Goal: Task Accomplishment & Management: Use online tool/utility

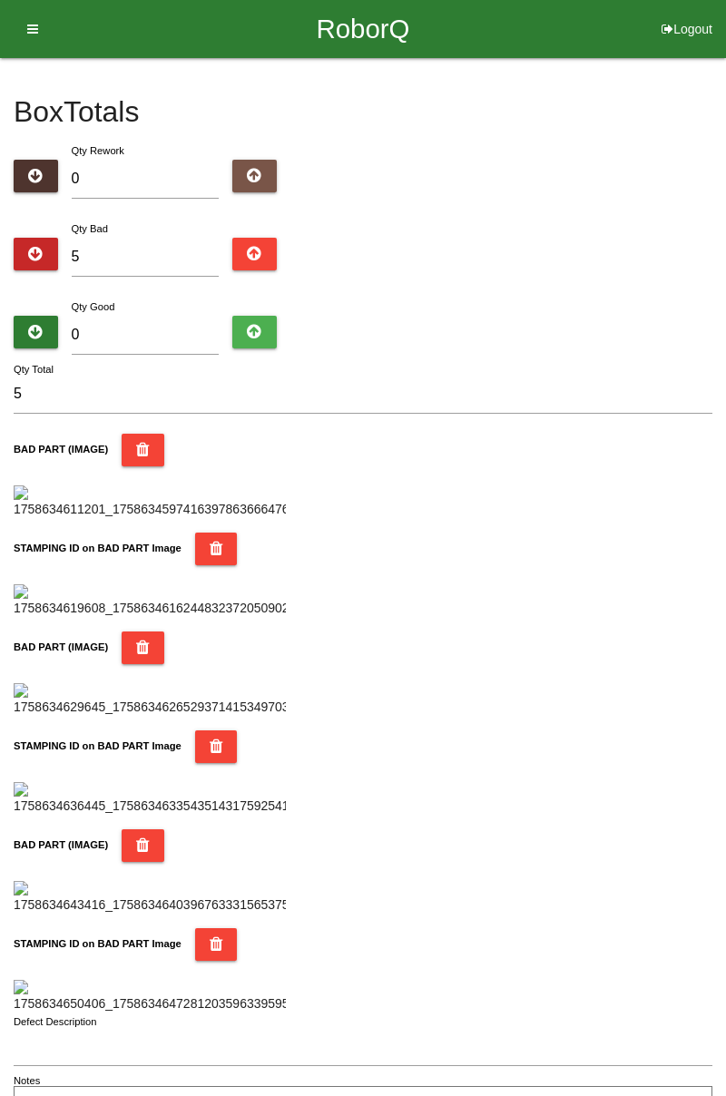
type input "0"
type input "6"
click at [725, 223] on div "Box Totals Translate Weight Weight unit: Rework Weight Bad Weight Good Weight 0…" at bounding box center [363, 592] width 726 height 1068
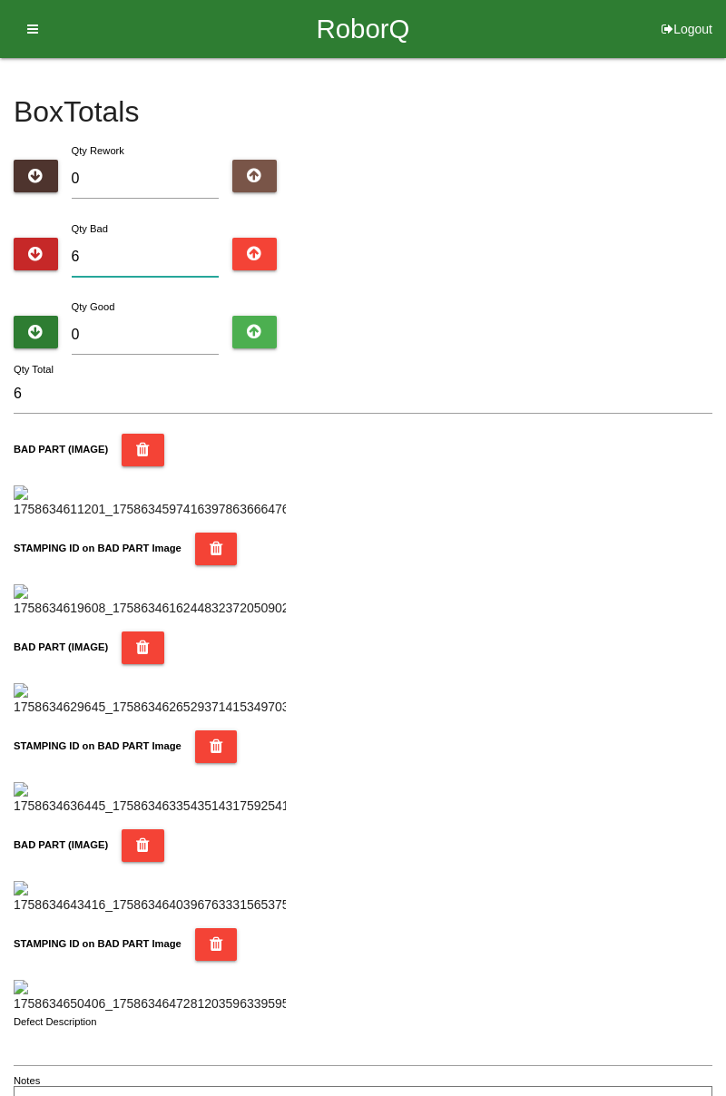
click at [156, 250] on input "6" at bounding box center [146, 257] width 148 height 39
type input "0"
type input "1"
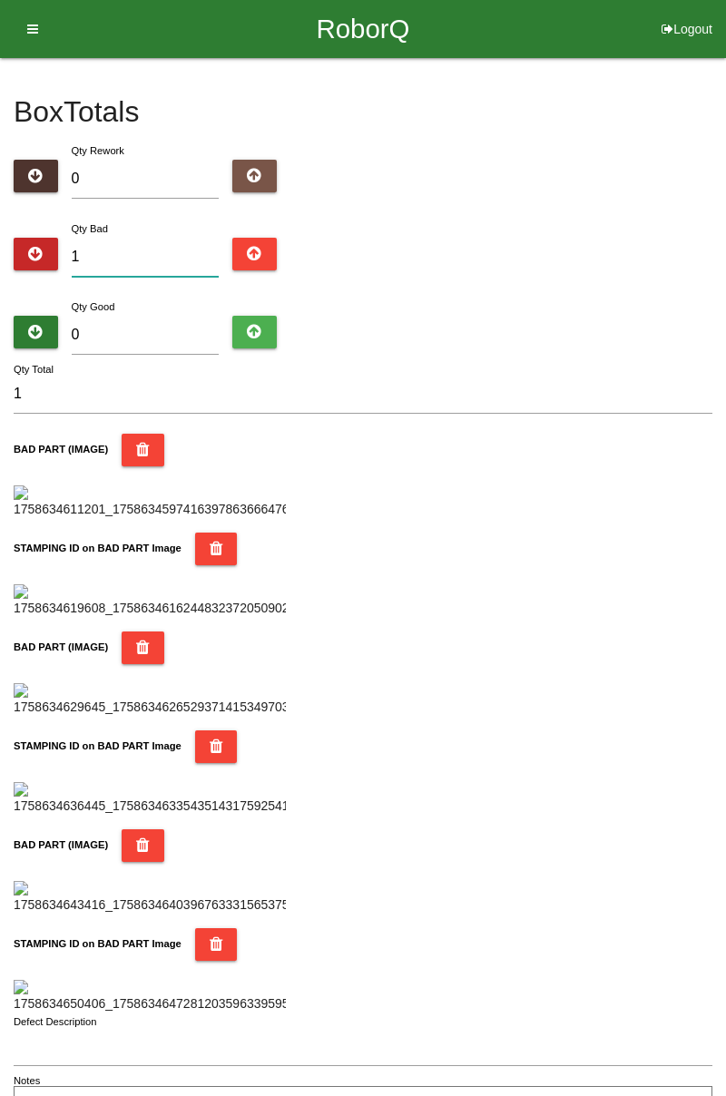
type input "11"
click at [180, 330] on input "0" at bounding box center [146, 335] width 148 height 39
type input "7"
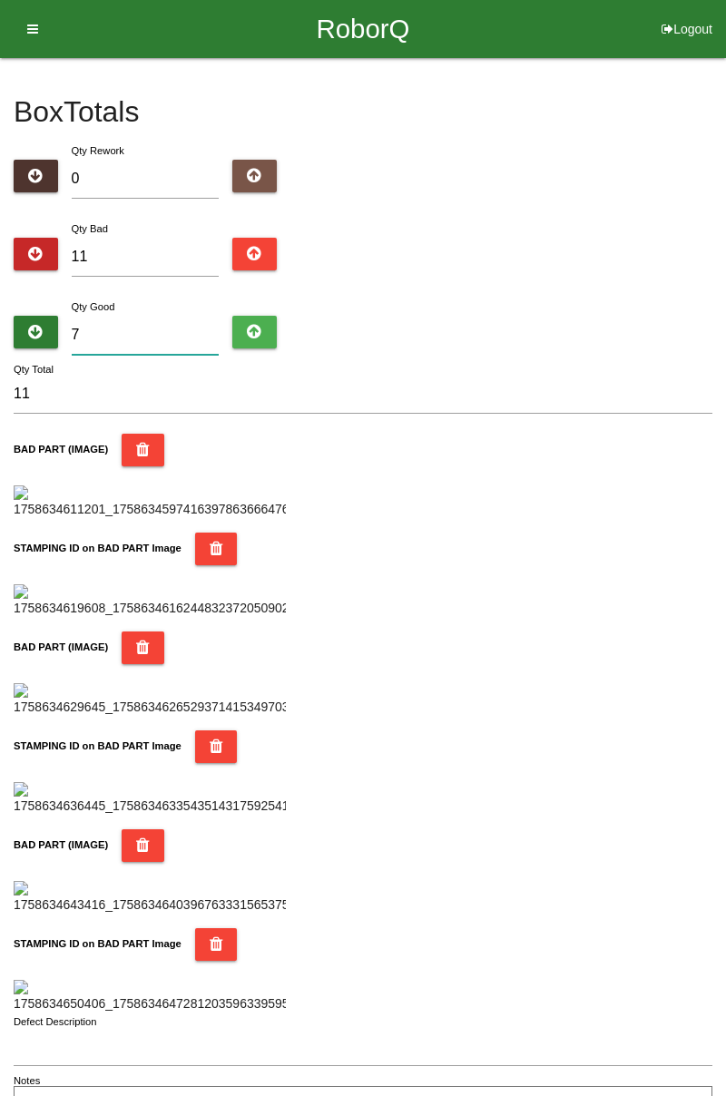
type input "18"
type input "73"
type input "84"
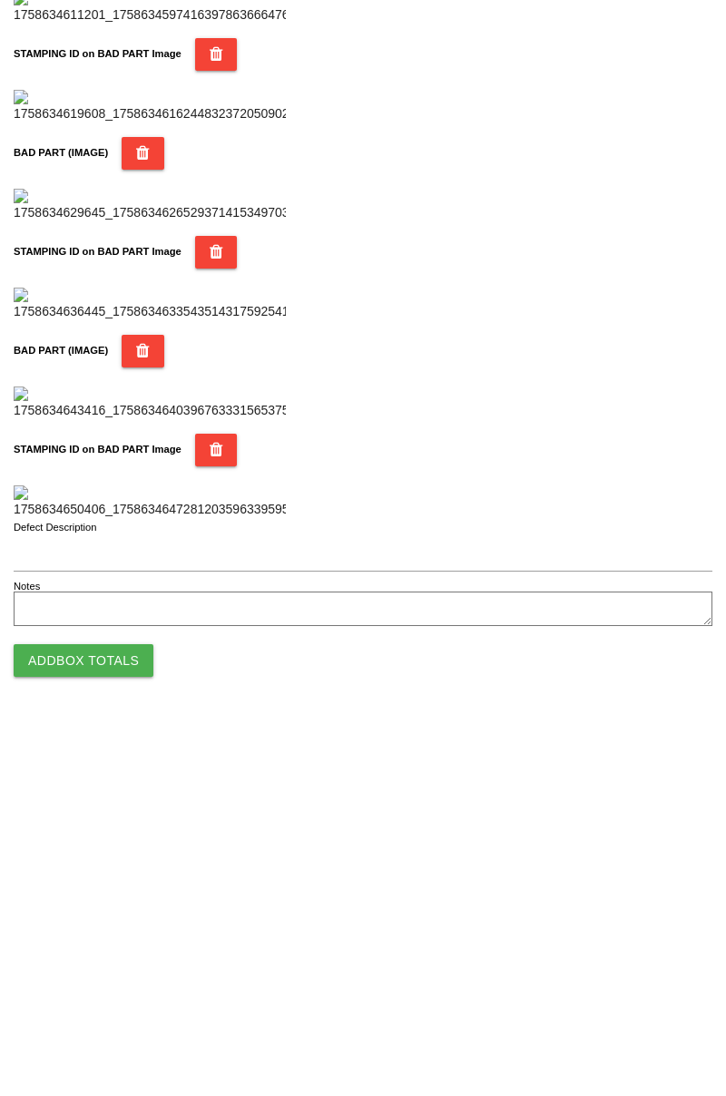
type input "73"
click at [116, 1038] on button "Add Box Totals" at bounding box center [84, 1034] width 140 height 33
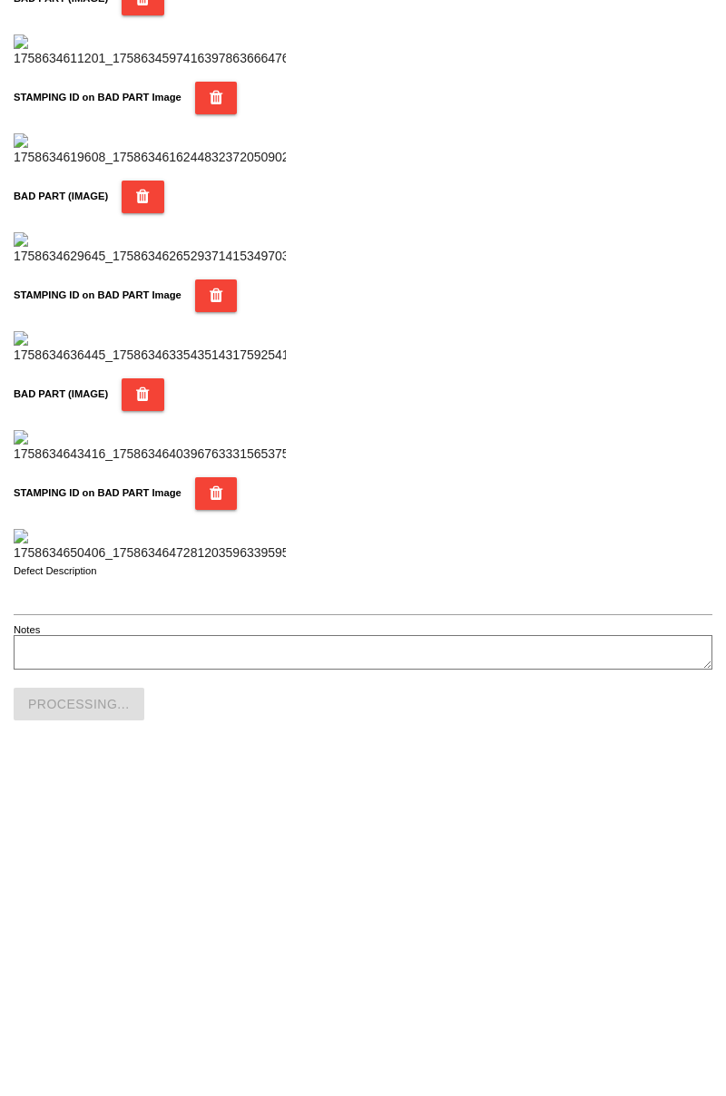
scroll to position [1590, 0]
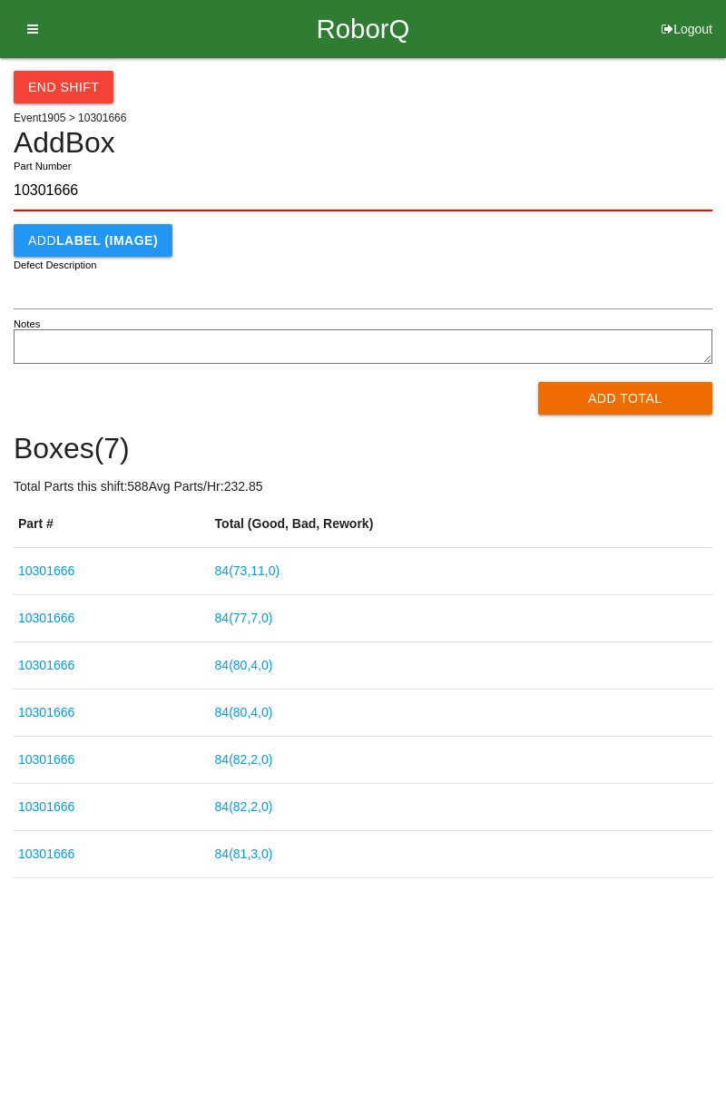
type input "10301666"
click at [626, 392] on button "Add Total" at bounding box center [625, 398] width 175 height 33
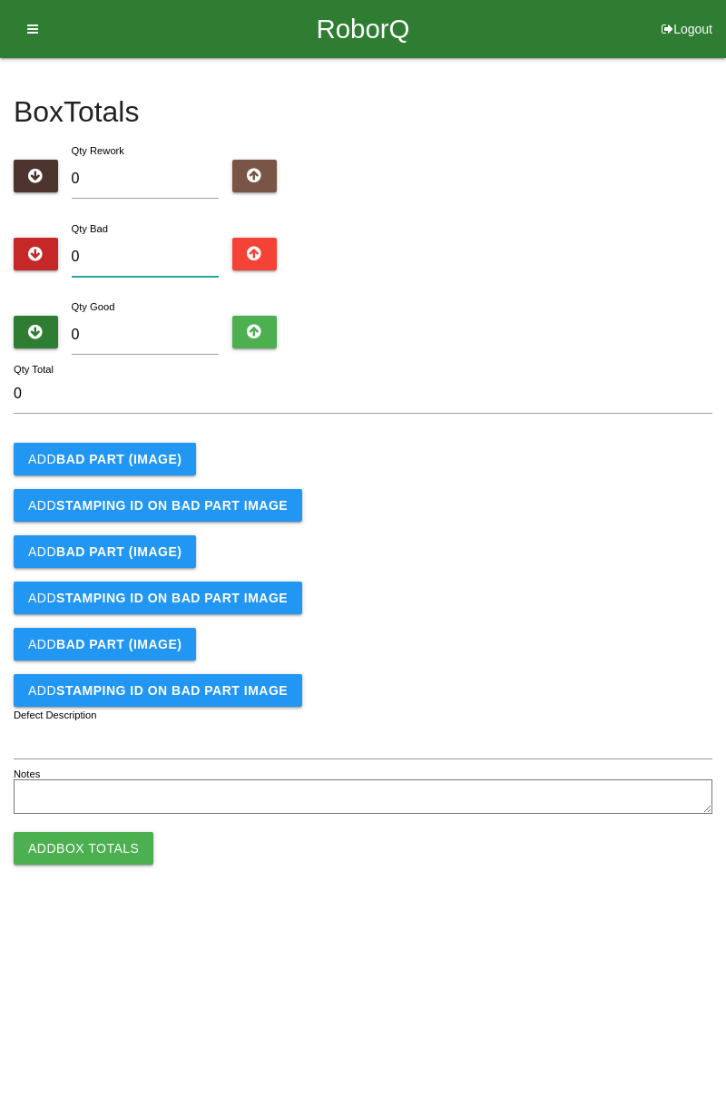
click at [150, 257] on input "0" at bounding box center [146, 257] width 148 height 39
type input "3"
click at [149, 251] on input "3" at bounding box center [146, 257] width 148 height 39
type input "0"
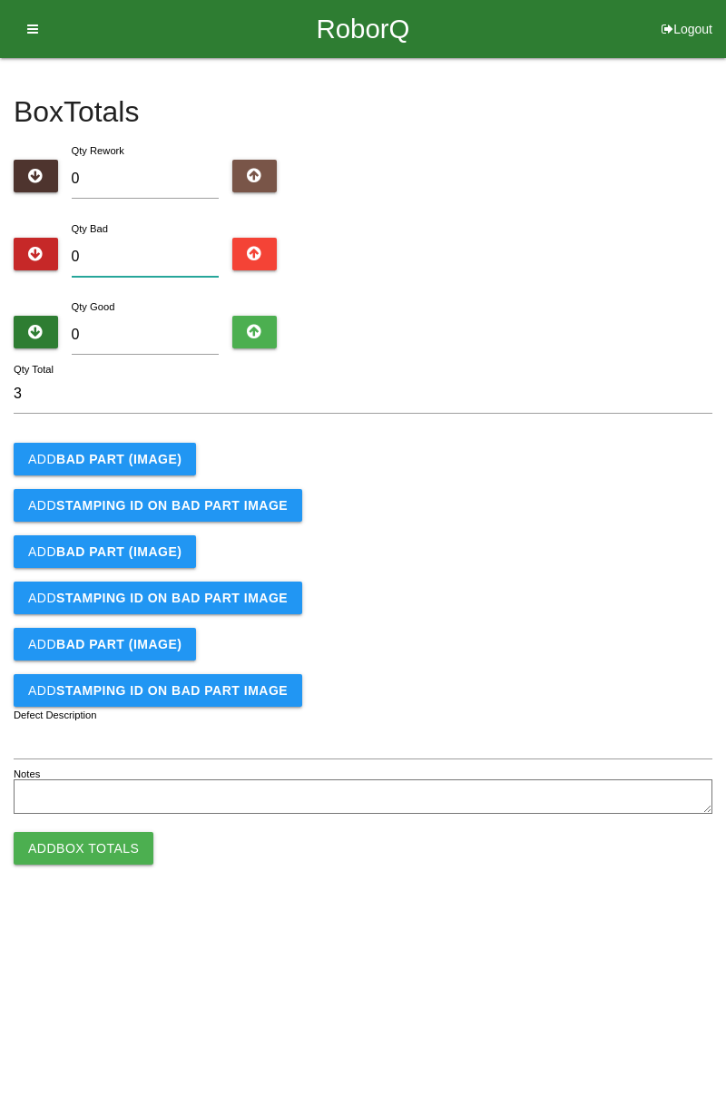
type input "0"
type input "6"
click at [158, 452] on b "BAD PART (IMAGE)" at bounding box center [118, 459] width 125 height 15
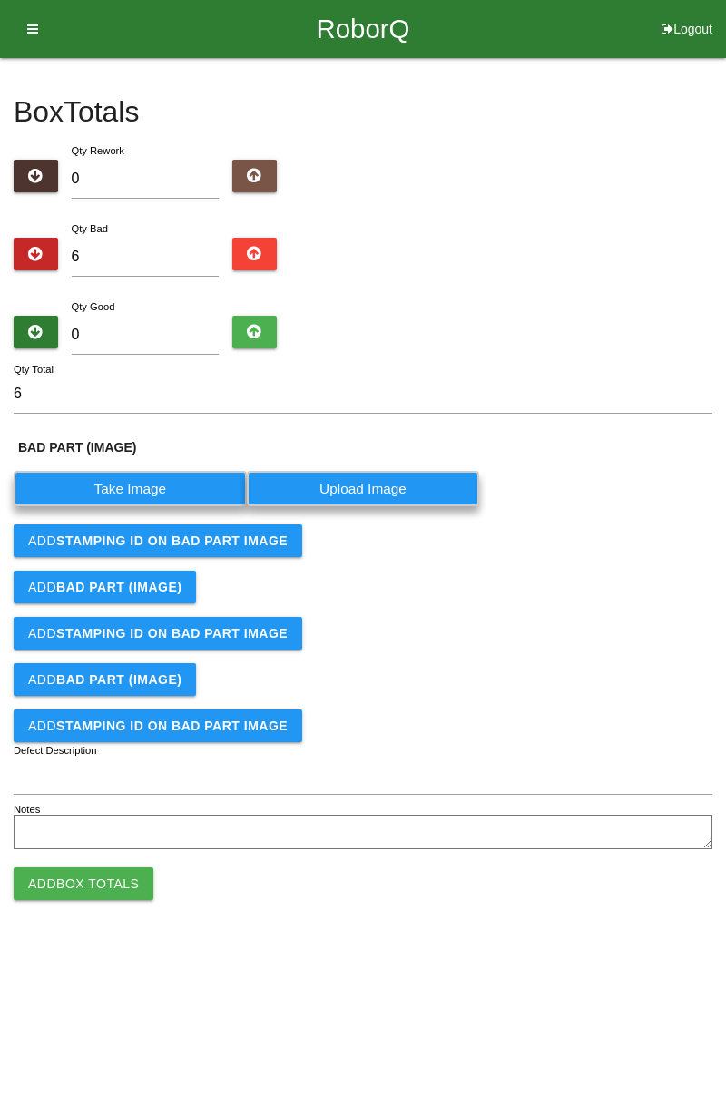
click at [154, 488] on label "Take Image" at bounding box center [130, 488] width 233 height 35
click at [0, 0] on \(IMAGE\) "Take Image" at bounding box center [0, 0] width 0 height 0
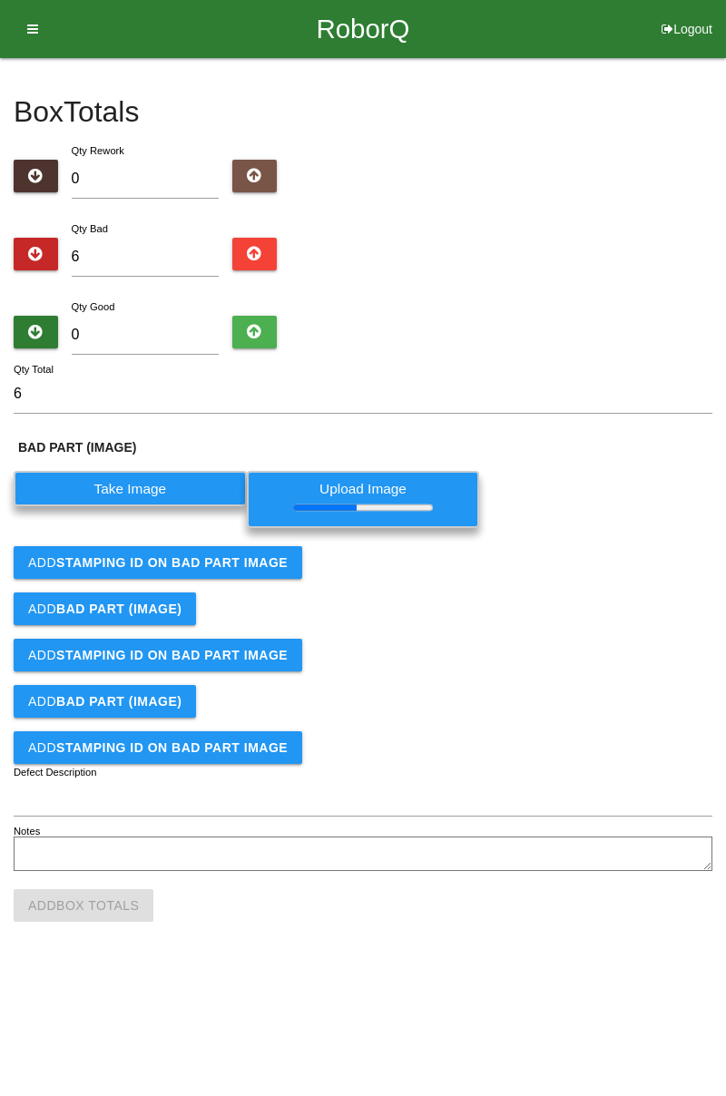
click at [277, 555] on button "Add STAMPING ID on BAD PART Image" at bounding box center [158, 562] width 289 height 33
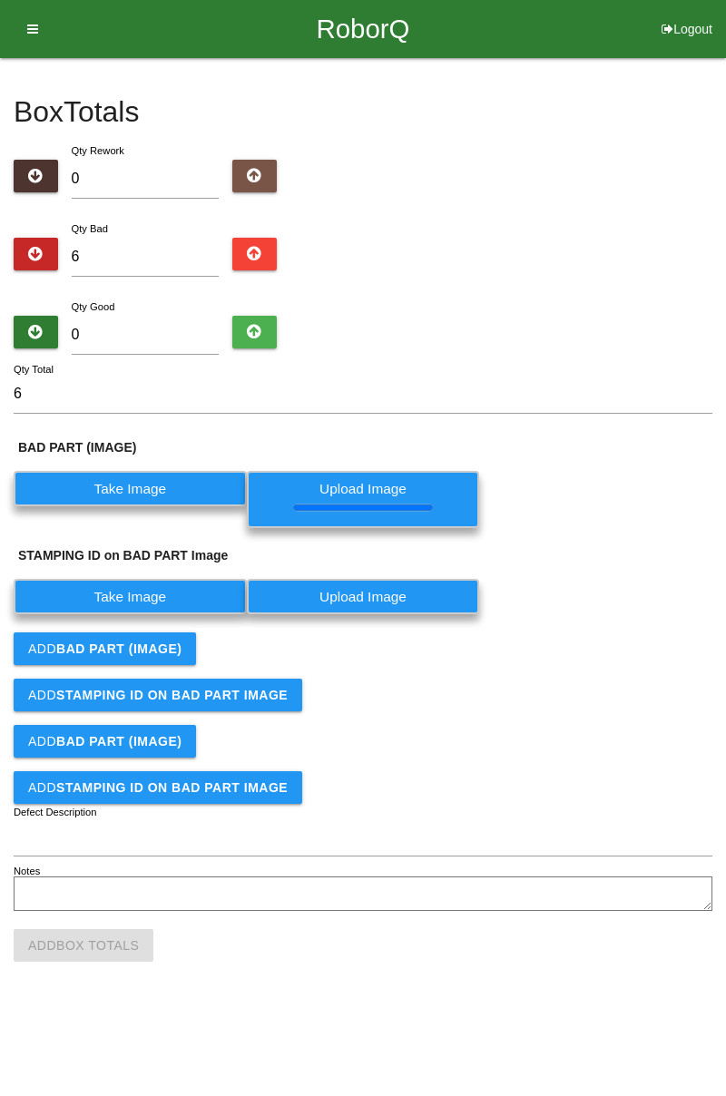
click at [179, 594] on label "Take Image" at bounding box center [130, 596] width 233 height 35
click at [0, 0] on PART "Take Image" at bounding box center [0, 0] width 0 height 0
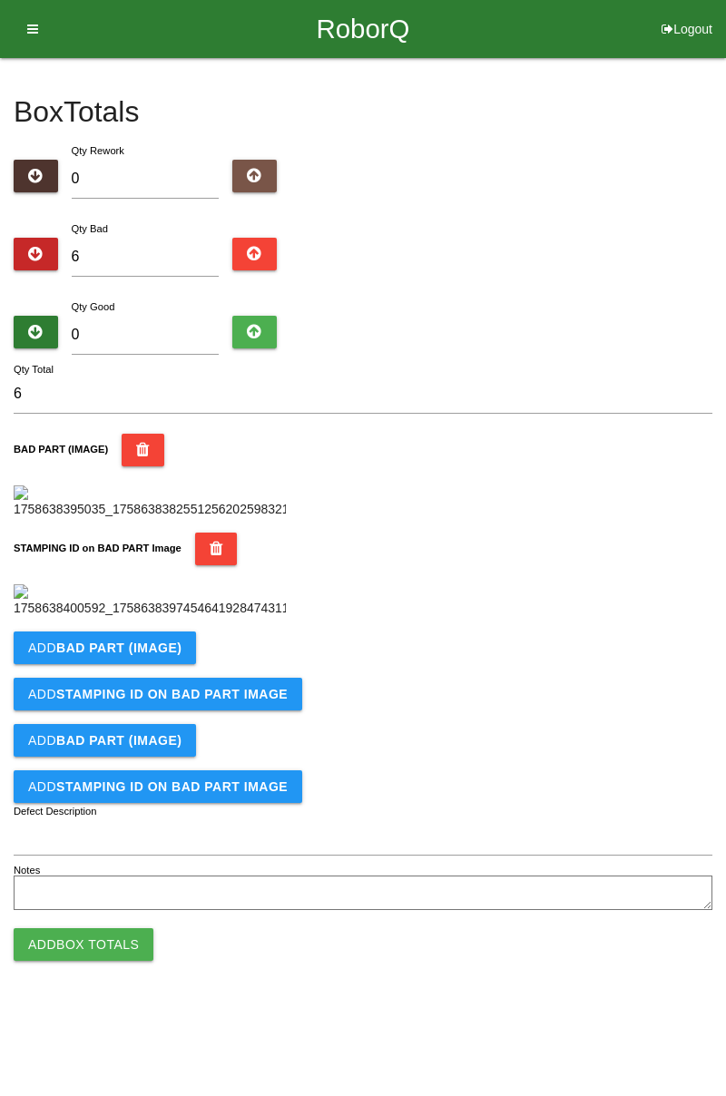
scroll to position [399, 0]
click at [167, 655] on b "BAD PART (IMAGE)" at bounding box center [118, 648] width 125 height 15
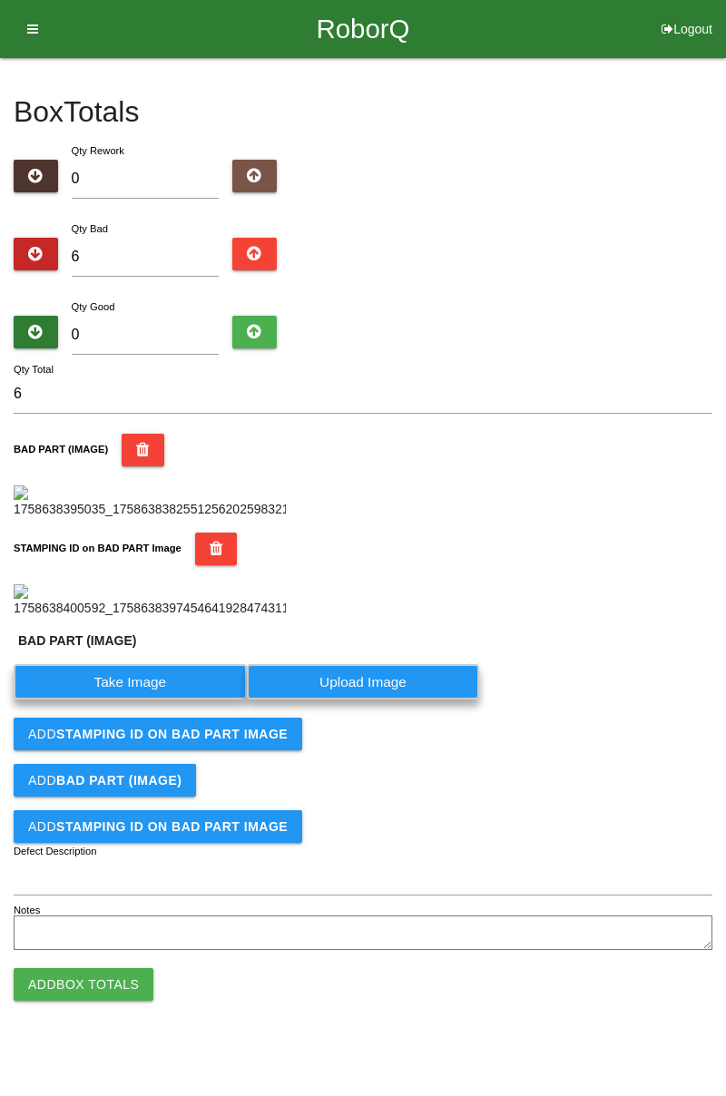
click at [151, 700] on label "Take Image" at bounding box center [130, 681] width 233 height 35
click at [0, 0] on \(IMAGE\) "Take Image" at bounding box center [0, 0] width 0 height 0
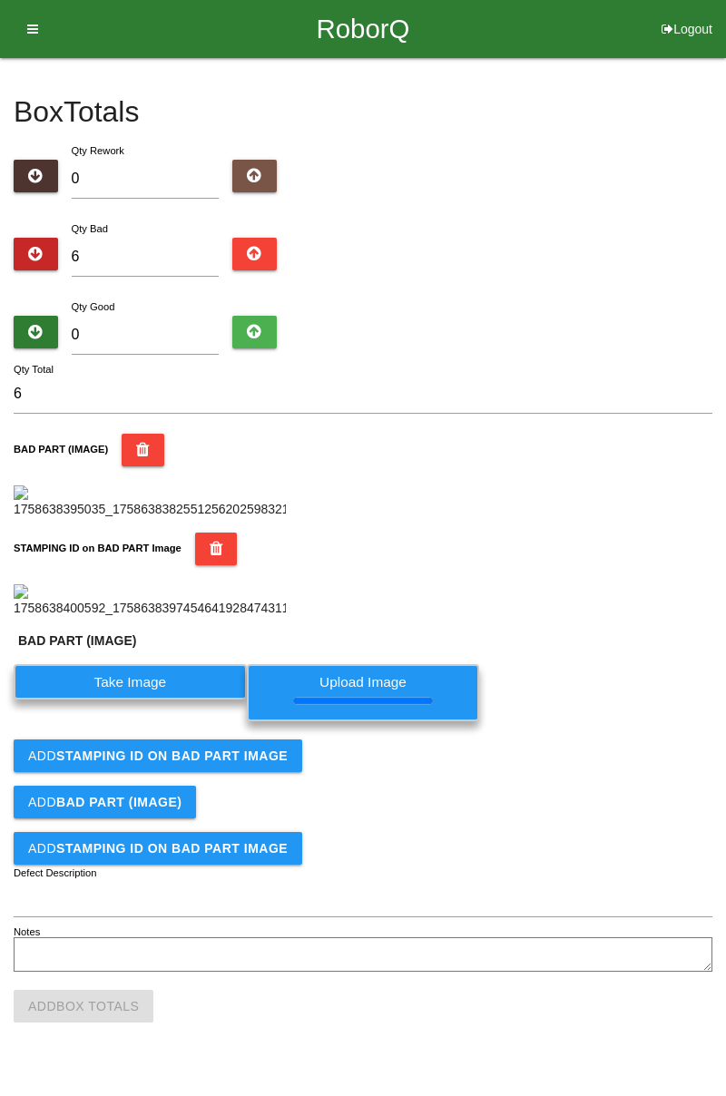
click at [276, 763] on b "STAMPING ID on BAD PART Image" at bounding box center [171, 756] width 231 height 15
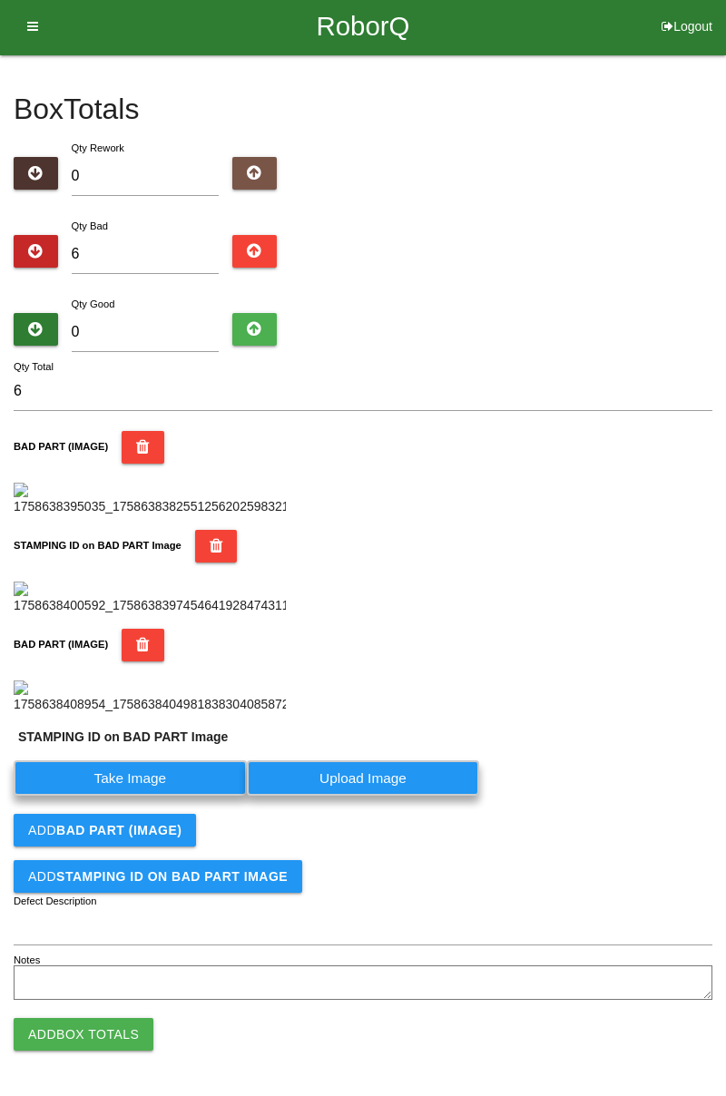
scroll to position [737, 0]
click at [162, 790] on label "Take Image" at bounding box center [130, 777] width 233 height 35
click at [0, 0] on PART "Take Image" at bounding box center [0, 0] width 0 height 0
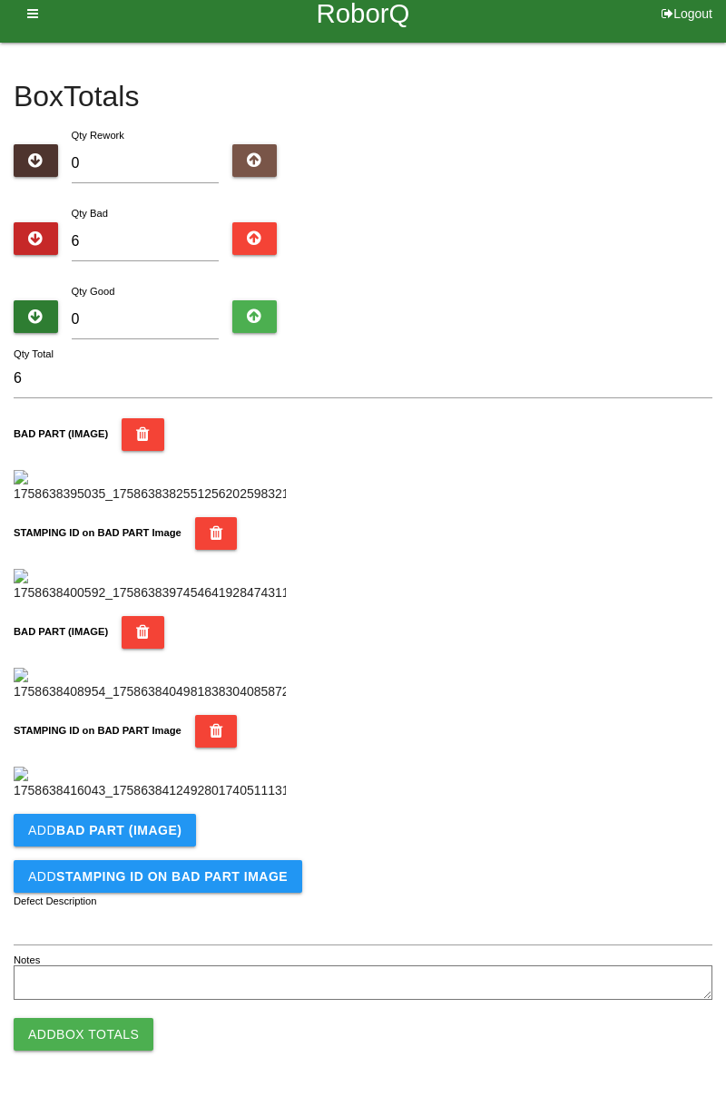
scroll to position [995, 0]
click at [172, 835] on b "BAD PART (IMAGE)" at bounding box center [118, 830] width 125 height 15
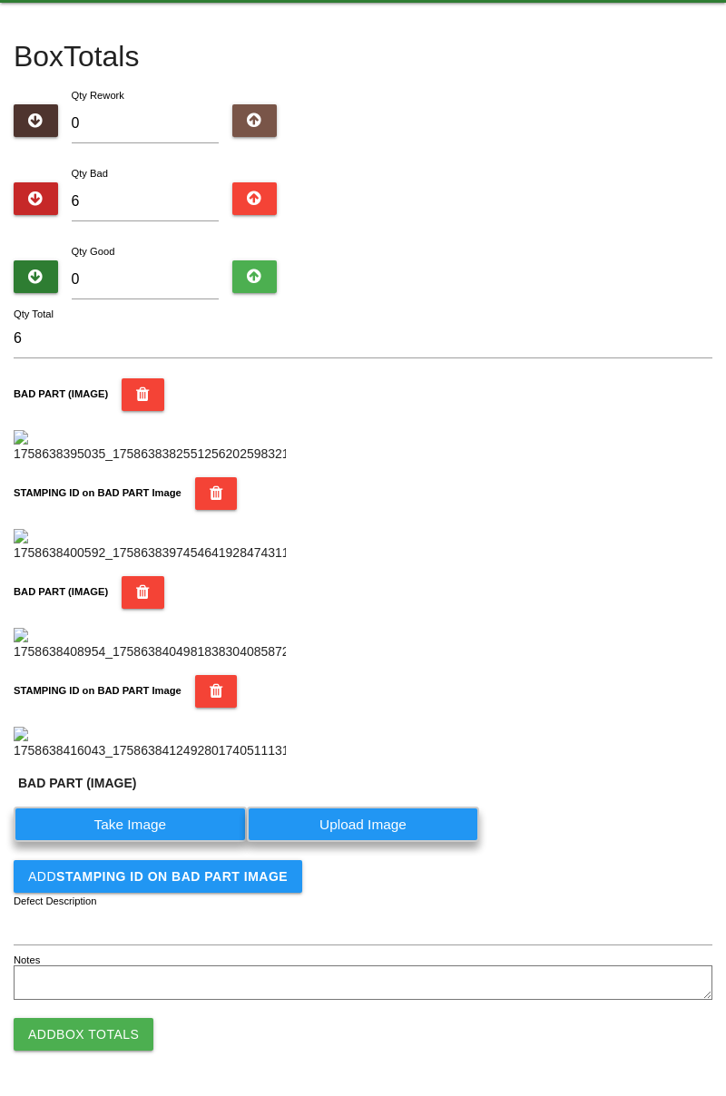
click at [157, 842] on label "Take Image" at bounding box center [130, 824] width 233 height 35
click at [0, 0] on \(IMAGE\) "Take Image" at bounding box center [0, 0] width 0 height 0
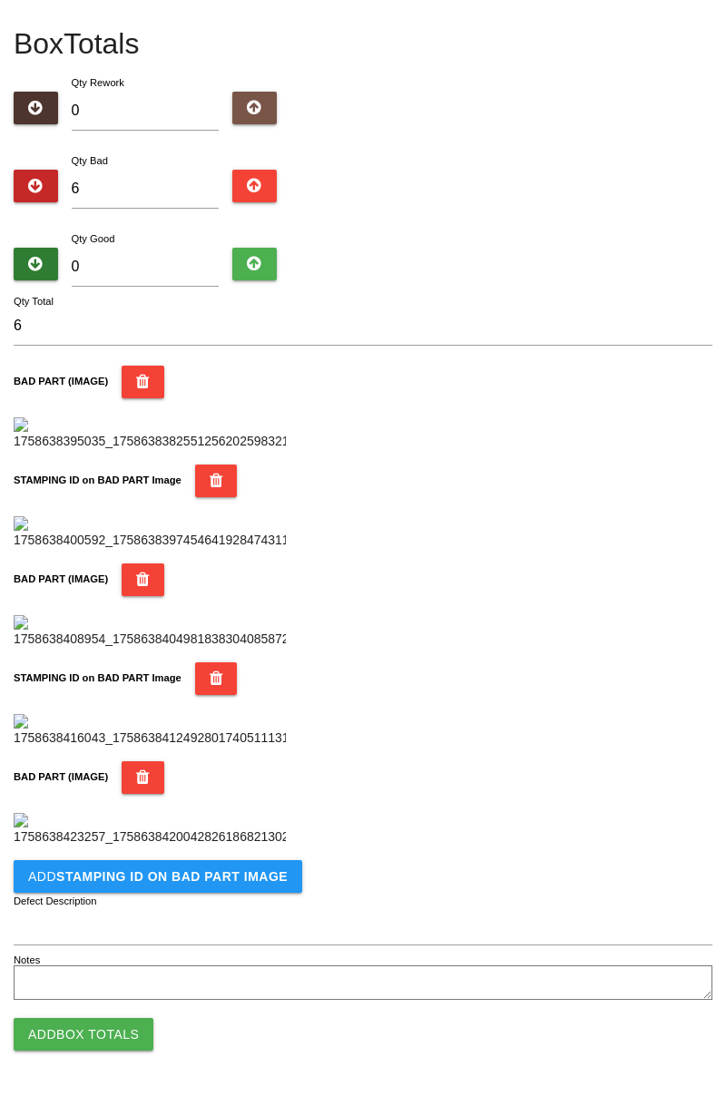
scroll to position [1292, 0]
click at [196, 891] on button "Add STAMPING ID on BAD PART Image" at bounding box center [158, 876] width 289 height 33
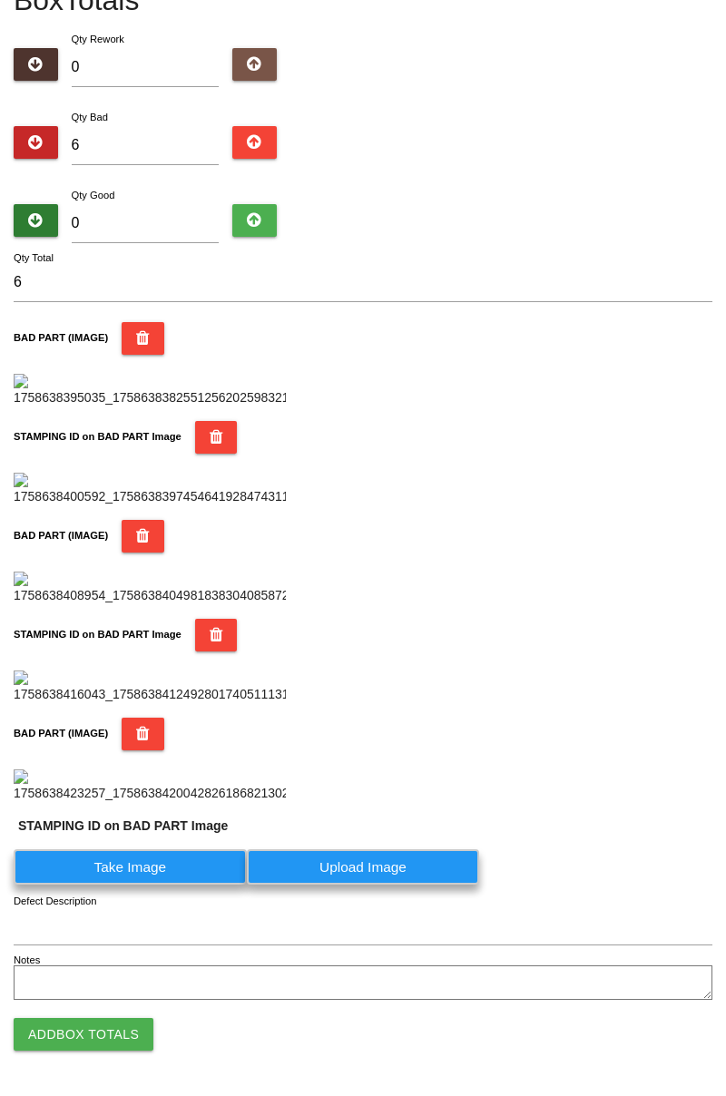
click at [169, 885] on label "Take Image" at bounding box center [130, 866] width 233 height 35
click at [0, 0] on PART "Take Image" at bounding box center [0, 0] width 0 height 0
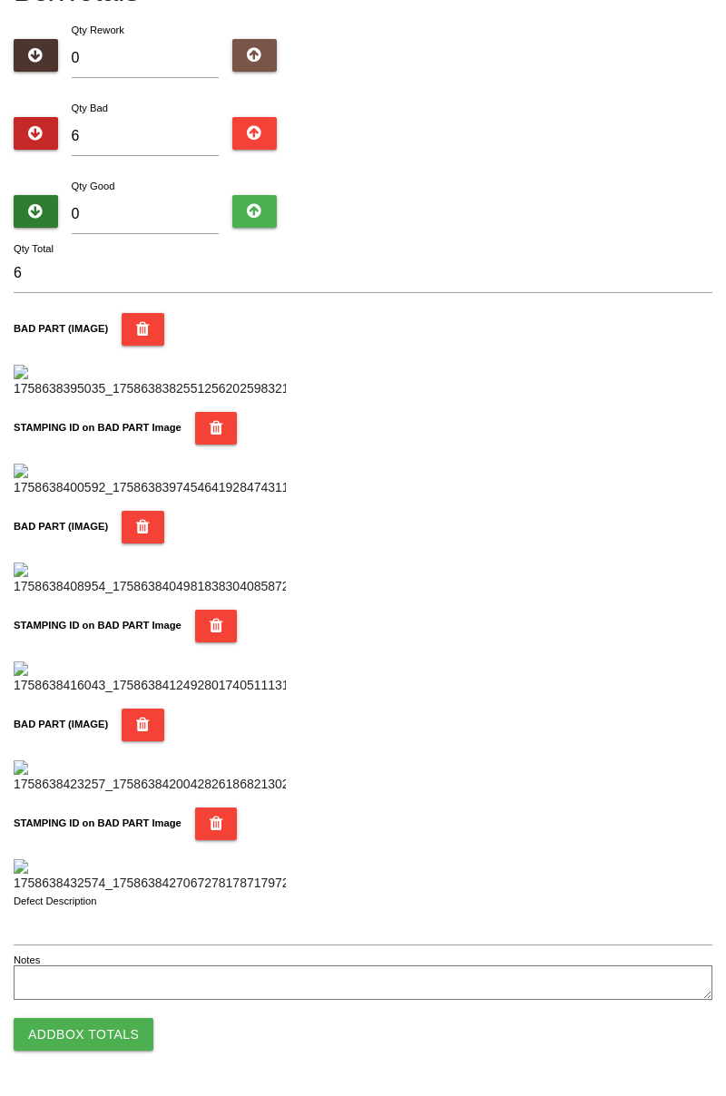
scroll to position [0, 0]
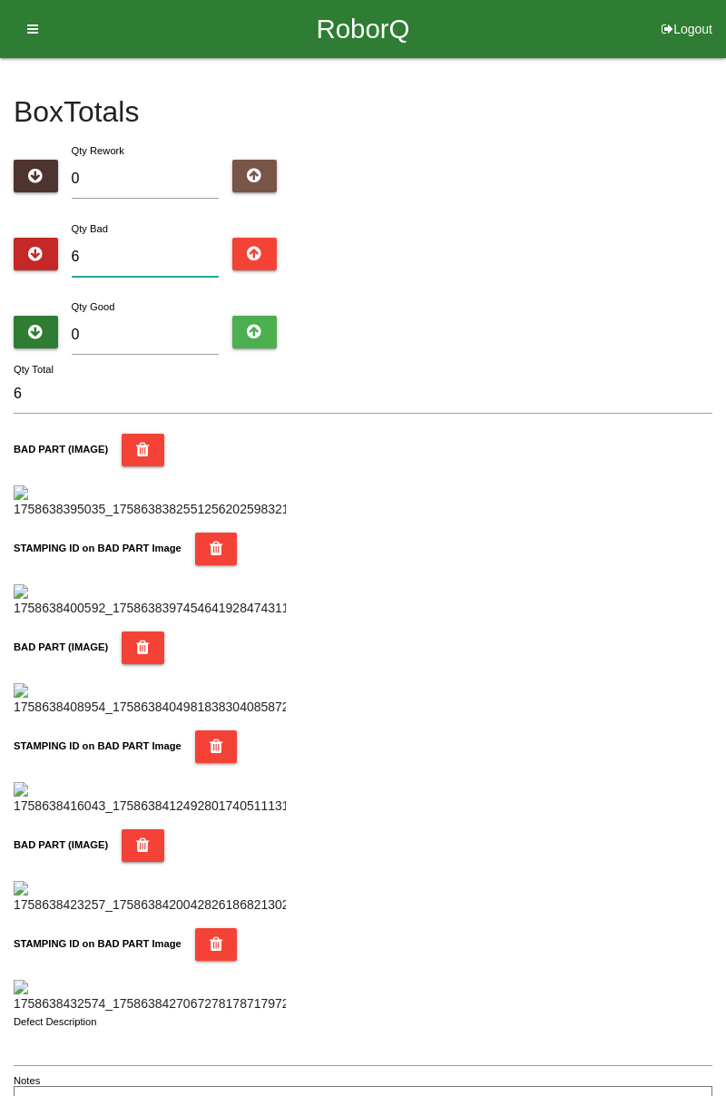
click at [164, 251] on input "6" at bounding box center [146, 257] width 148 height 39
click at [162, 329] on input "0" at bounding box center [146, 335] width 148 height 39
type input "7"
type input "13"
type input "78"
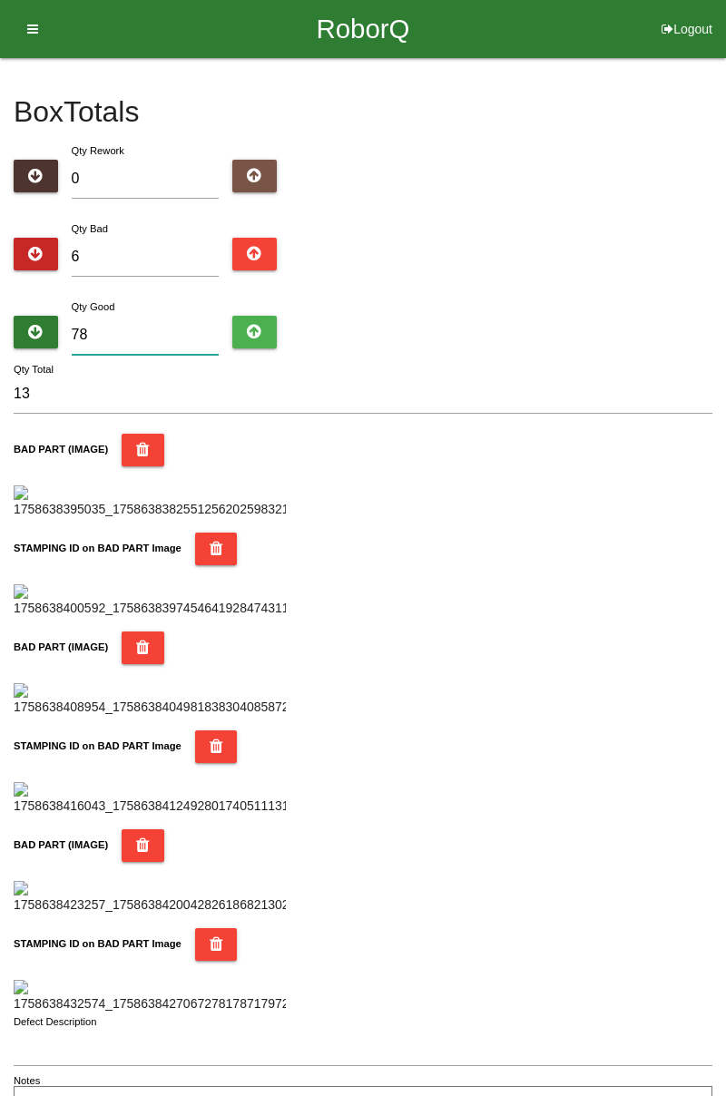
type input "84"
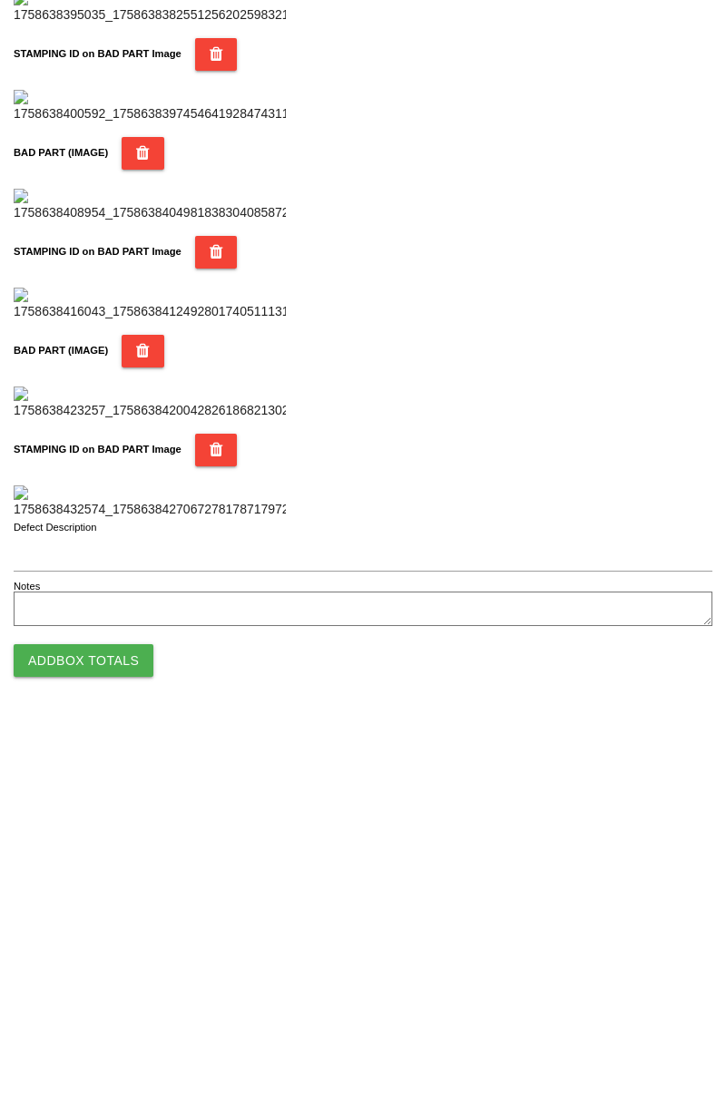
type input "78"
click at [132, 1032] on button "Add Box Totals" at bounding box center [84, 1034] width 140 height 33
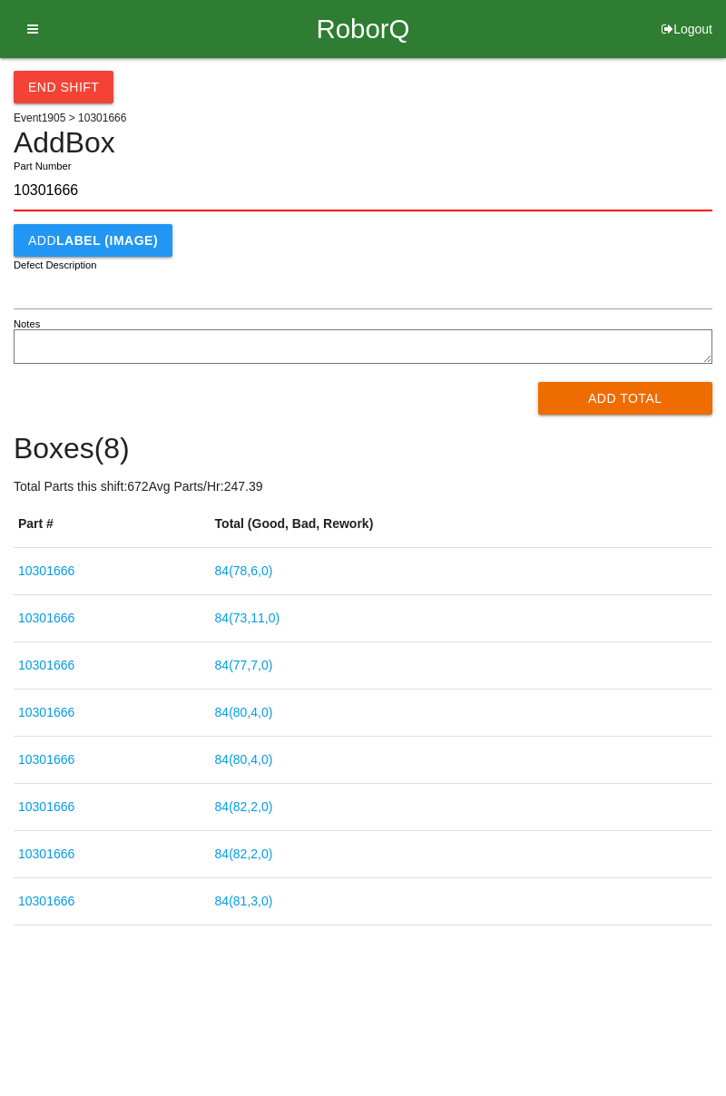
type input "10301666"
click at [612, 413] on button "Add Total" at bounding box center [625, 398] width 175 height 33
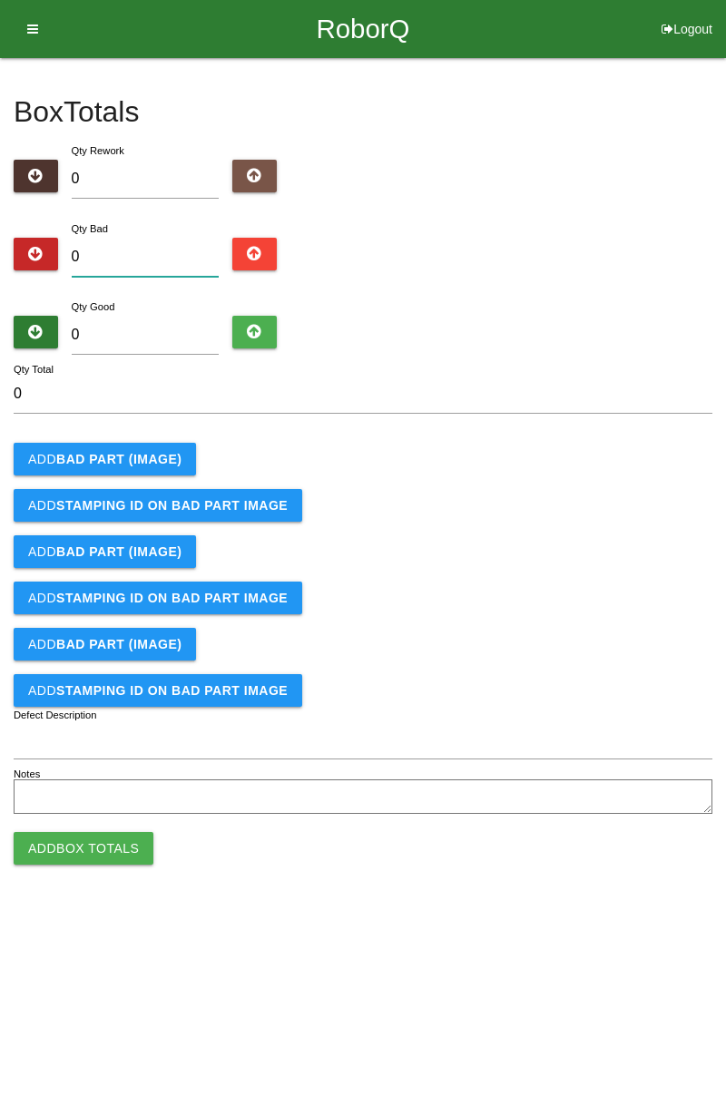
click at [149, 251] on input "0" at bounding box center [146, 257] width 148 height 39
type input "4"
type input "0"
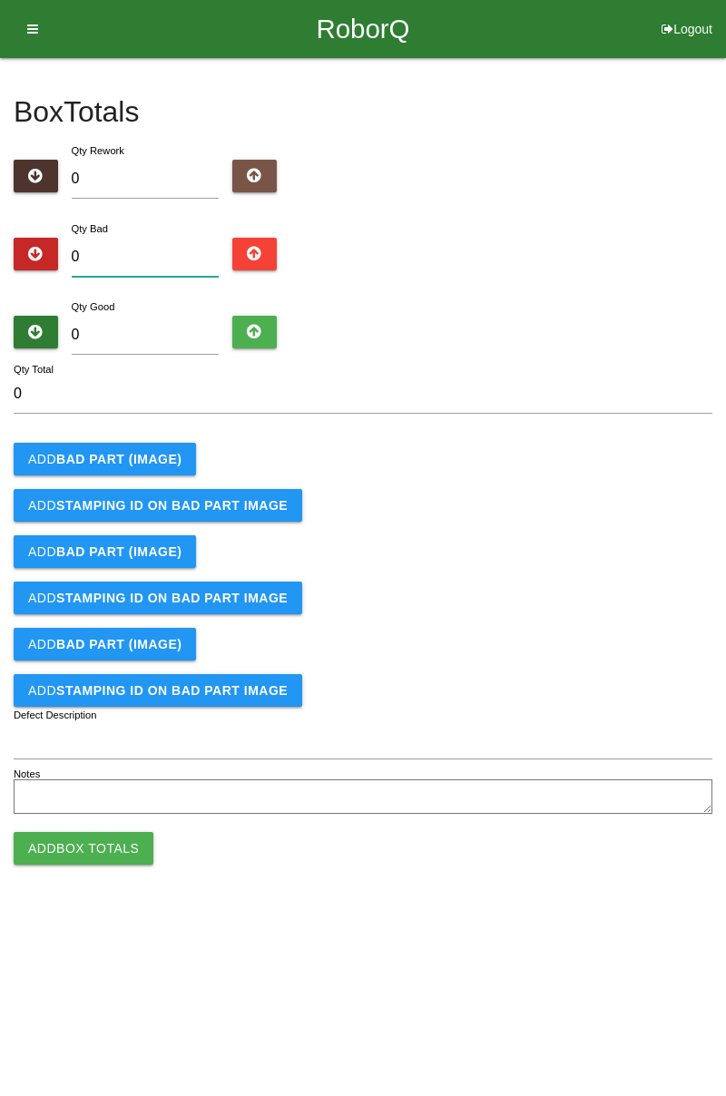
type input "7"
click at [169, 464] on b "BAD PART (IMAGE)" at bounding box center [118, 459] width 125 height 15
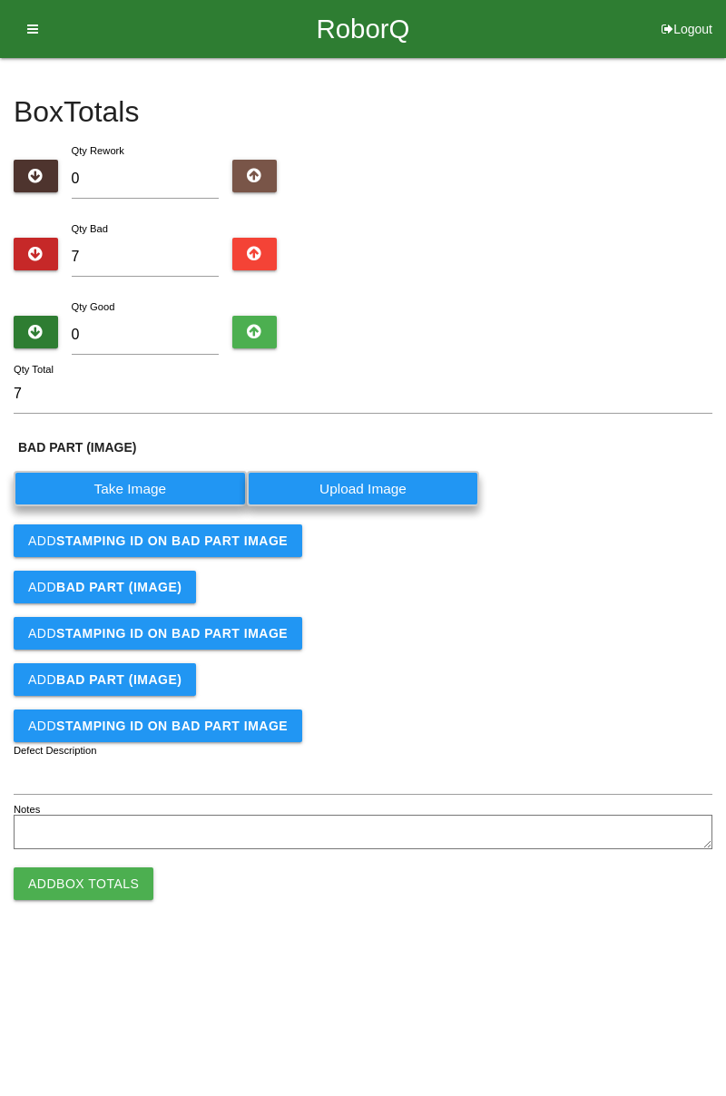
click at [151, 483] on label "Take Image" at bounding box center [130, 488] width 233 height 35
click at [0, 0] on \(IMAGE\) "Take Image" at bounding box center [0, 0] width 0 height 0
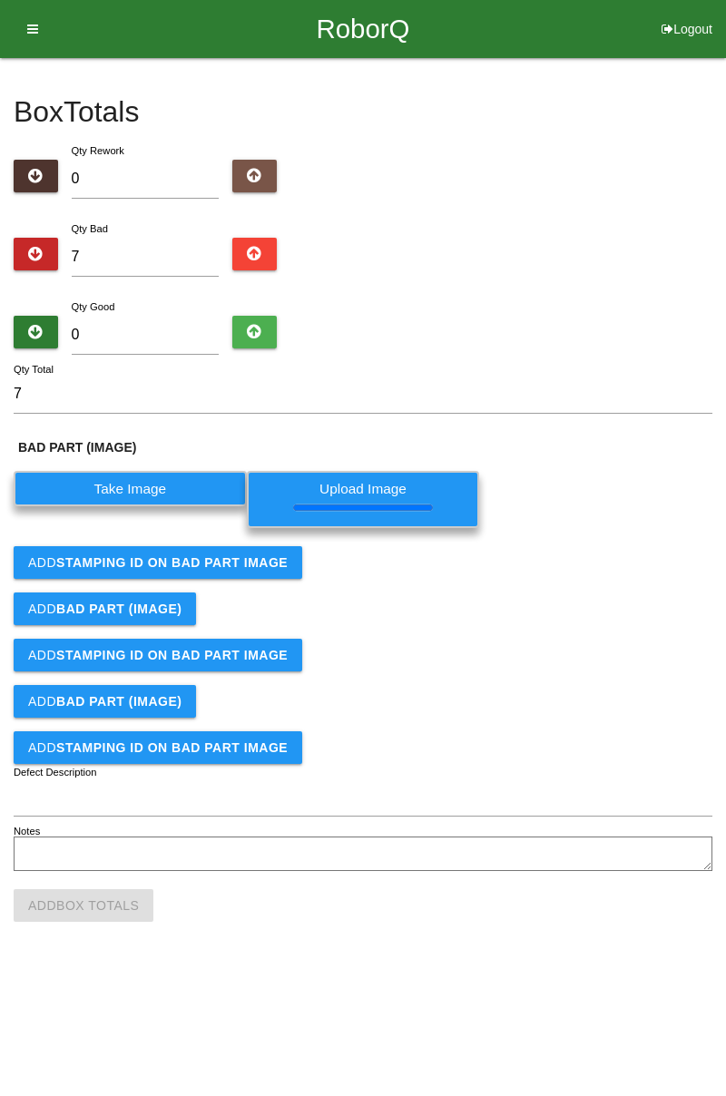
click at [250, 577] on button "Add STAMPING ID on BAD PART Image" at bounding box center [158, 562] width 289 height 33
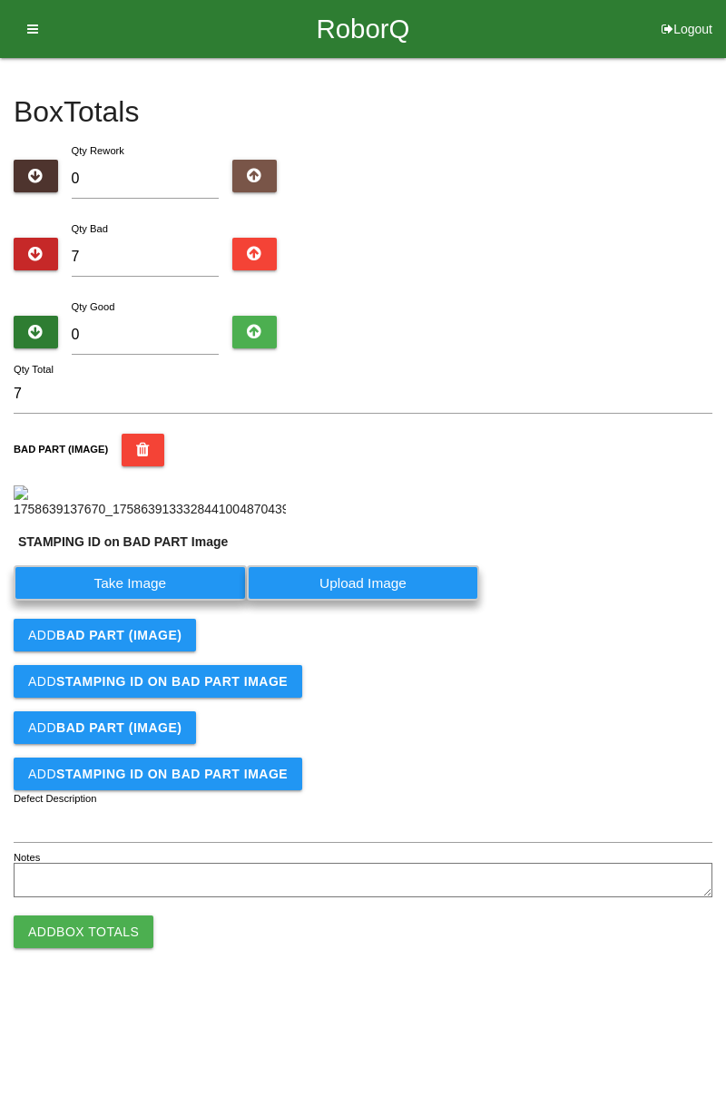
click at [191, 601] on label "Take Image" at bounding box center [130, 582] width 233 height 35
click at [0, 0] on PART "Take Image" at bounding box center [0, 0] width 0 height 0
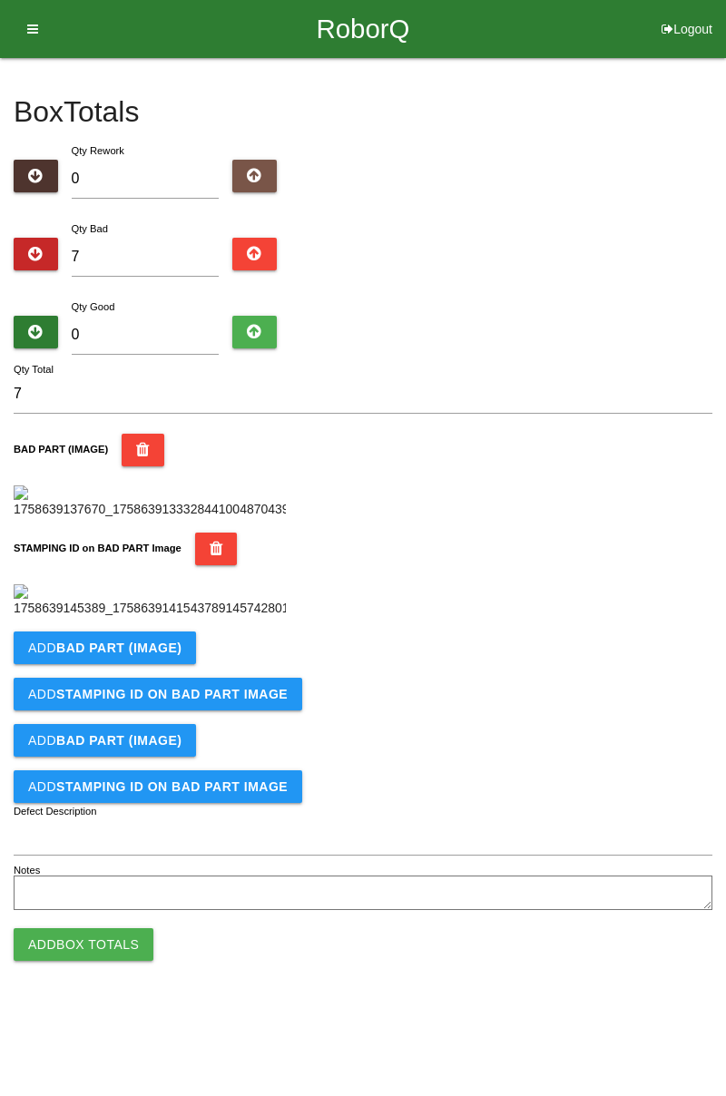
scroll to position [399, 0]
click at [165, 655] on b "BAD PART (IMAGE)" at bounding box center [118, 648] width 125 height 15
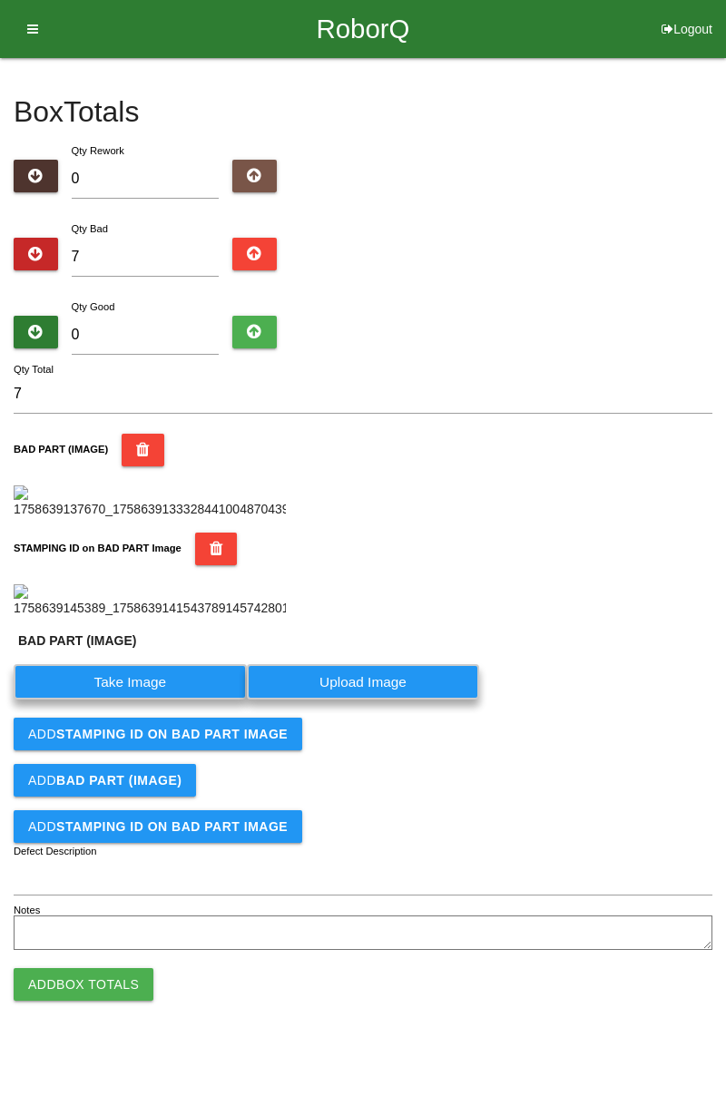
click at [160, 700] on label "Take Image" at bounding box center [130, 681] width 233 height 35
click at [0, 0] on \(IMAGE\) "Take Image" at bounding box center [0, 0] width 0 height 0
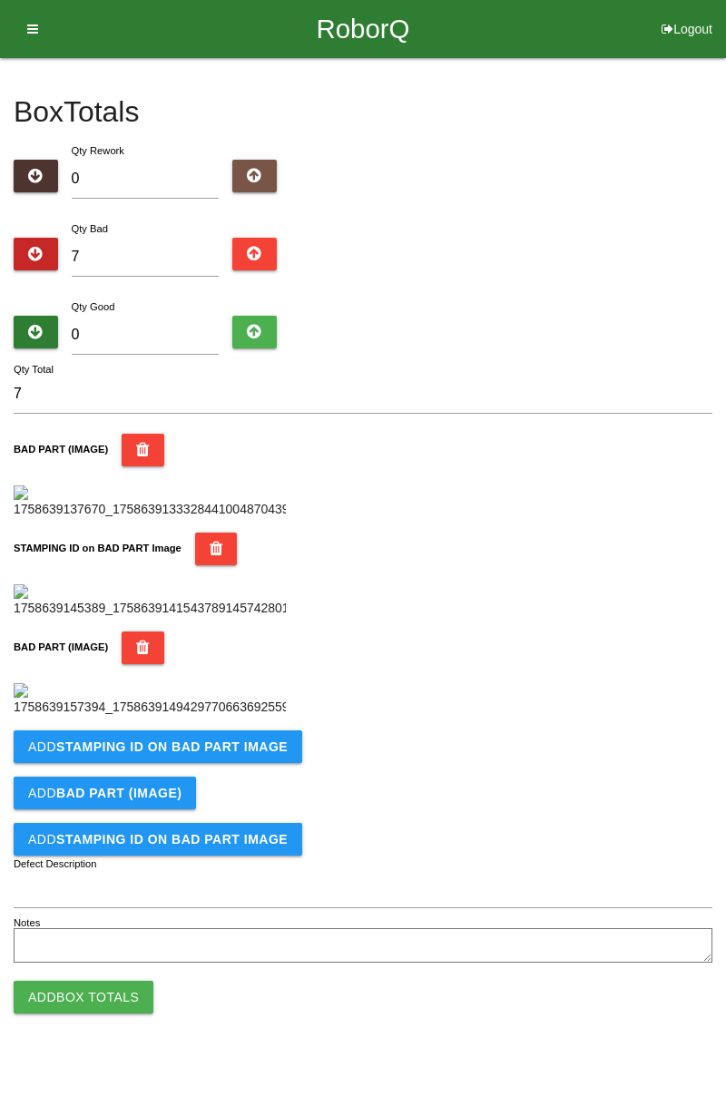
scroll to position [697, 0]
click at [234, 754] on b "STAMPING ID on BAD PART Image" at bounding box center [171, 747] width 231 height 15
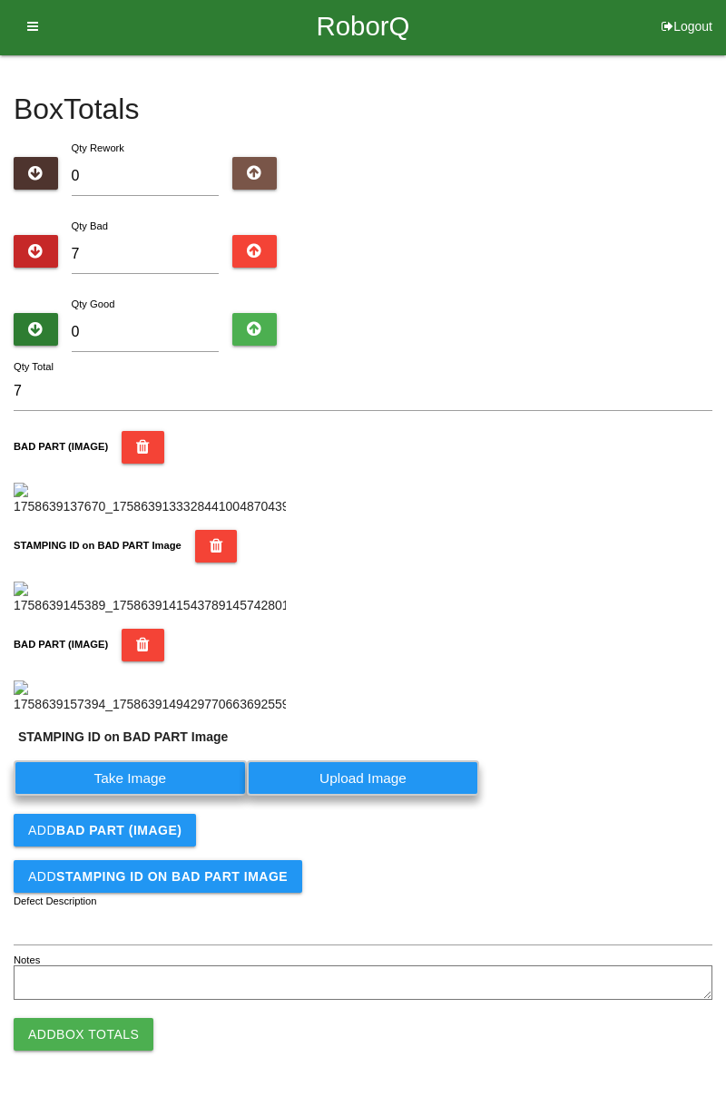
click at [162, 796] on label "Take Image" at bounding box center [130, 777] width 233 height 35
click at [0, 0] on PART "Take Image" at bounding box center [0, 0] width 0 height 0
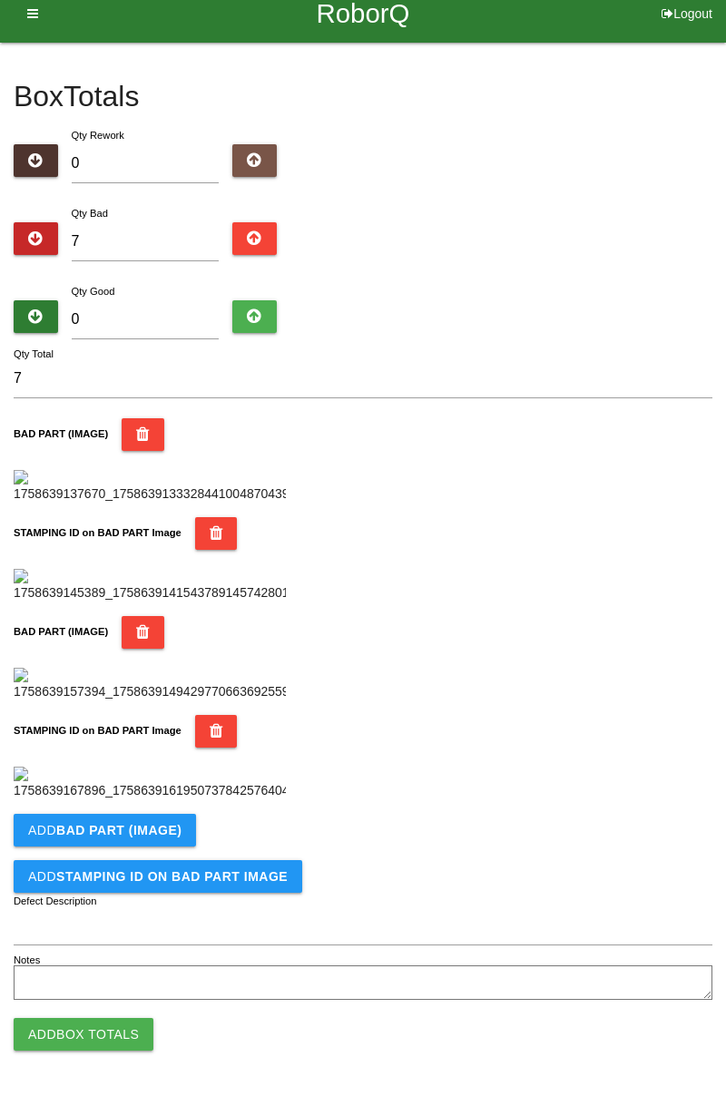
scroll to position [995, 0]
click at [152, 838] on button "Add BAD PART (IMAGE)" at bounding box center [105, 830] width 182 height 33
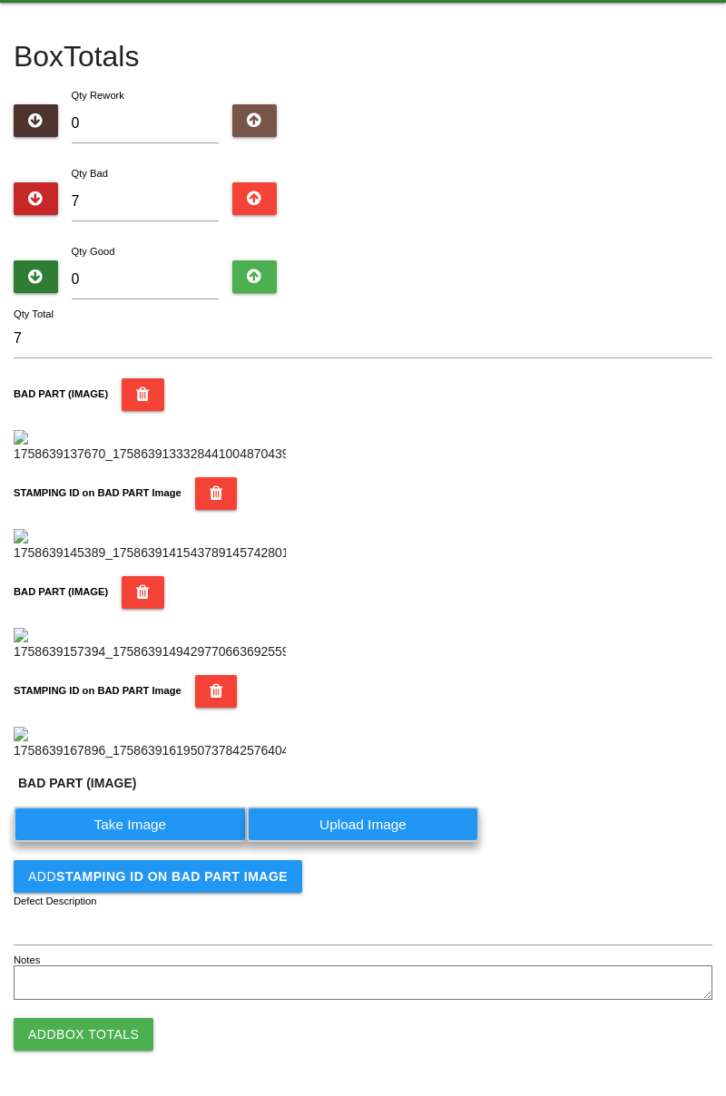
click at [152, 842] on label "Take Image" at bounding box center [130, 824] width 233 height 35
click at [0, 0] on \(IMAGE\) "Take Image" at bounding box center [0, 0] width 0 height 0
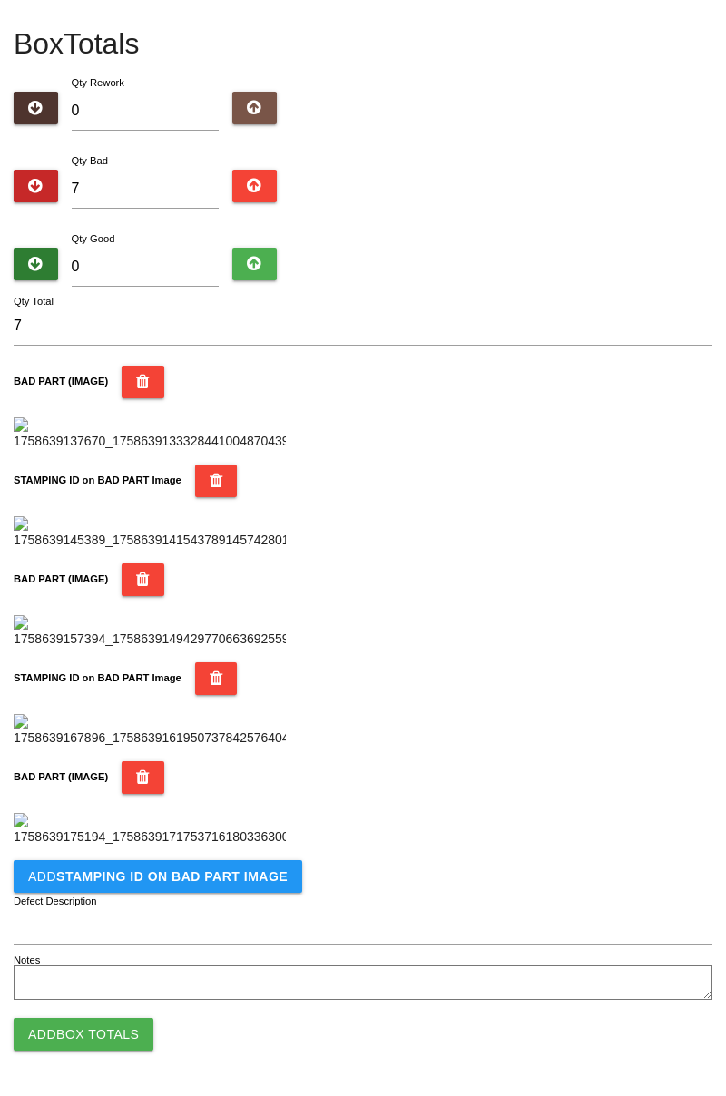
scroll to position [1292, 0]
click at [221, 886] on button "Add STAMPING ID on BAD PART Image" at bounding box center [158, 876] width 289 height 33
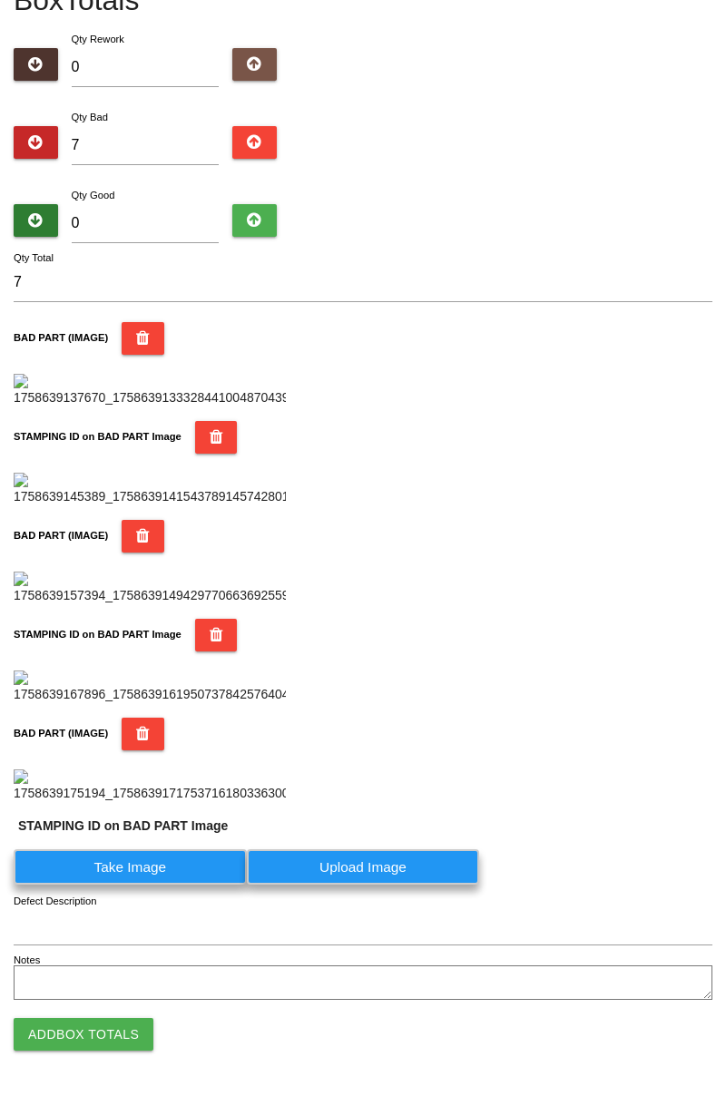
click at [182, 885] on label "Take Image" at bounding box center [130, 866] width 233 height 35
click at [0, 0] on PART "Take Image" at bounding box center [0, 0] width 0 height 0
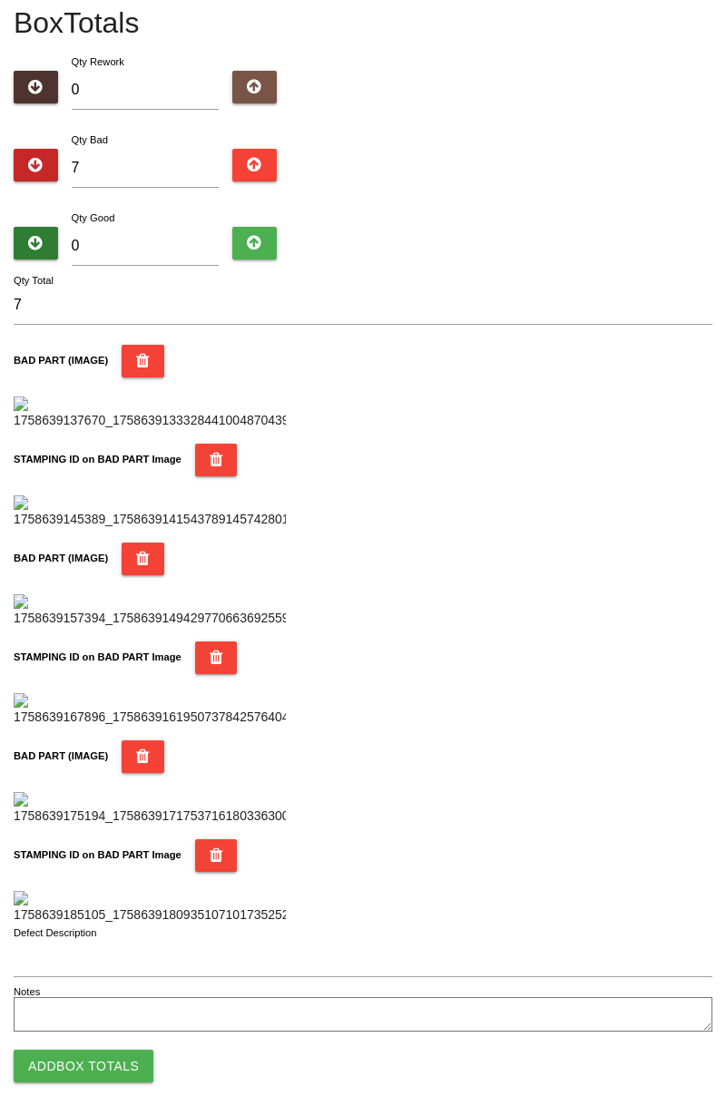
scroll to position [0, 0]
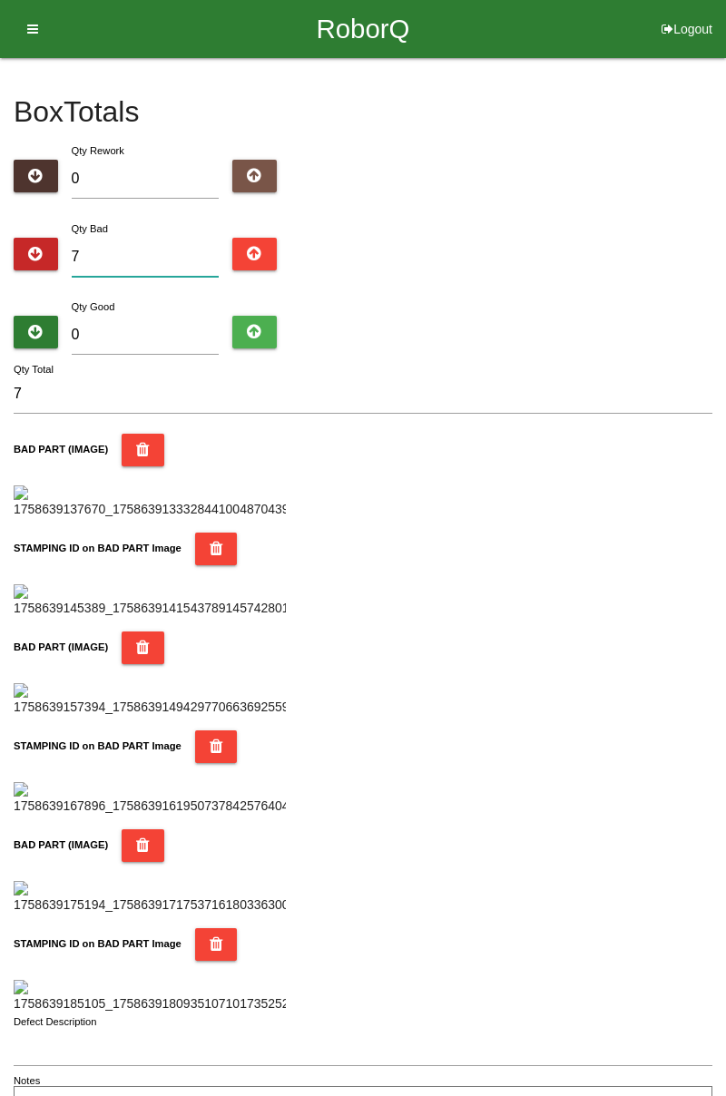
click at [167, 252] on input "7" at bounding box center [146, 257] width 148 height 39
click at [723, 239] on div "Box Totals Translate Weight Weight unit: Rework Weight Bad Weight Good Weight 0…" at bounding box center [363, 592] width 726 height 1068
click at [152, 261] on input "7" at bounding box center [146, 257] width 148 height 39
type input "0"
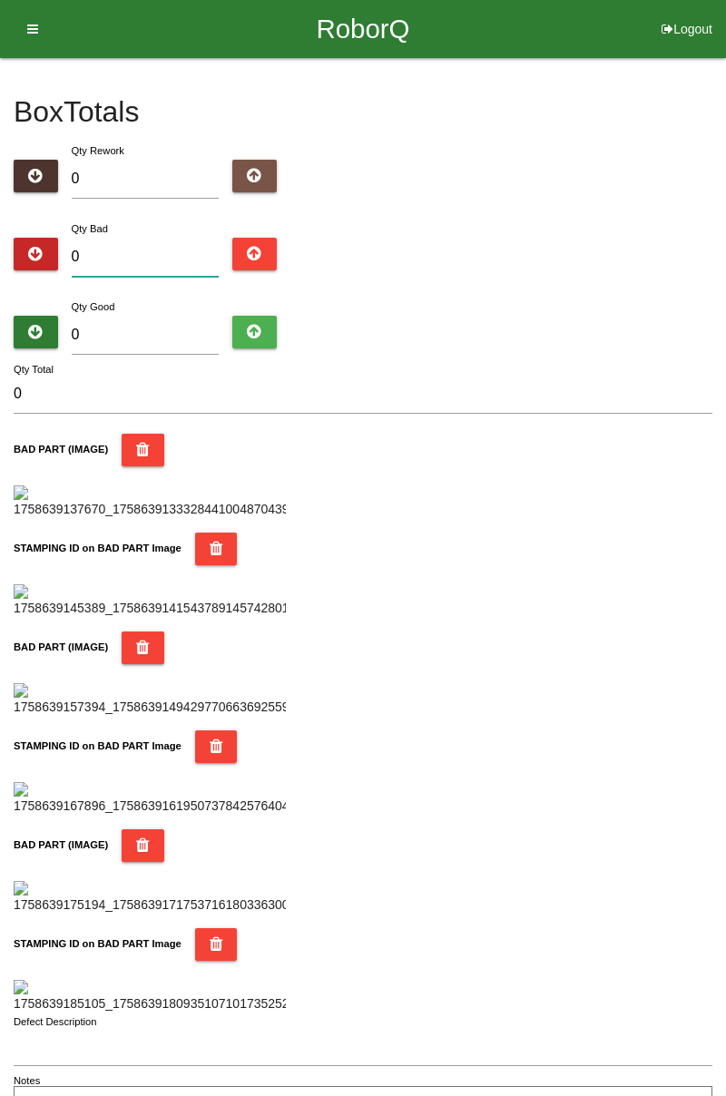
type input "8"
click at [147, 250] on input "8" at bounding box center [146, 257] width 148 height 39
type input "8"
click at [188, 327] on input "0" at bounding box center [146, 335] width 148 height 39
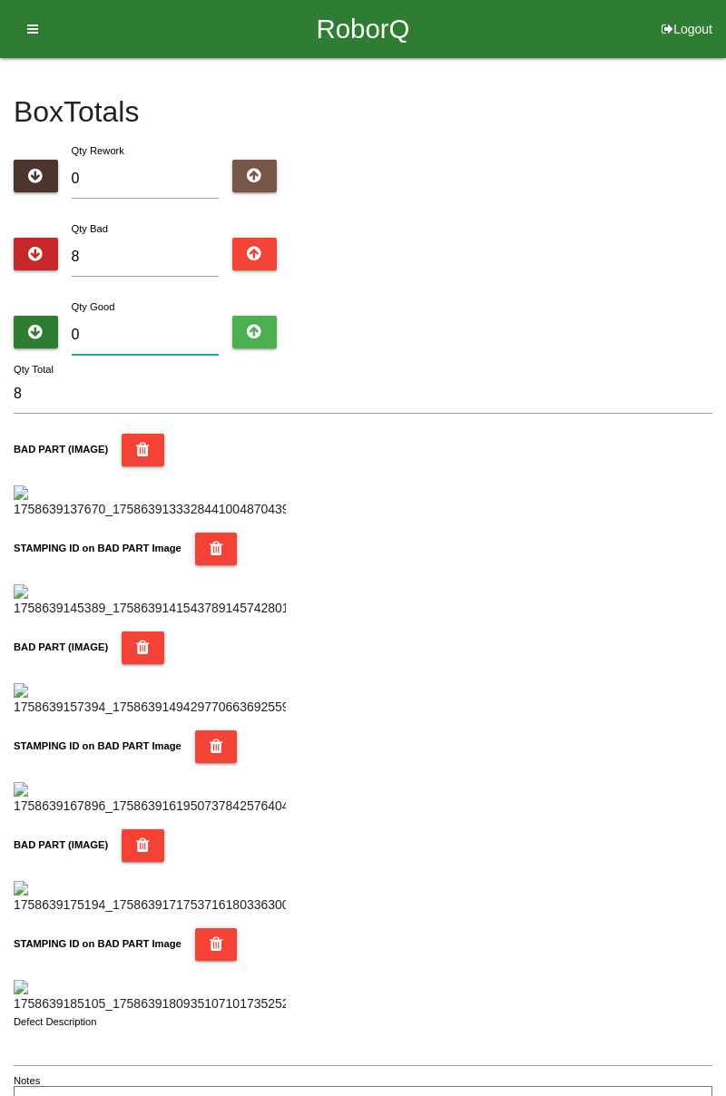
type input "7"
type input "15"
type input "78"
type input "86"
type input "7"
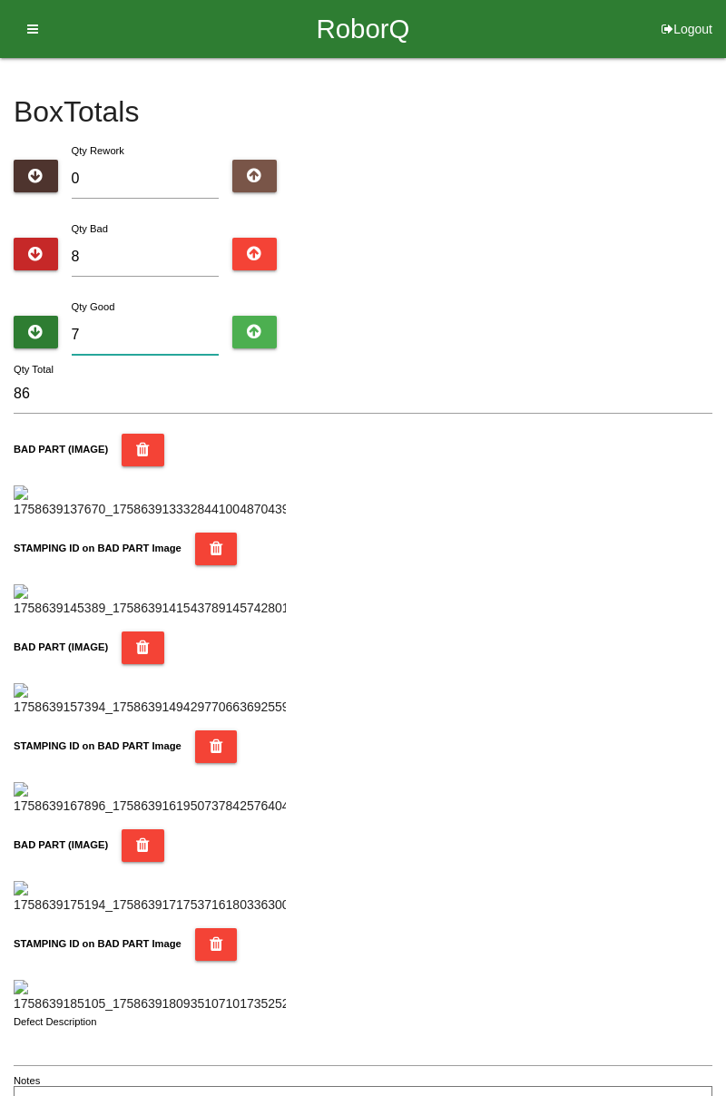
type input "15"
type input "0"
type input "8"
type input "7"
type input "15"
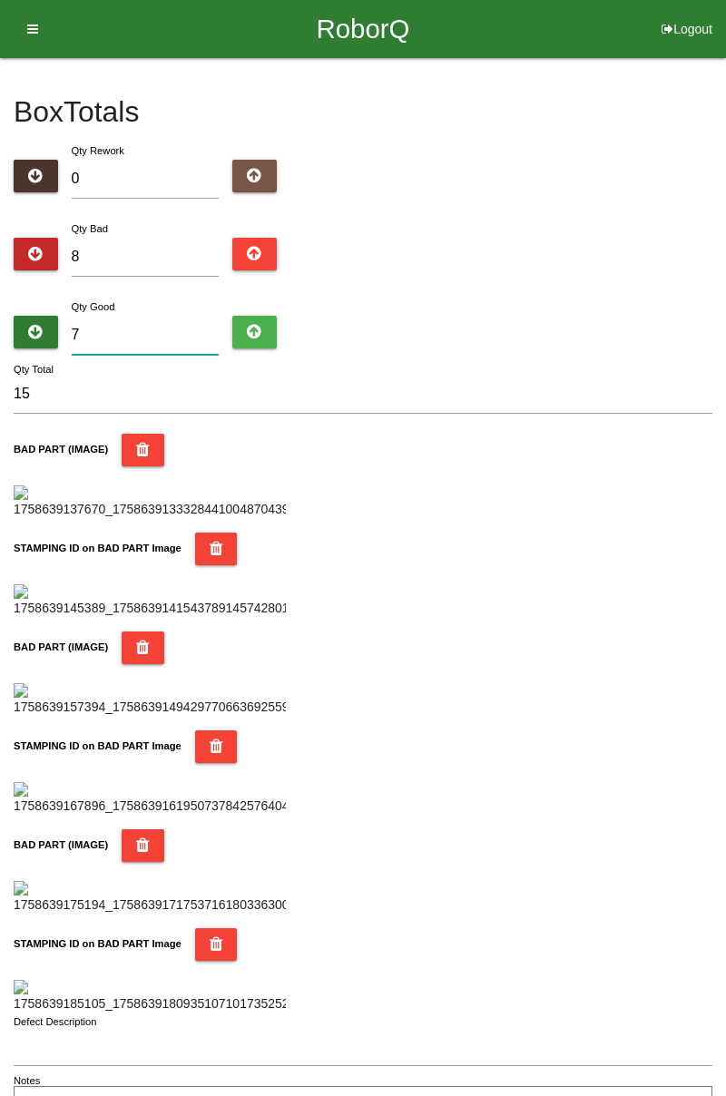
type input "76"
type input "84"
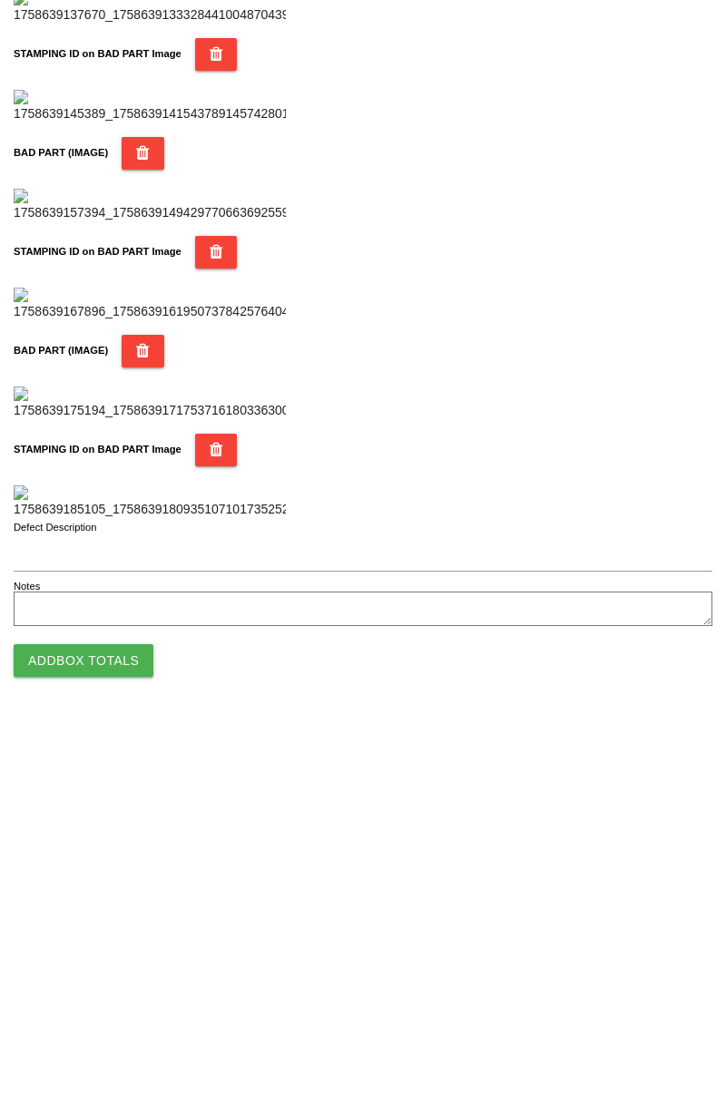
type input "76"
click at [117, 1043] on button "Add Box Totals" at bounding box center [84, 1034] width 140 height 33
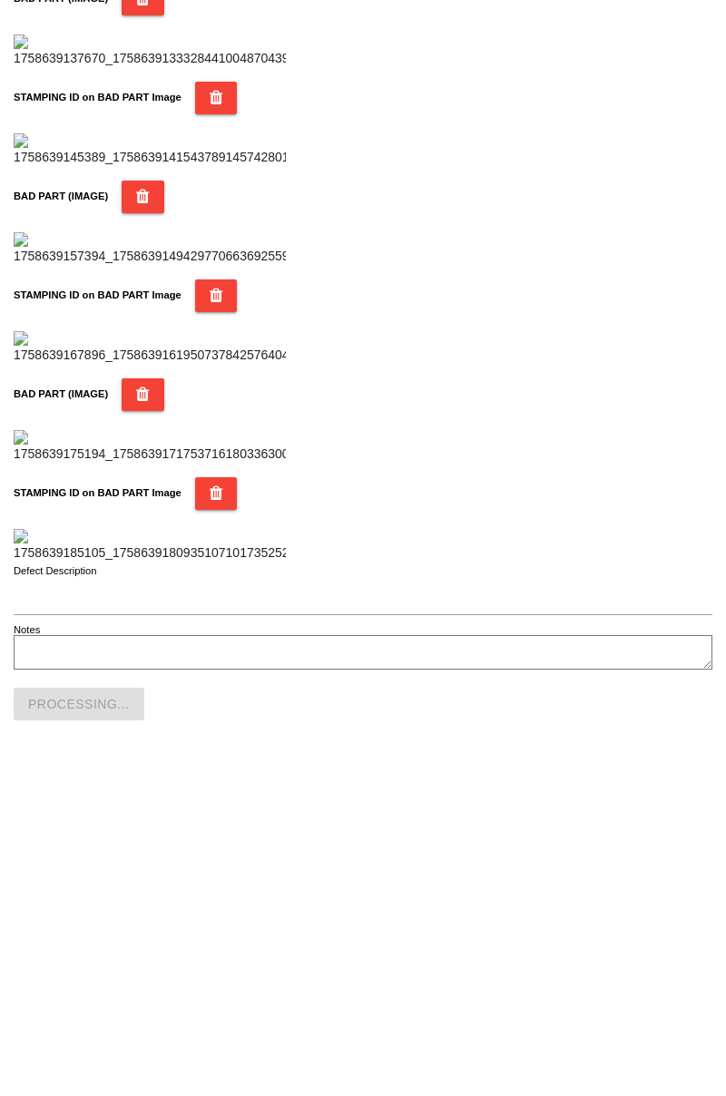
scroll to position [1590, 0]
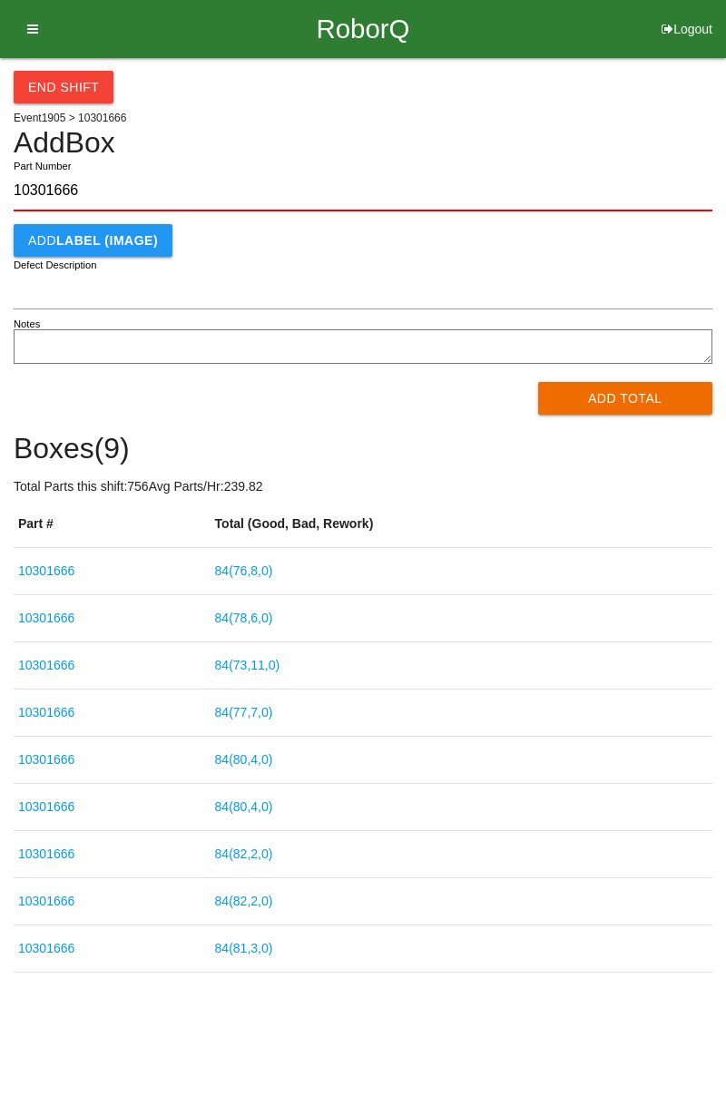
type input "10301666"
click at [648, 407] on button "Add Total" at bounding box center [625, 398] width 175 height 33
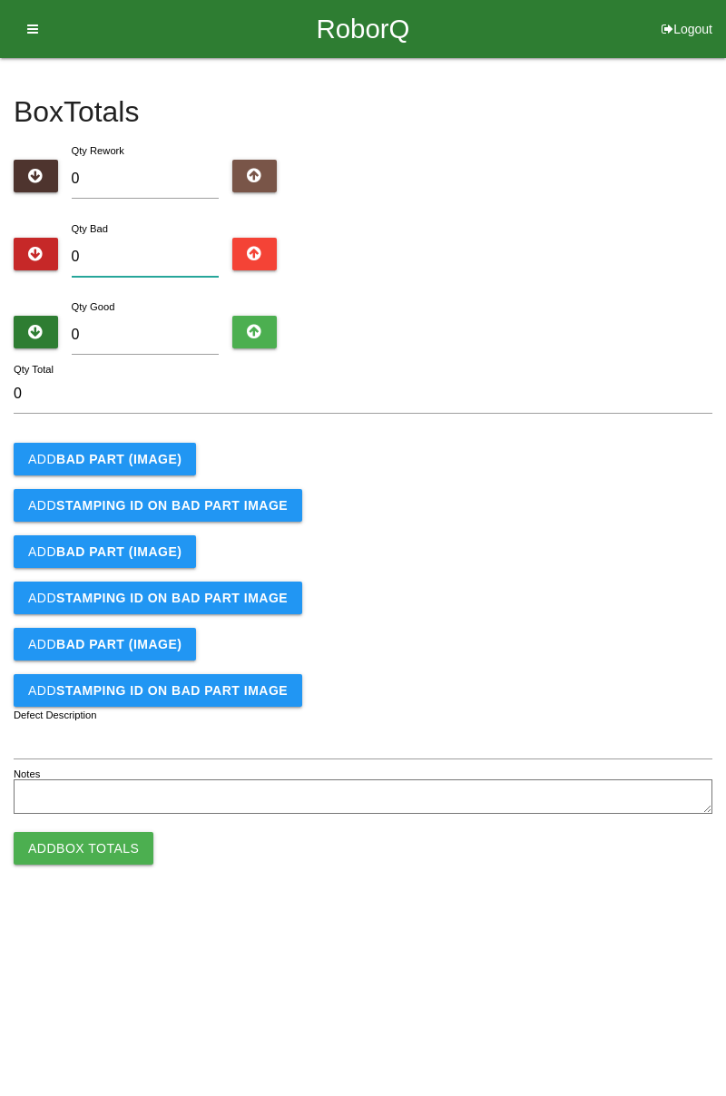
click at [151, 240] on input "0" at bounding box center [146, 257] width 148 height 39
type input "3"
click at [142, 461] on b "BAD PART (IMAGE)" at bounding box center [118, 459] width 125 height 15
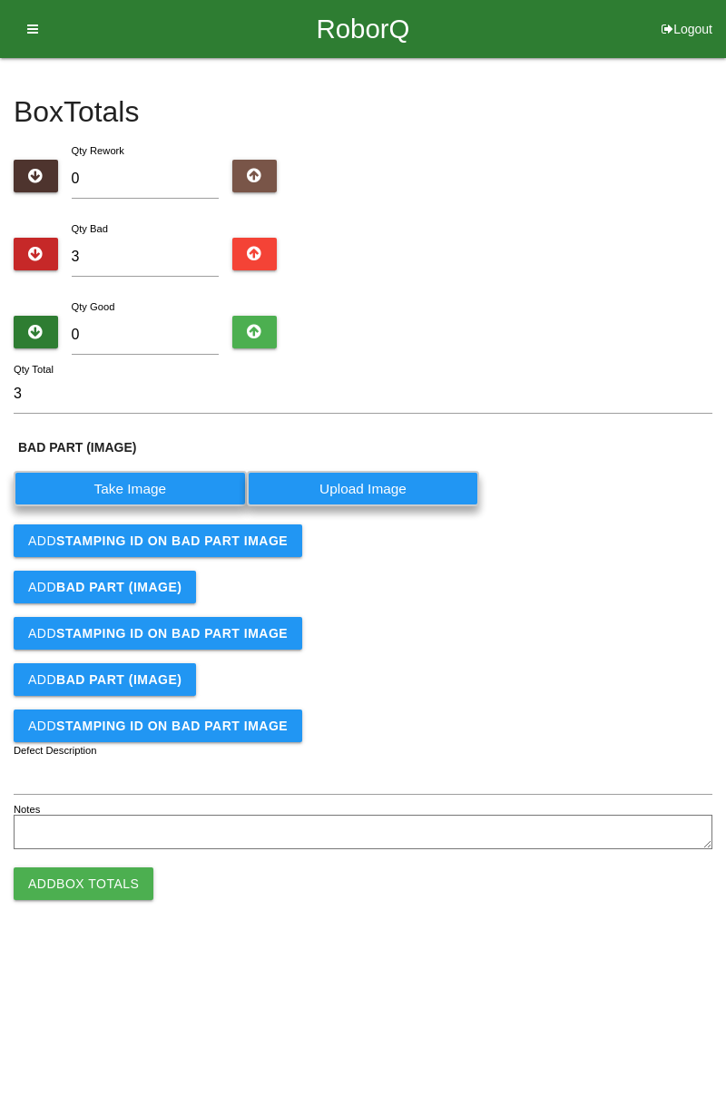
click at [149, 491] on label "Take Image" at bounding box center [130, 488] width 233 height 35
click at [0, 0] on \(IMAGE\) "Take Image" at bounding box center [0, 0] width 0 height 0
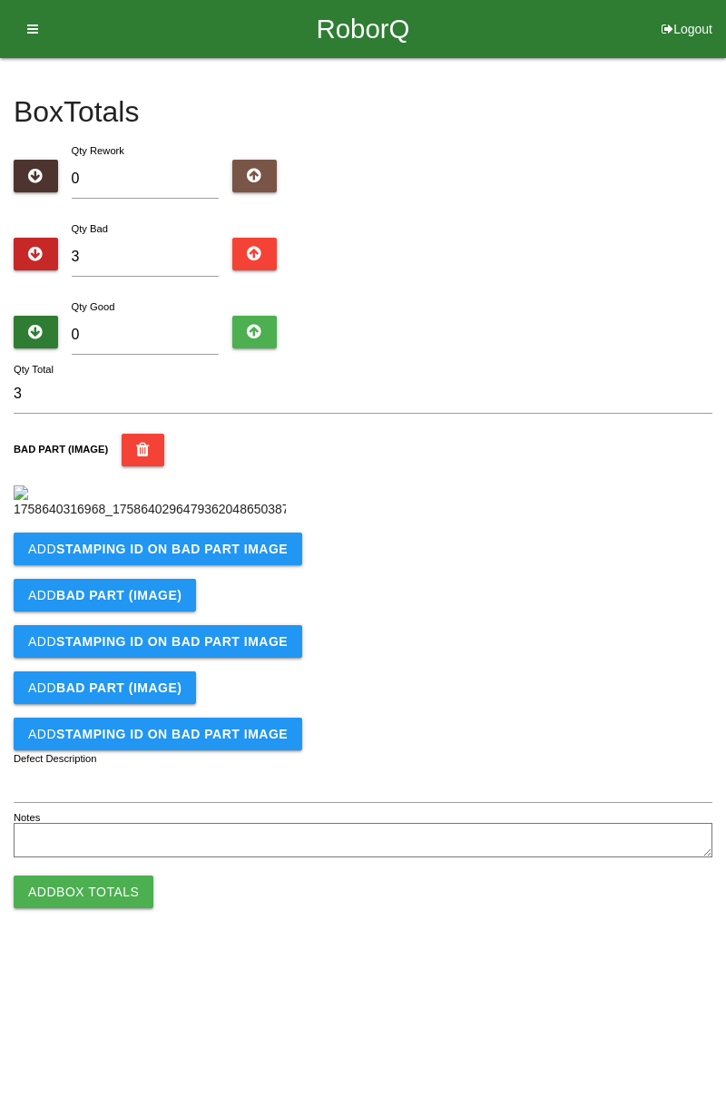
scroll to position [102, 0]
click at [258, 565] on button "Add STAMPING ID on BAD PART Image" at bounding box center [158, 549] width 289 height 33
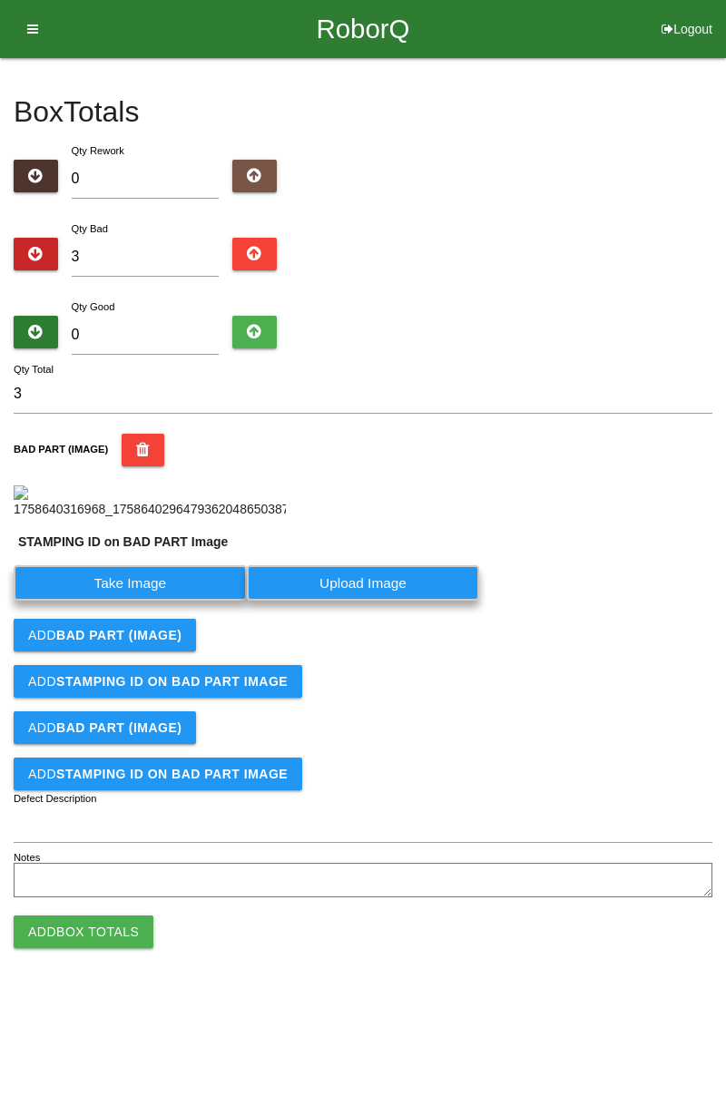
click at [172, 601] on label "Take Image" at bounding box center [130, 582] width 233 height 35
click at [0, 0] on PART "Take Image" at bounding box center [0, 0] width 0 height 0
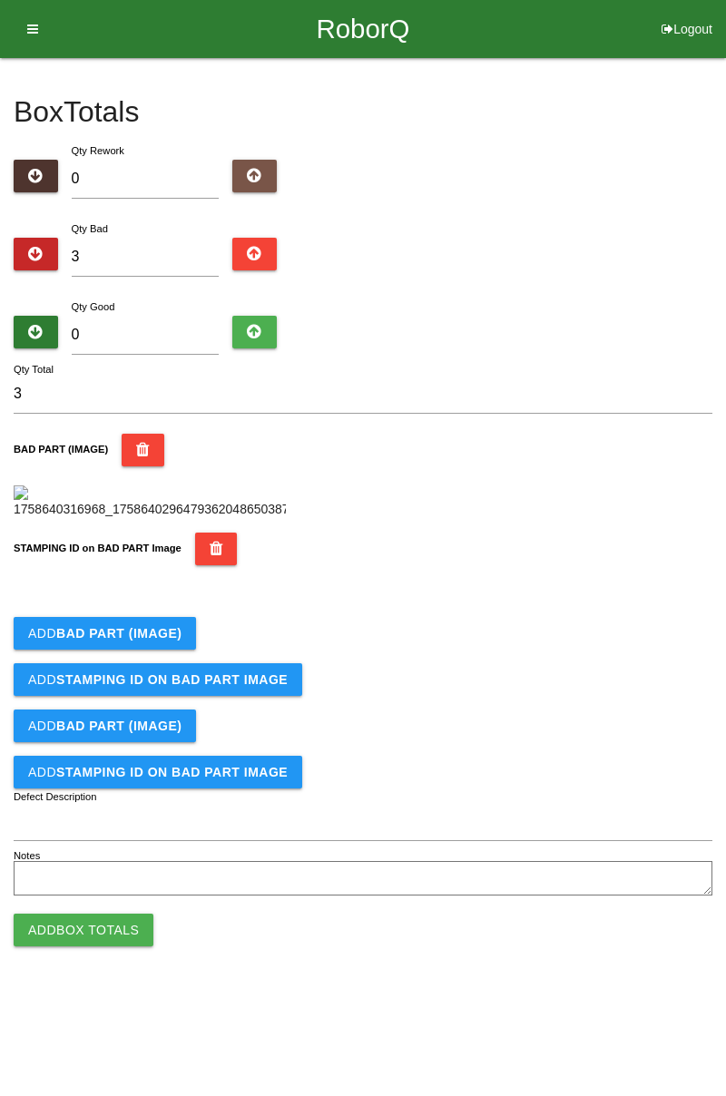
scroll to position [399, 0]
click at [180, 650] on button "Add BAD PART (IMAGE)" at bounding box center [105, 633] width 182 height 33
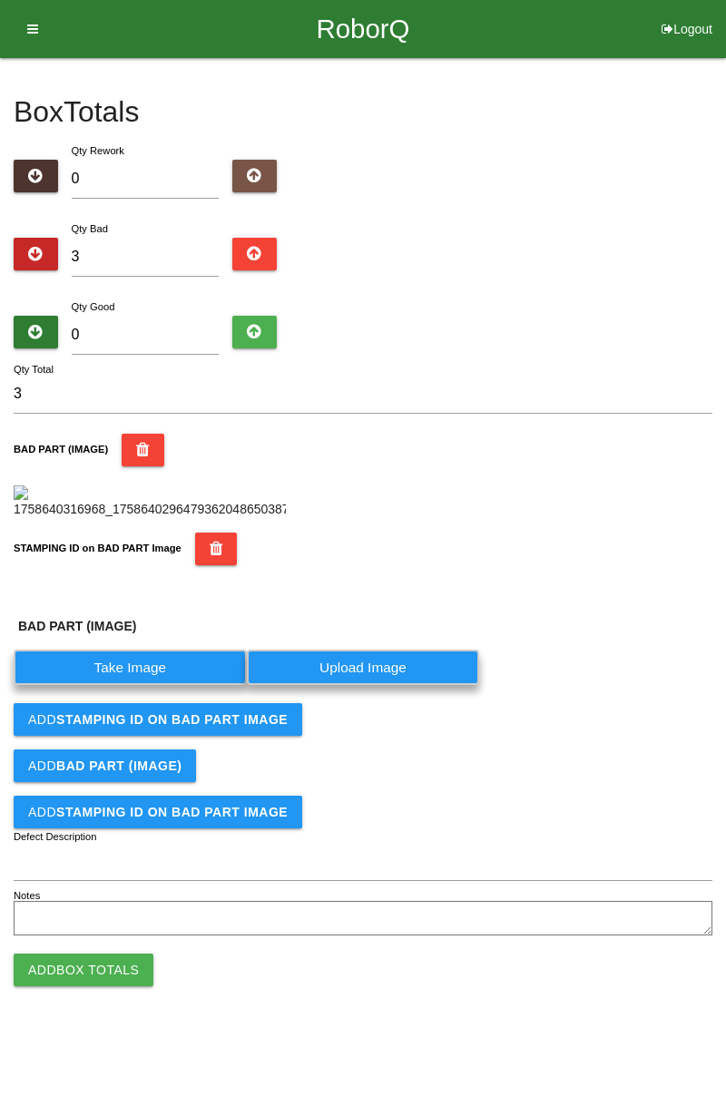
click at [145, 685] on label "Take Image" at bounding box center [130, 667] width 233 height 35
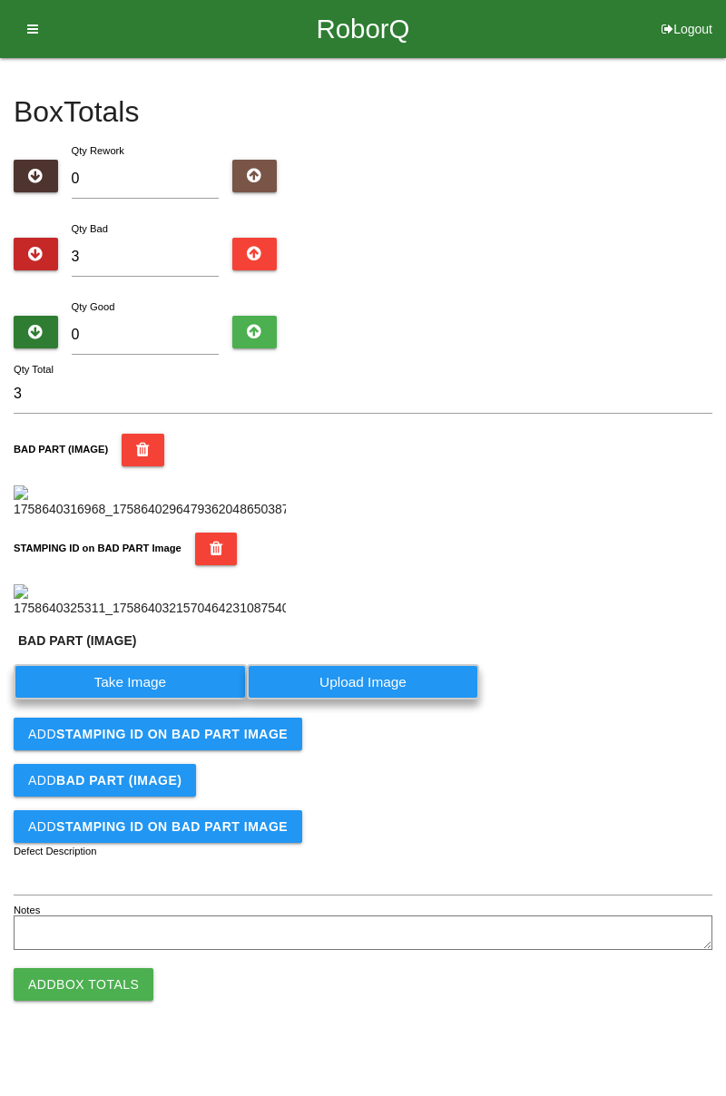
click at [0, 0] on \(IMAGE\) "Take Image" at bounding box center [0, 0] width 0 height 0
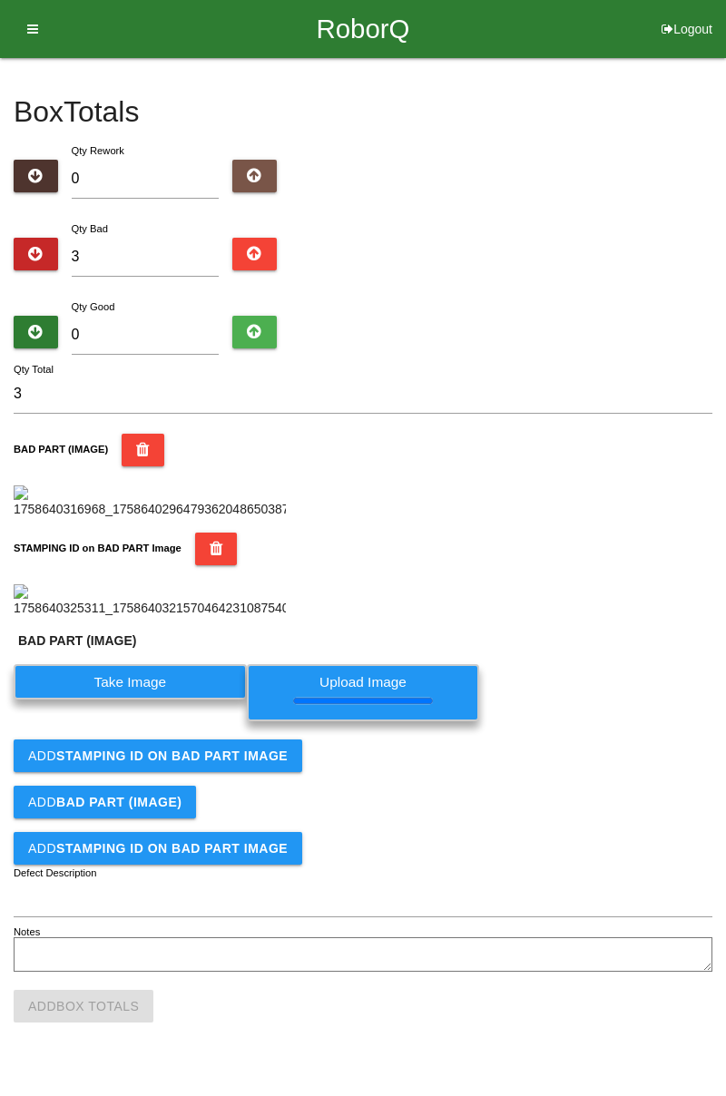
click at [289, 772] on button "Add STAMPING ID on BAD PART Image" at bounding box center [158, 756] width 289 height 33
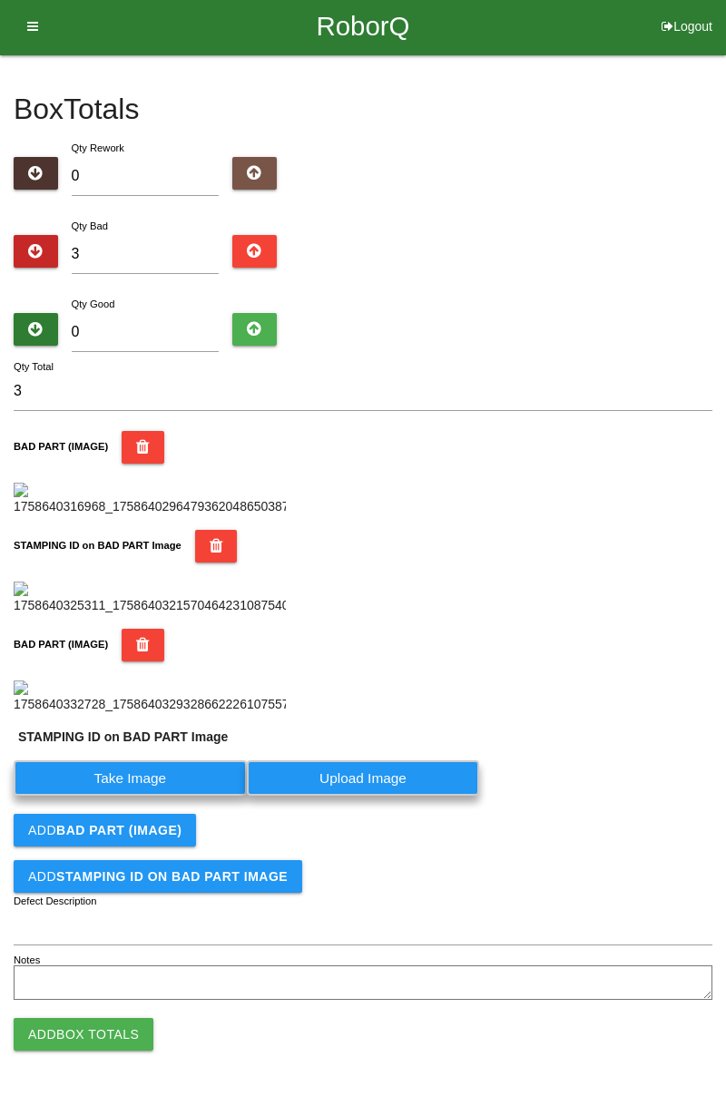
scroll to position [737, 0]
click at [199, 785] on label "Take Image" at bounding box center [130, 777] width 233 height 35
click at [0, 0] on PART "Take Image" at bounding box center [0, 0] width 0 height 0
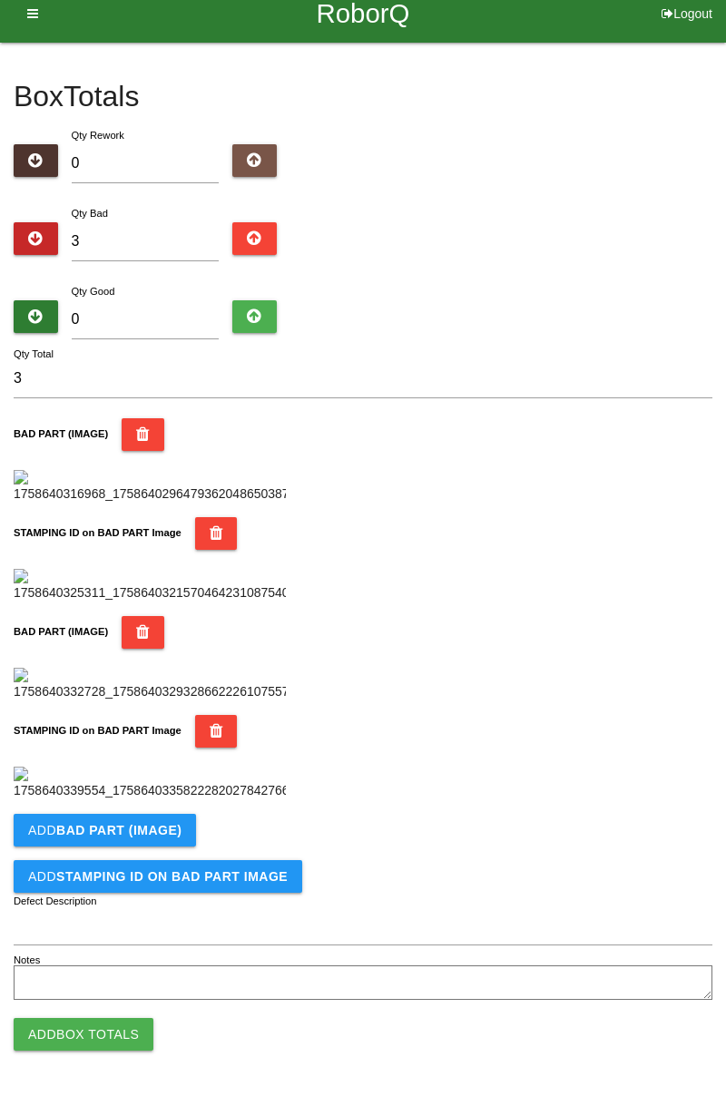
scroll to position [995, 0]
click at [165, 831] on b "BAD PART (IMAGE)" at bounding box center [118, 830] width 125 height 15
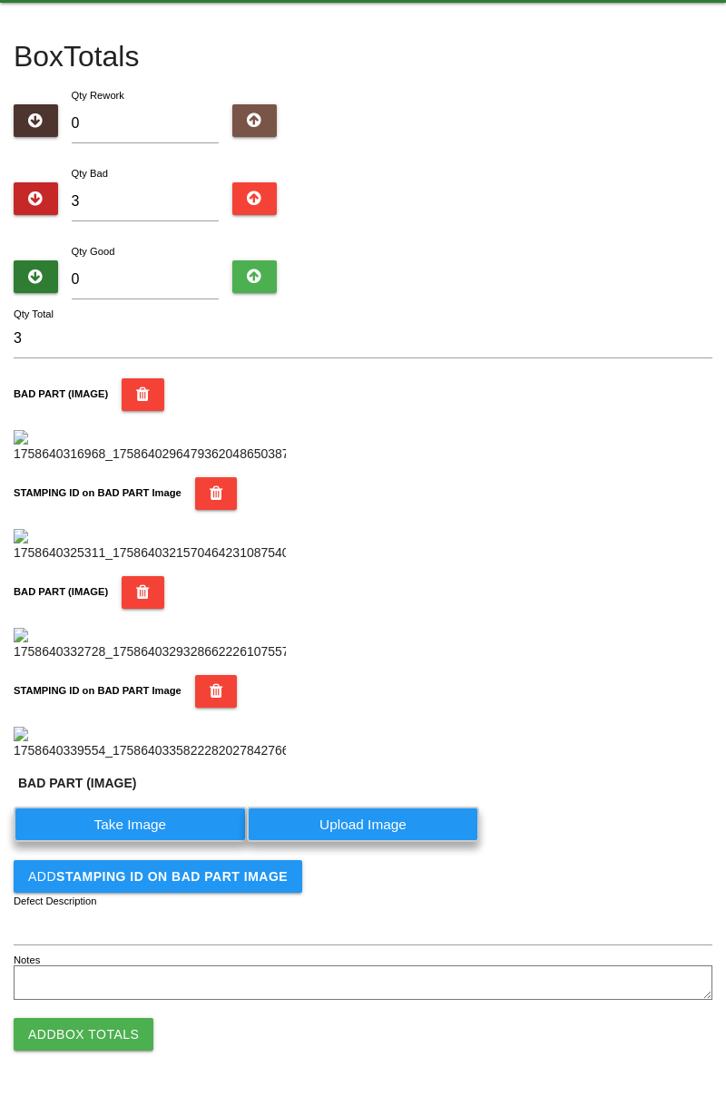
click at [156, 842] on label "Take Image" at bounding box center [130, 824] width 233 height 35
click at [0, 0] on \(IMAGE\) "Take Image" at bounding box center [0, 0] width 0 height 0
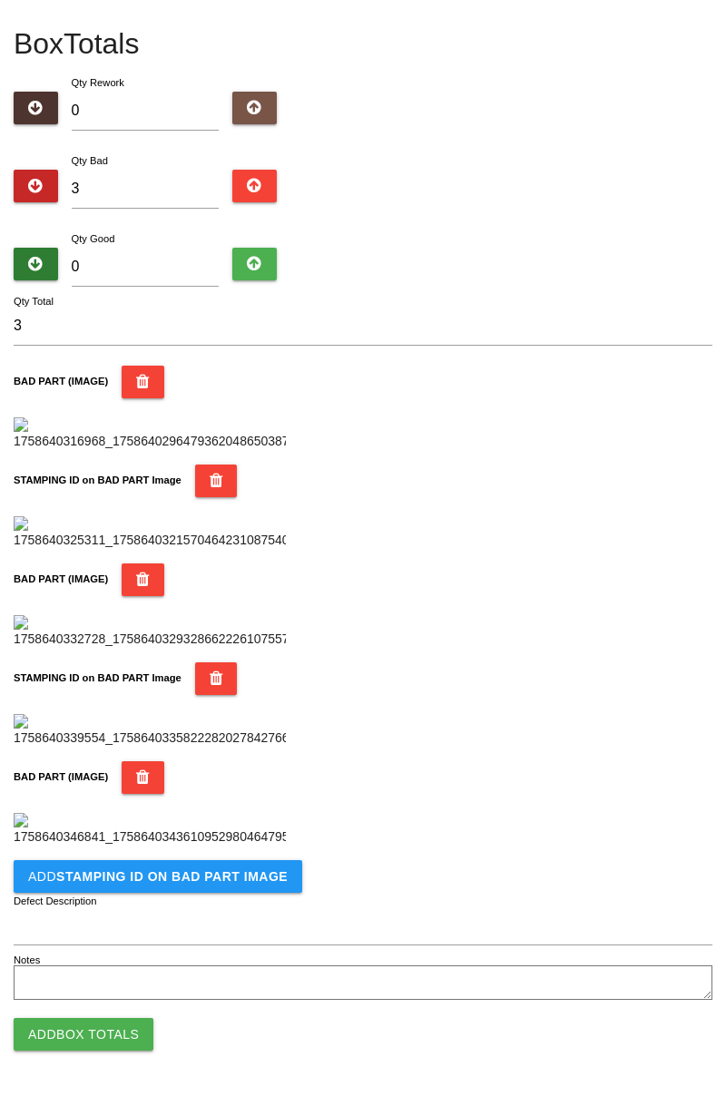
scroll to position [1292, 0]
click at [245, 888] on button "Add STAMPING ID on BAD PART Image" at bounding box center [158, 876] width 289 height 33
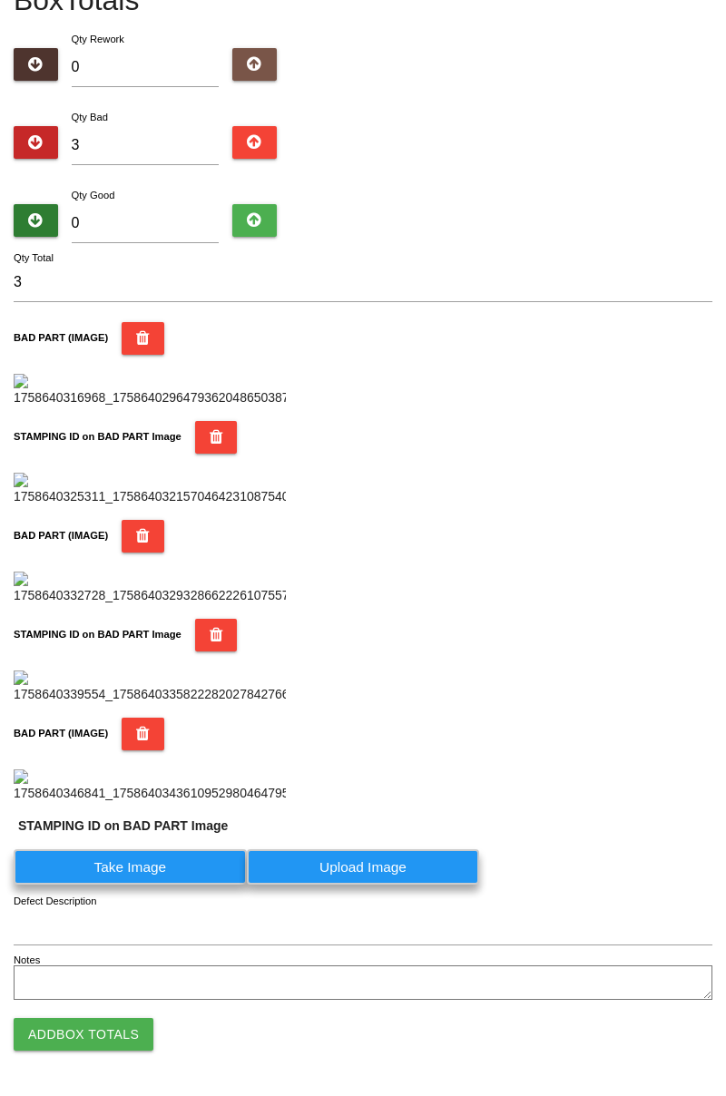
click at [180, 885] on label "Take Image" at bounding box center [130, 866] width 233 height 35
click at [0, 0] on PART "Take Image" at bounding box center [0, 0] width 0 height 0
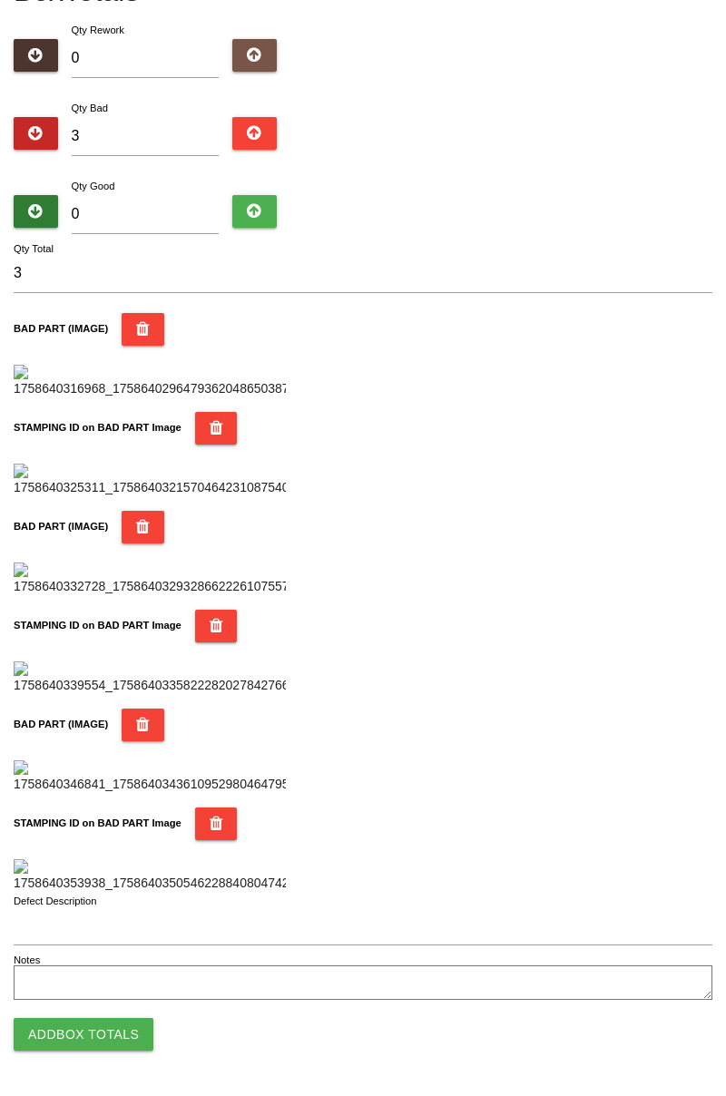
scroll to position [1590, 0]
click at [211, 808] on icon "button" at bounding box center [217, 824] width 14 height 33
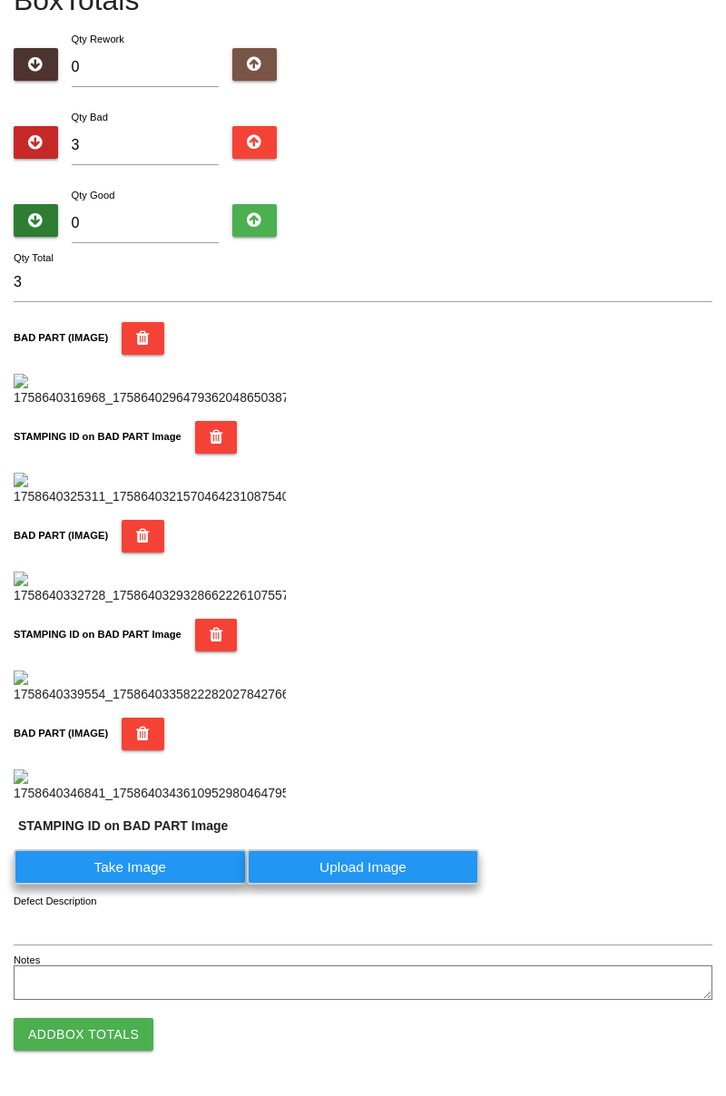
click at [174, 868] on label "Take Image" at bounding box center [130, 866] width 233 height 35
click at [0, 0] on PART "Take Image" at bounding box center [0, 0] width 0 height 0
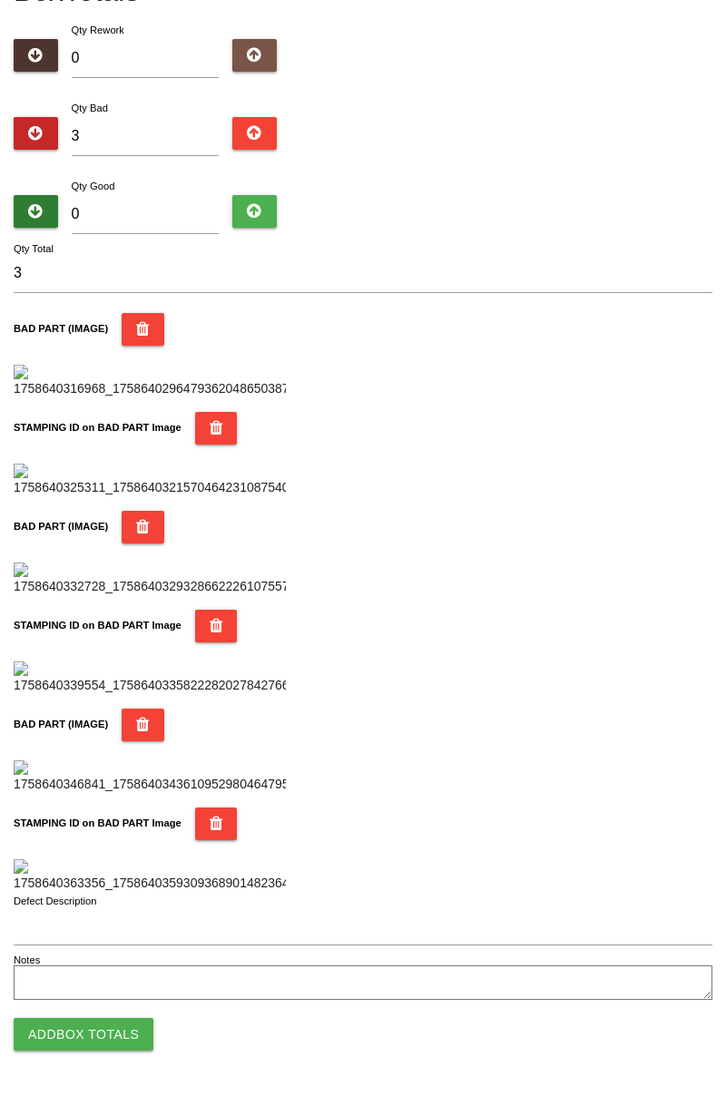
scroll to position [0, 0]
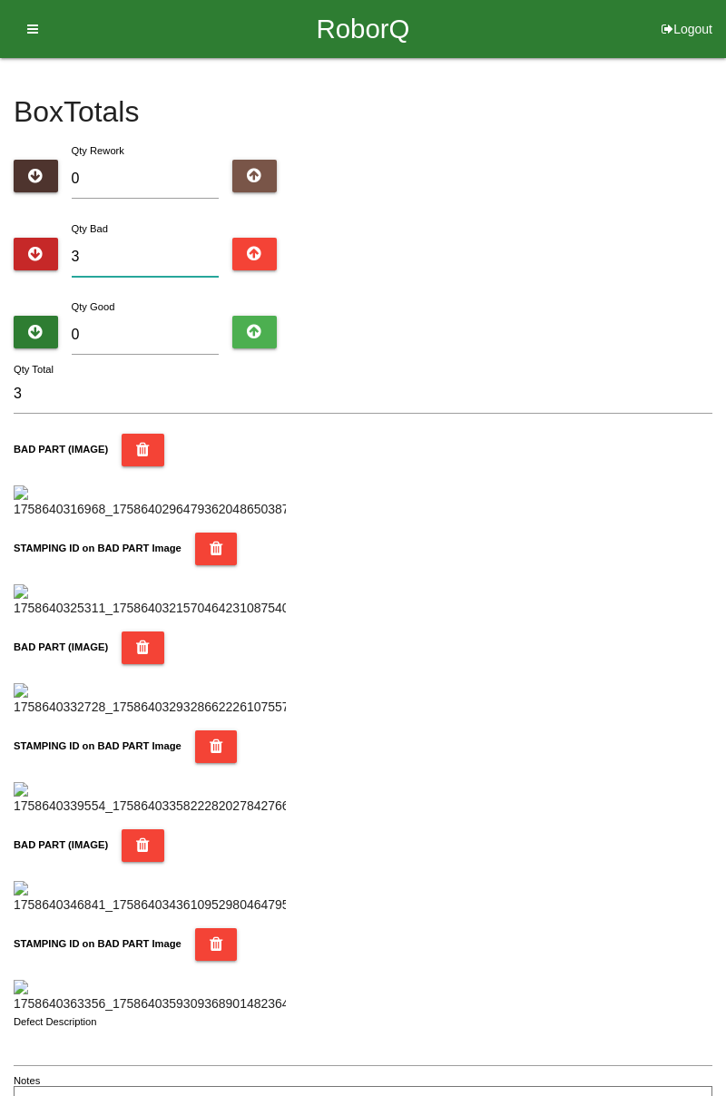
click at [167, 254] on input "3" at bounding box center [146, 257] width 148 height 39
type input "0"
type input "4"
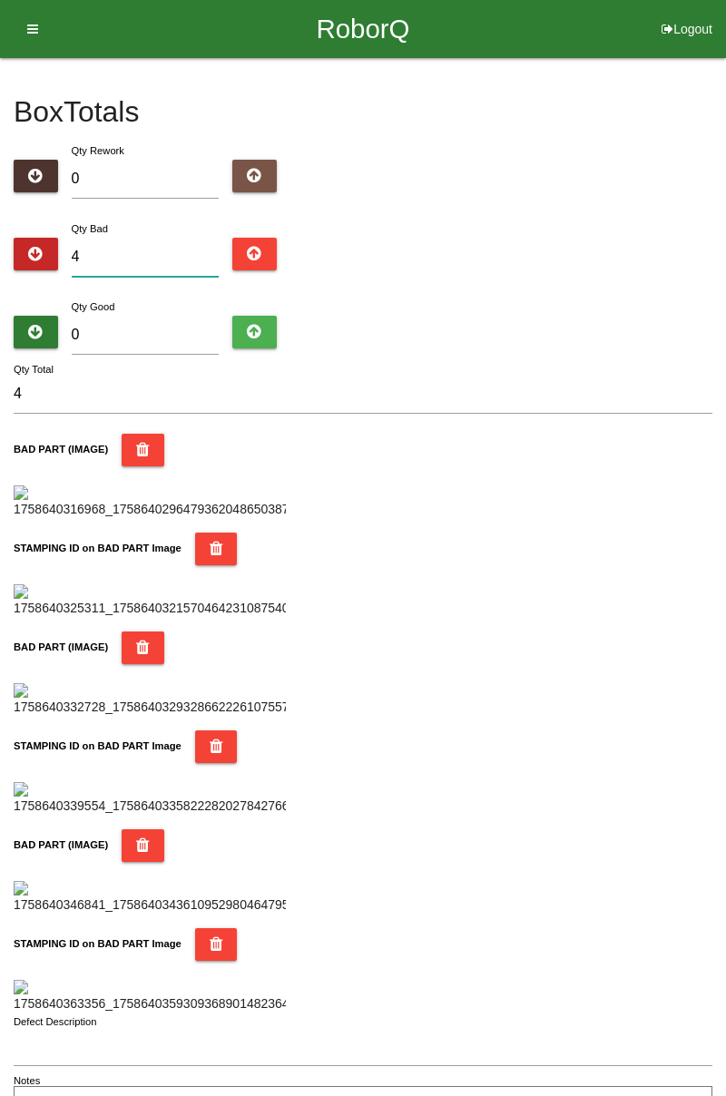
type input "0"
type input "6"
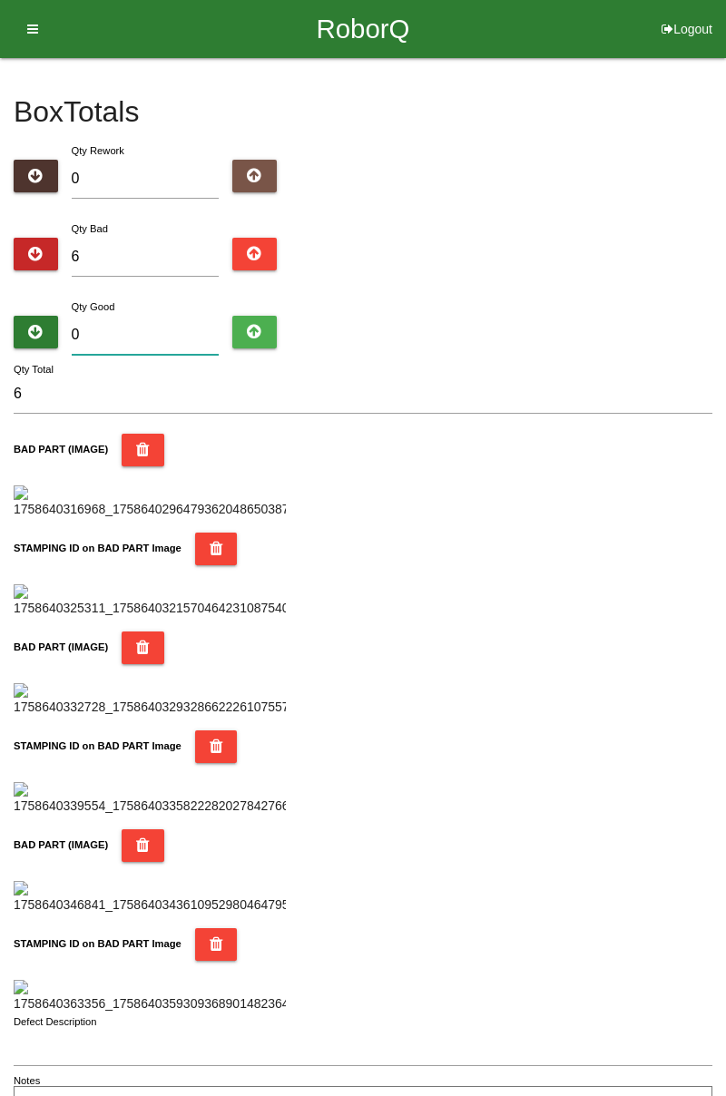
click at [151, 318] on input "0" at bounding box center [146, 335] width 148 height 39
type input "7"
type input "13"
type input "78"
type input "84"
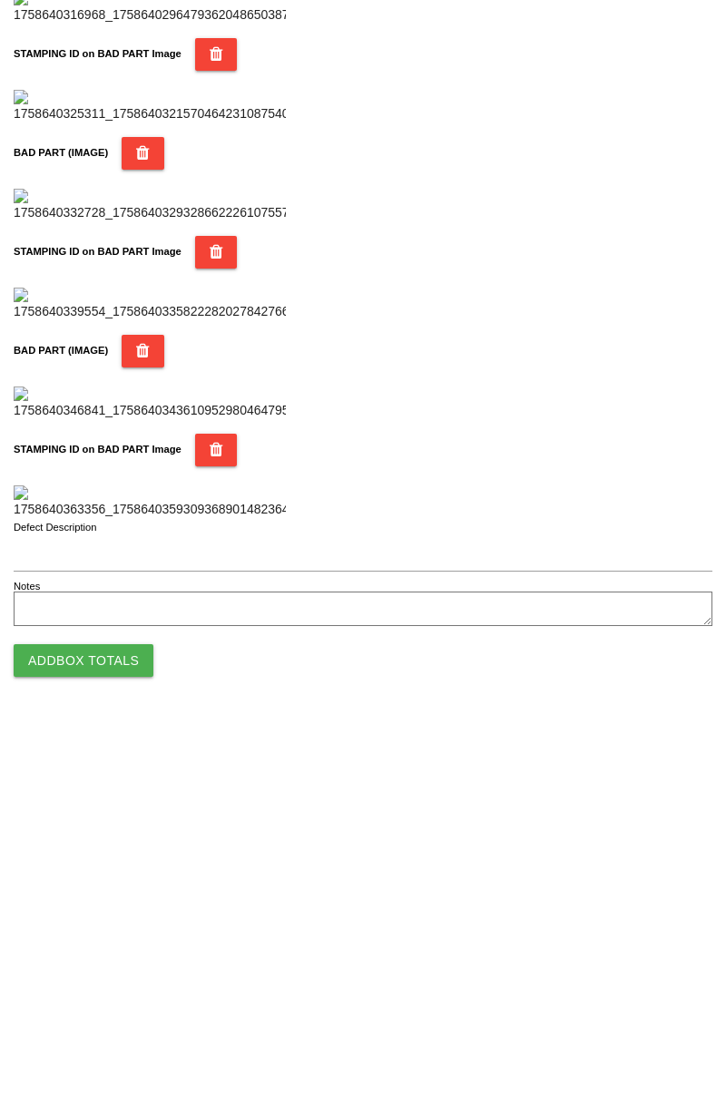
type input "78"
click at [134, 1023] on button "Add Box Totals" at bounding box center [84, 1034] width 140 height 33
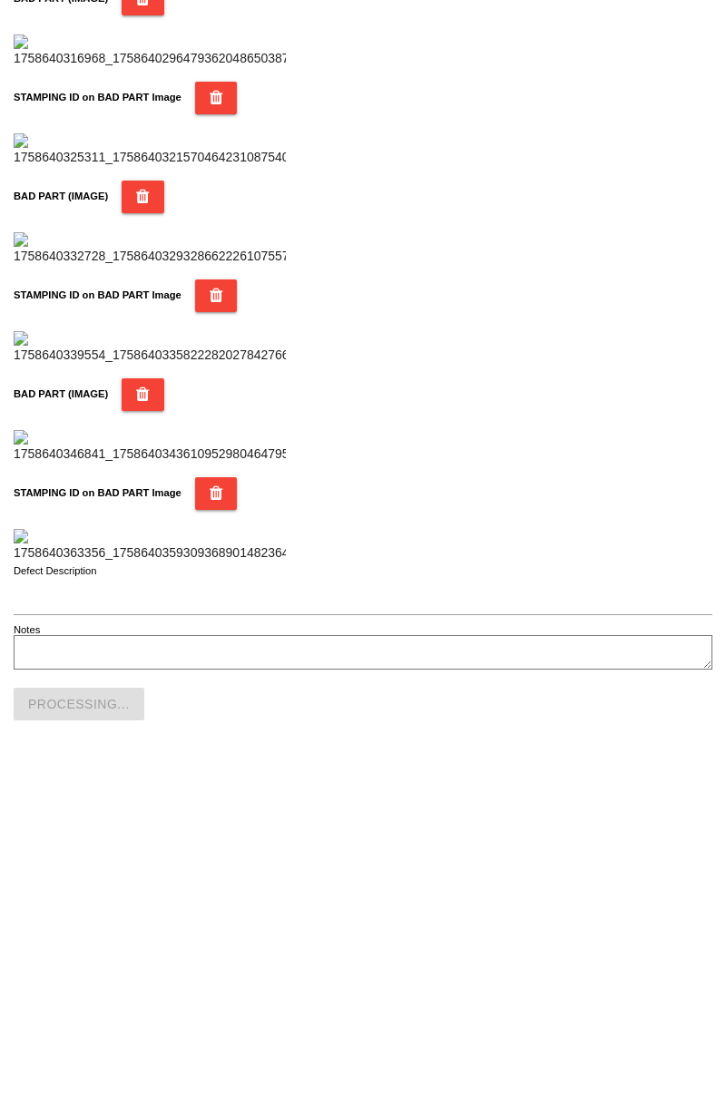
scroll to position [1590, 0]
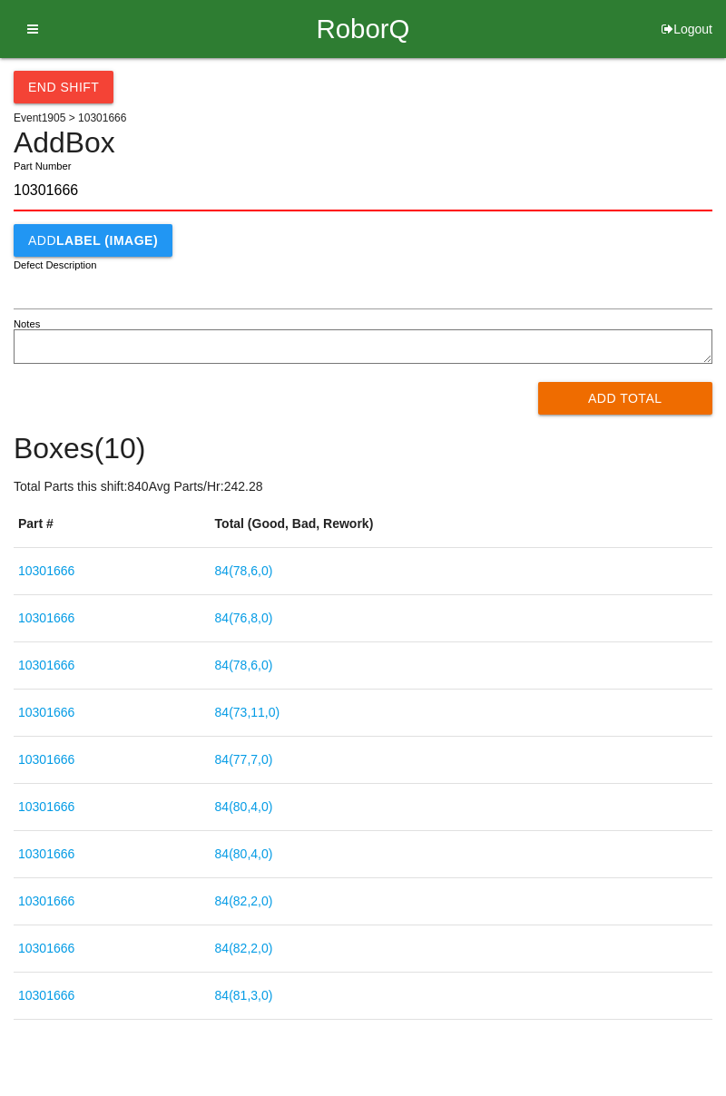
type input "10301666"
click at [640, 393] on button "Add Total" at bounding box center [625, 398] width 175 height 33
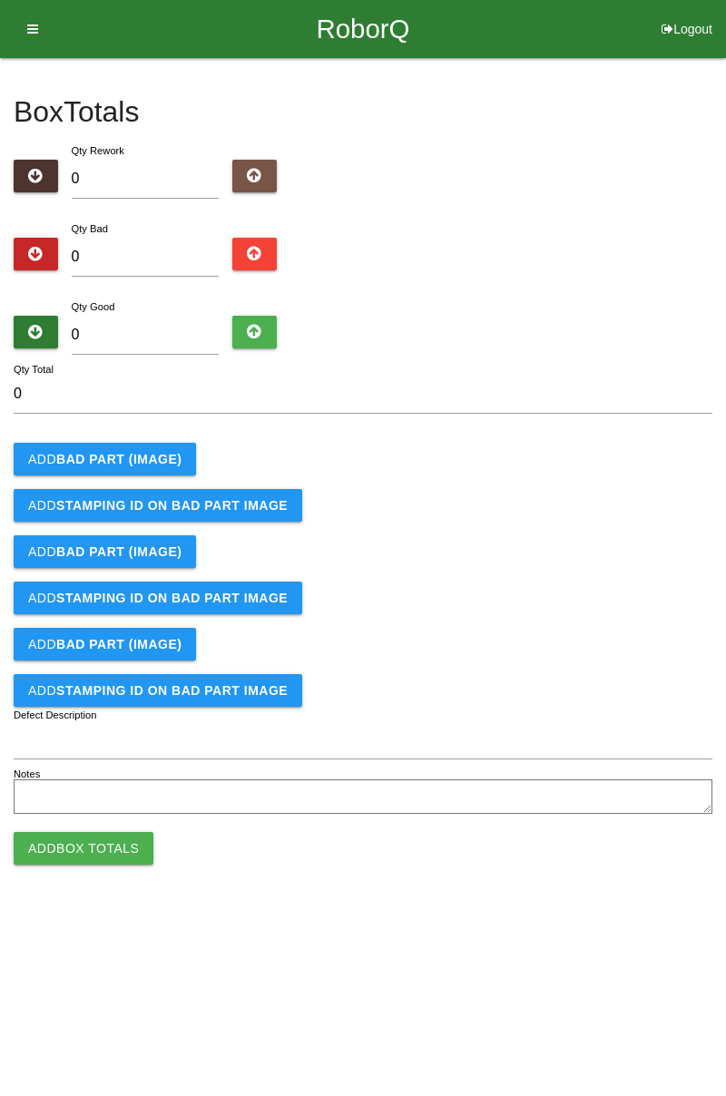
click at [549, 177] on div "Qty Rework 0" at bounding box center [363, 173] width 699 height 65
click at [138, 256] on input "0" at bounding box center [146, 257] width 148 height 39
type input "3"
click at [156, 465] on b "BAD PART (IMAGE)" at bounding box center [118, 459] width 125 height 15
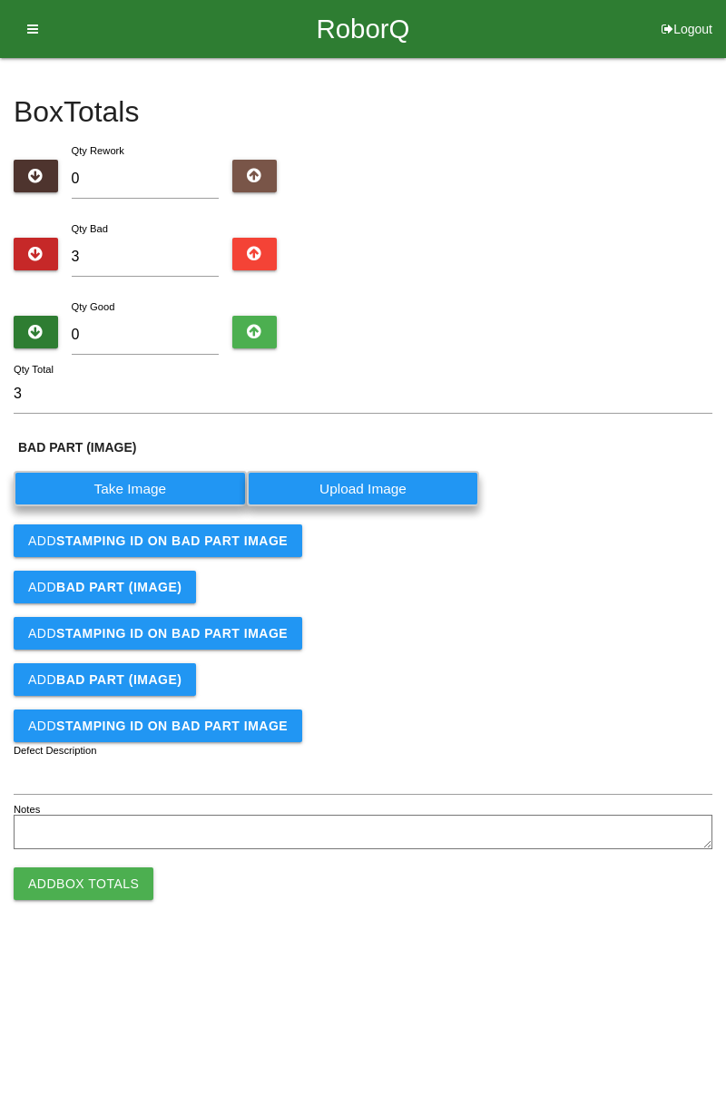
click at [153, 488] on label "Take Image" at bounding box center [130, 488] width 233 height 35
click at [0, 0] on \(IMAGE\) "Take Image" at bounding box center [0, 0] width 0 height 0
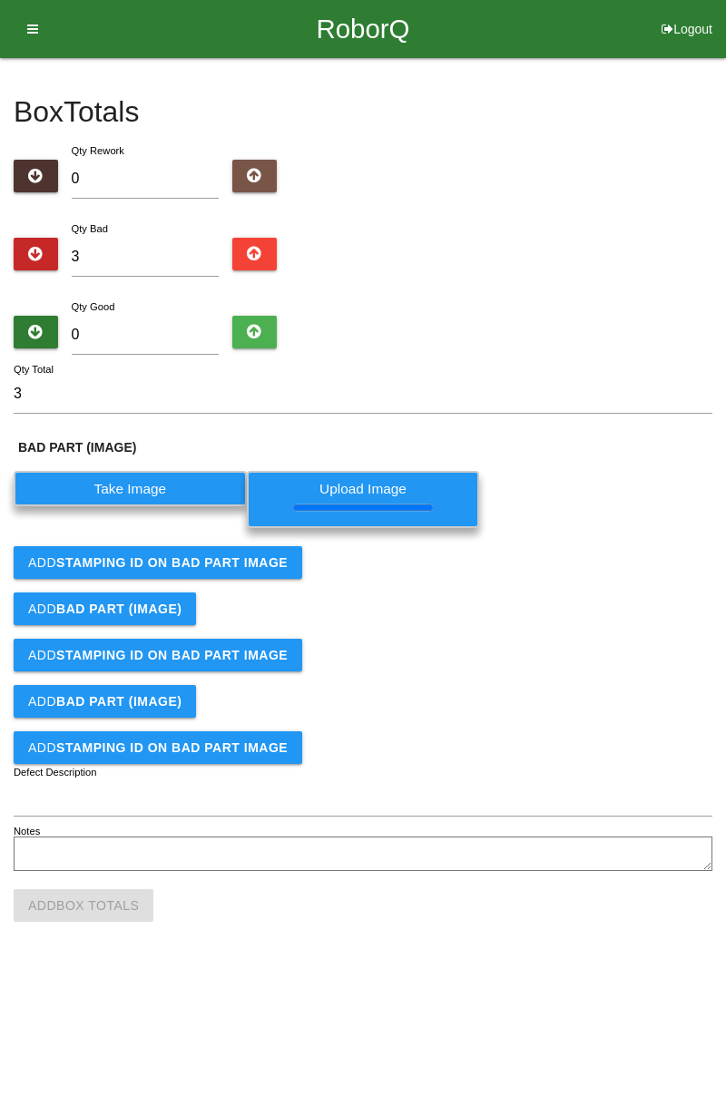
click at [225, 569] on button "Add STAMPING ID on BAD PART Image" at bounding box center [158, 562] width 289 height 33
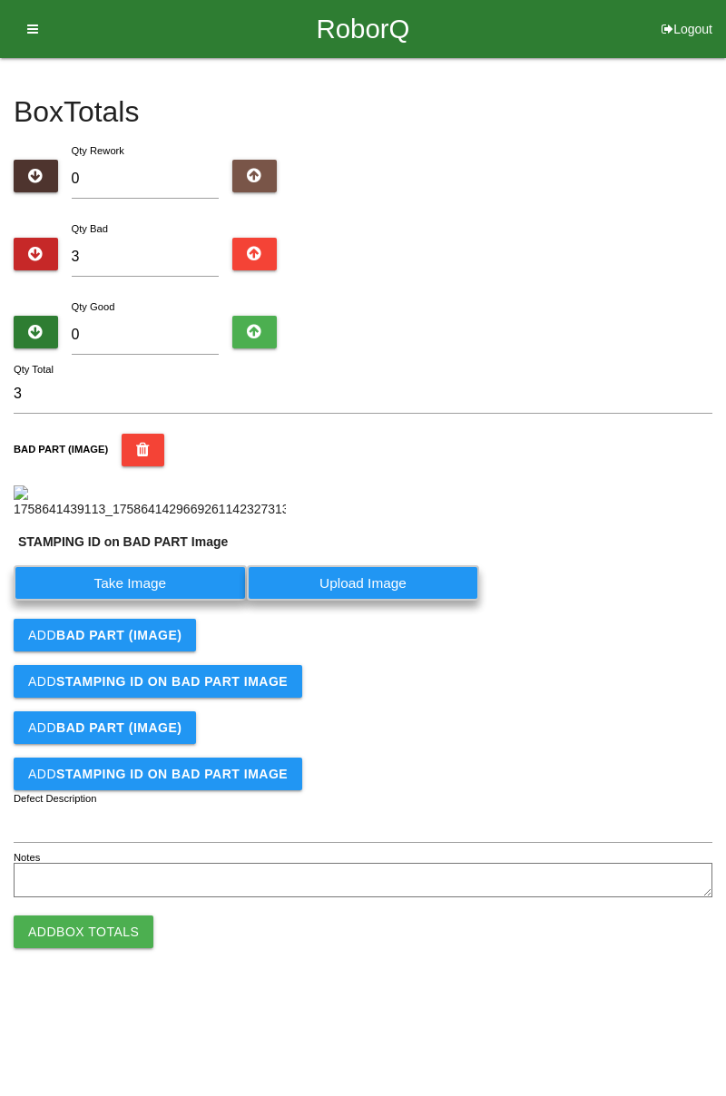
click at [182, 583] on label "Take Image" at bounding box center [130, 582] width 233 height 35
click at [0, 0] on PART "Take Image" at bounding box center [0, 0] width 0 height 0
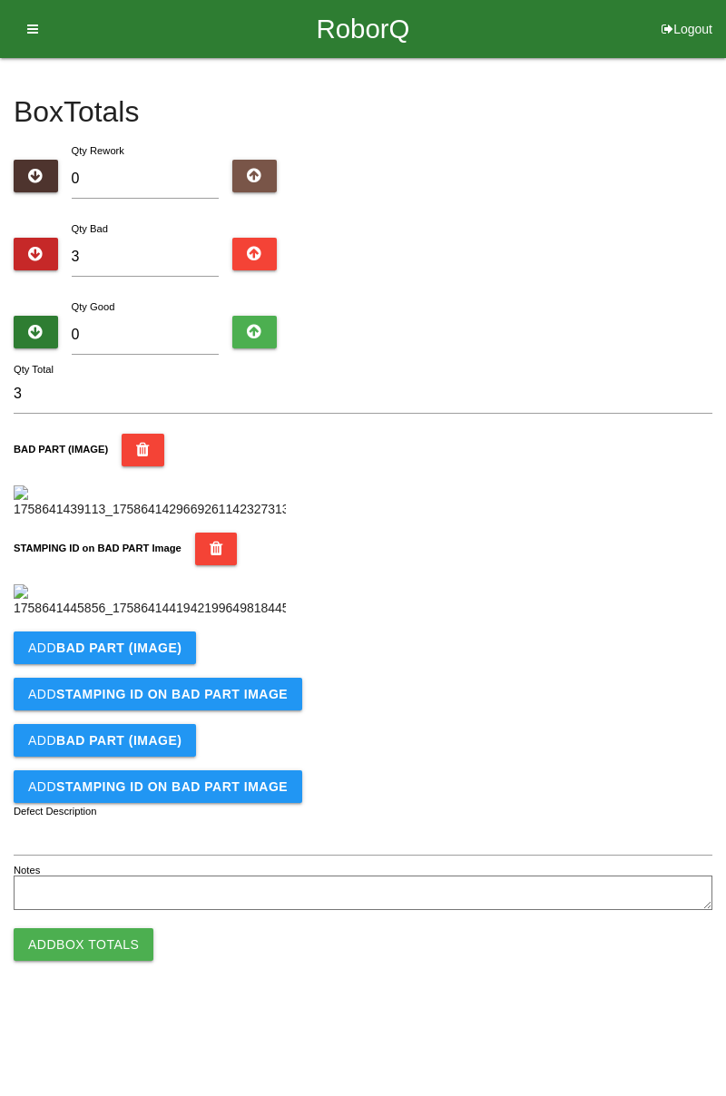
scroll to position [399, 0]
click at [183, 664] on button "Add BAD PART (IMAGE)" at bounding box center [105, 648] width 182 height 33
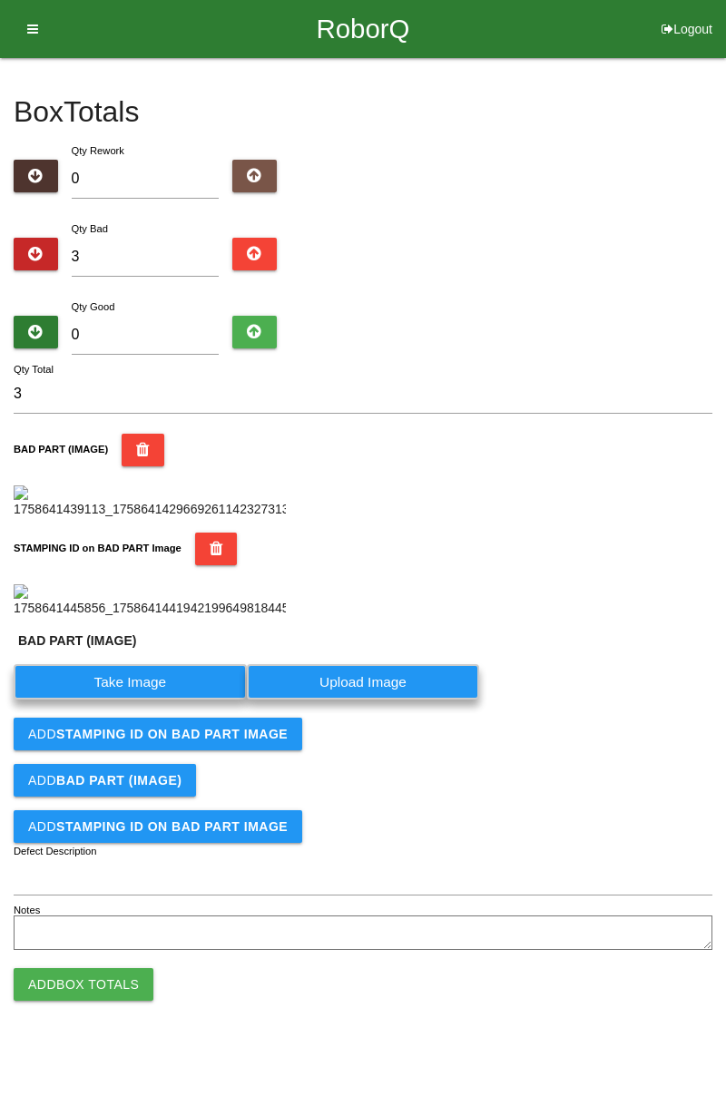
click at [159, 700] on label "Take Image" at bounding box center [130, 681] width 233 height 35
click at [0, 0] on \(IMAGE\) "Take Image" at bounding box center [0, 0] width 0 height 0
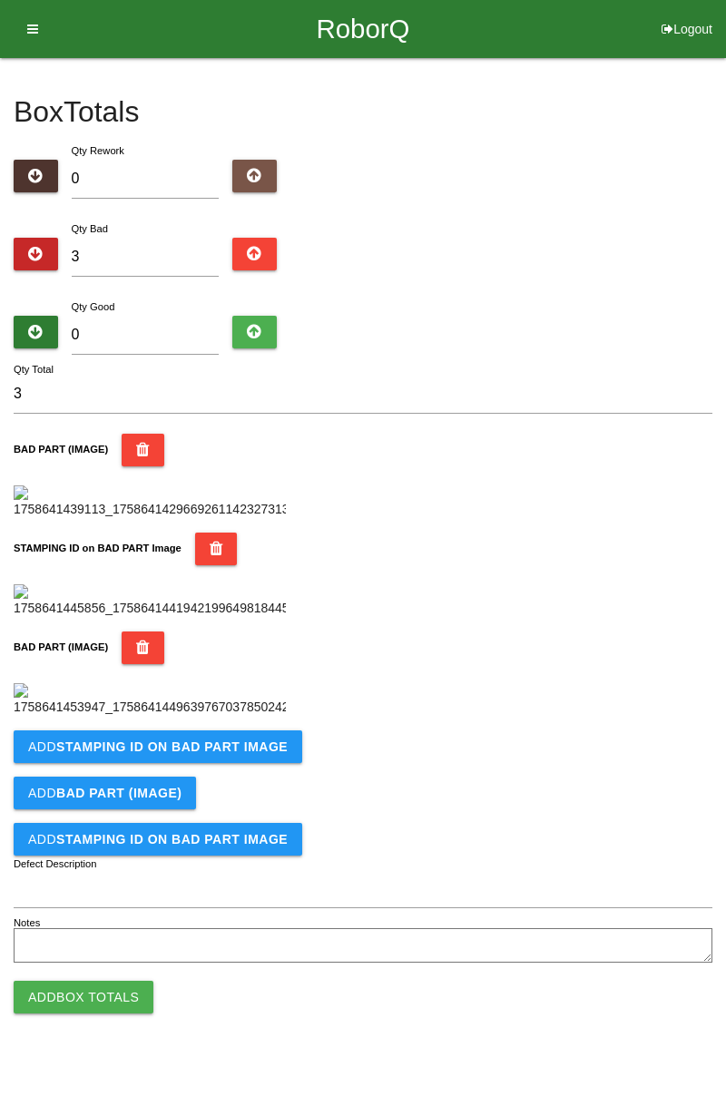
scroll to position [697, 0]
click at [209, 754] on b "STAMPING ID on BAD PART Image" at bounding box center [171, 747] width 231 height 15
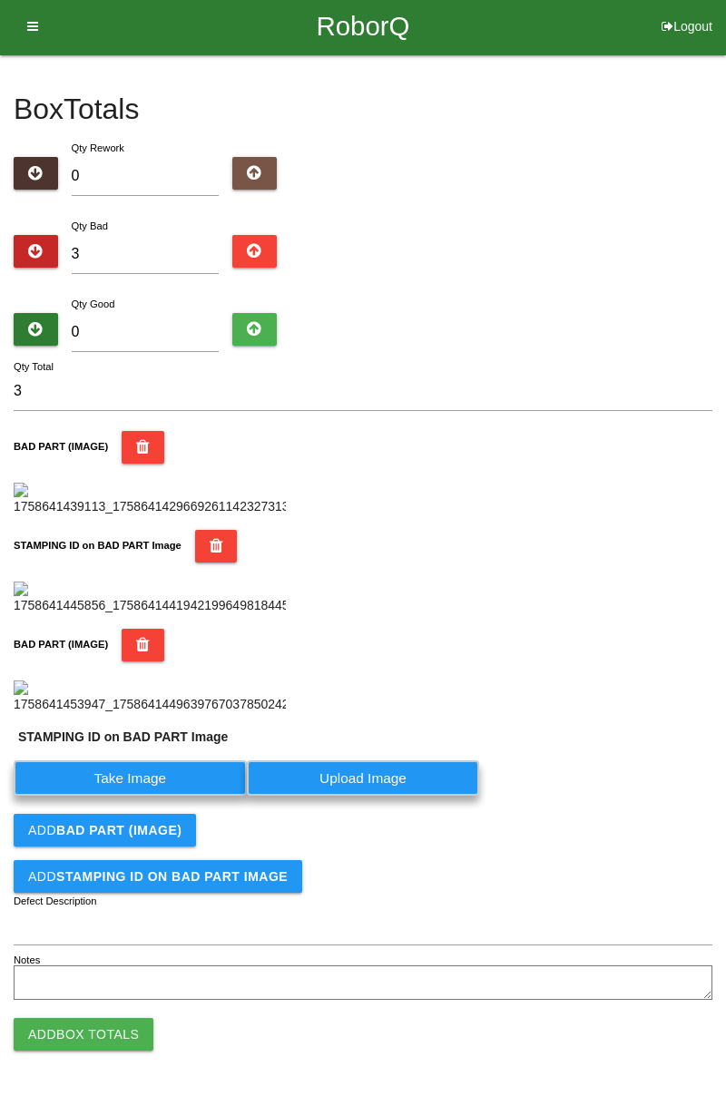
click at [148, 796] on label "Take Image" at bounding box center [130, 777] width 233 height 35
click at [0, 0] on PART "Take Image" at bounding box center [0, 0] width 0 height 0
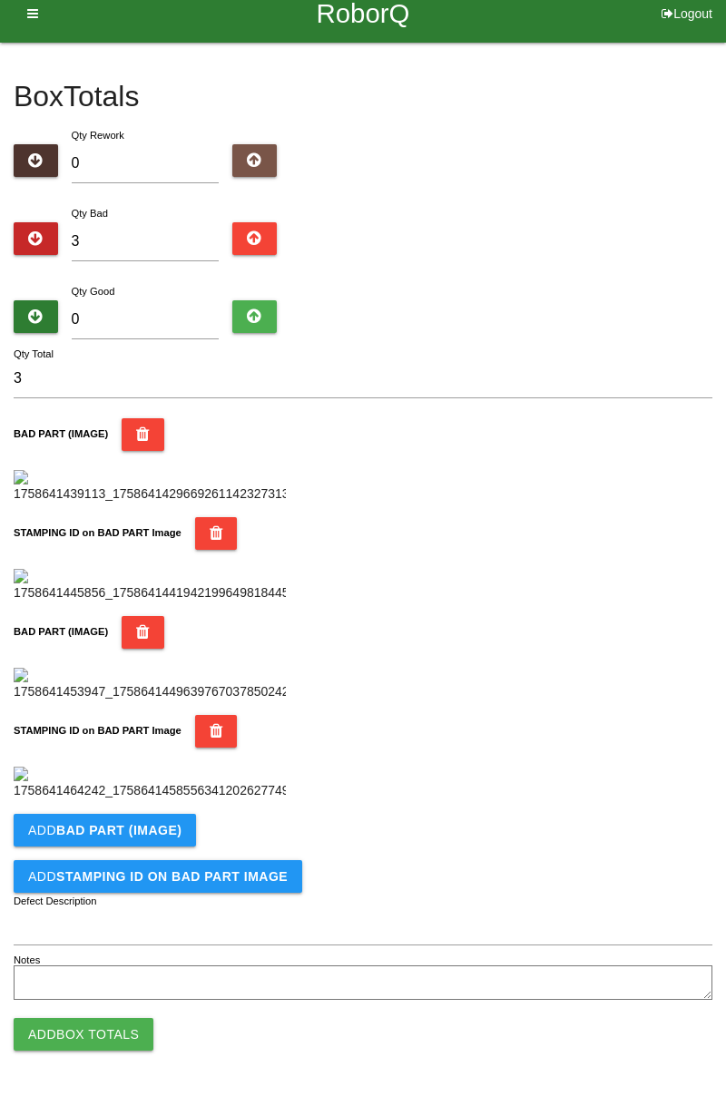
scroll to position [995, 0]
click at [173, 835] on b "BAD PART (IMAGE)" at bounding box center [118, 830] width 125 height 15
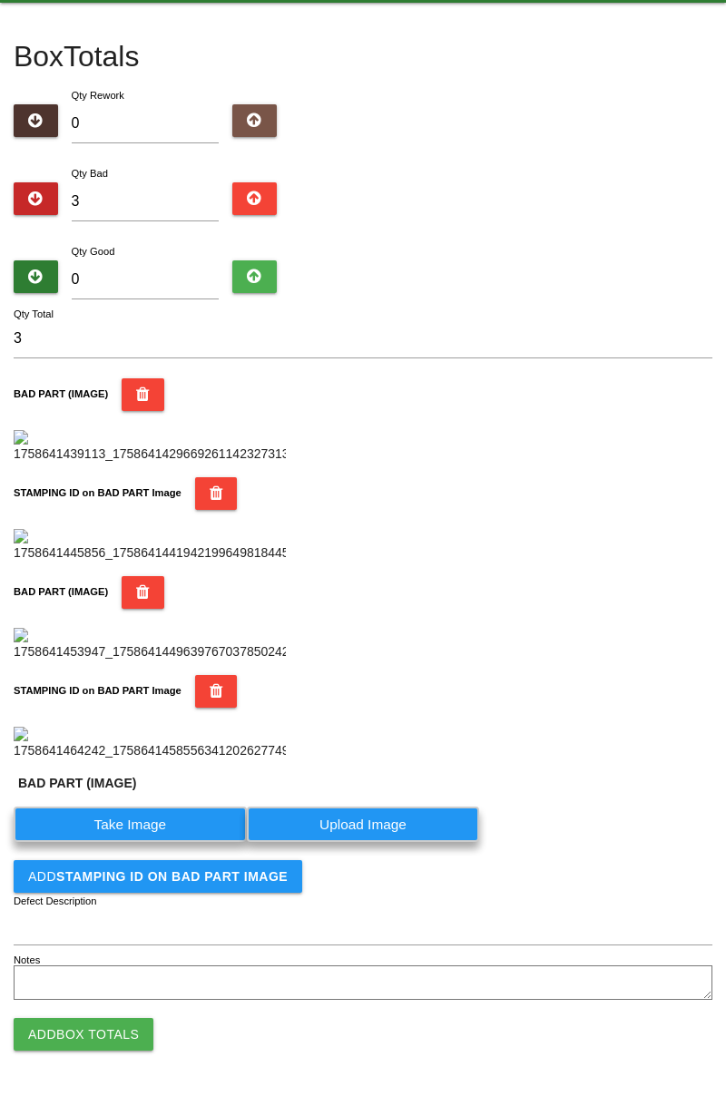
click at [148, 842] on label "Take Image" at bounding box center [130, 824] width 233 height 35
click at [0, 0] on \(IMAGE\) "Take Image" at bounding box center [0, 0] width 0 height 0
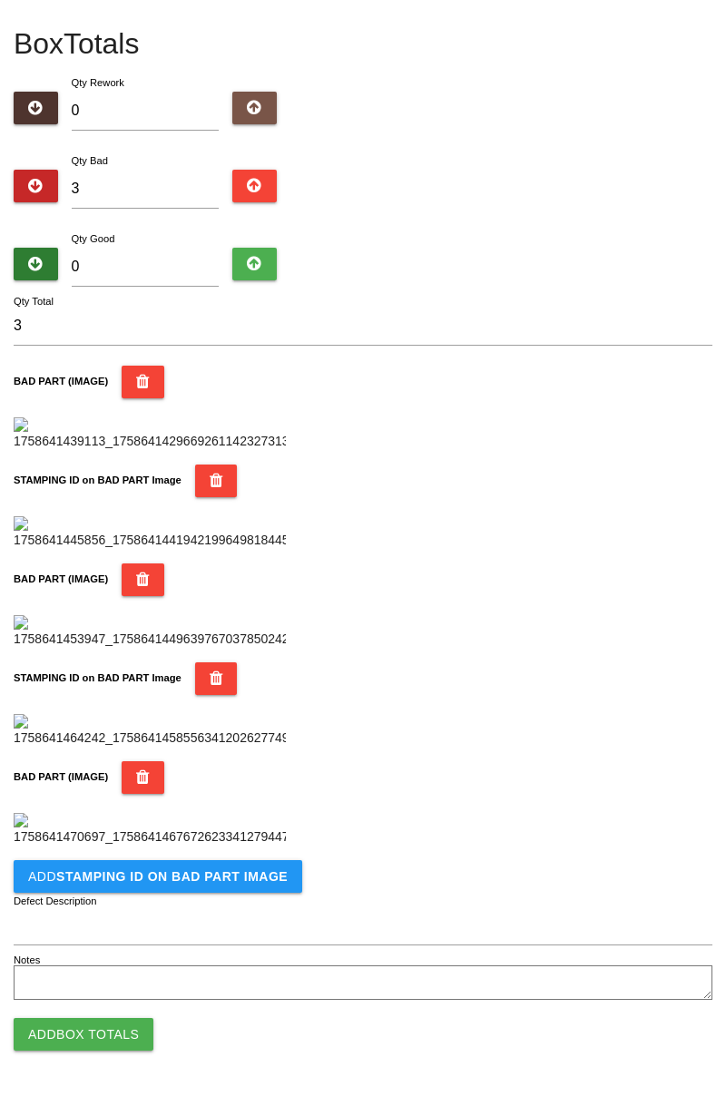
scroll to position [1292, 0]
click at [240, 882] on b "STAMPING ID on BAD PART Image" at bounding box center [171, 876] width 231 height 15
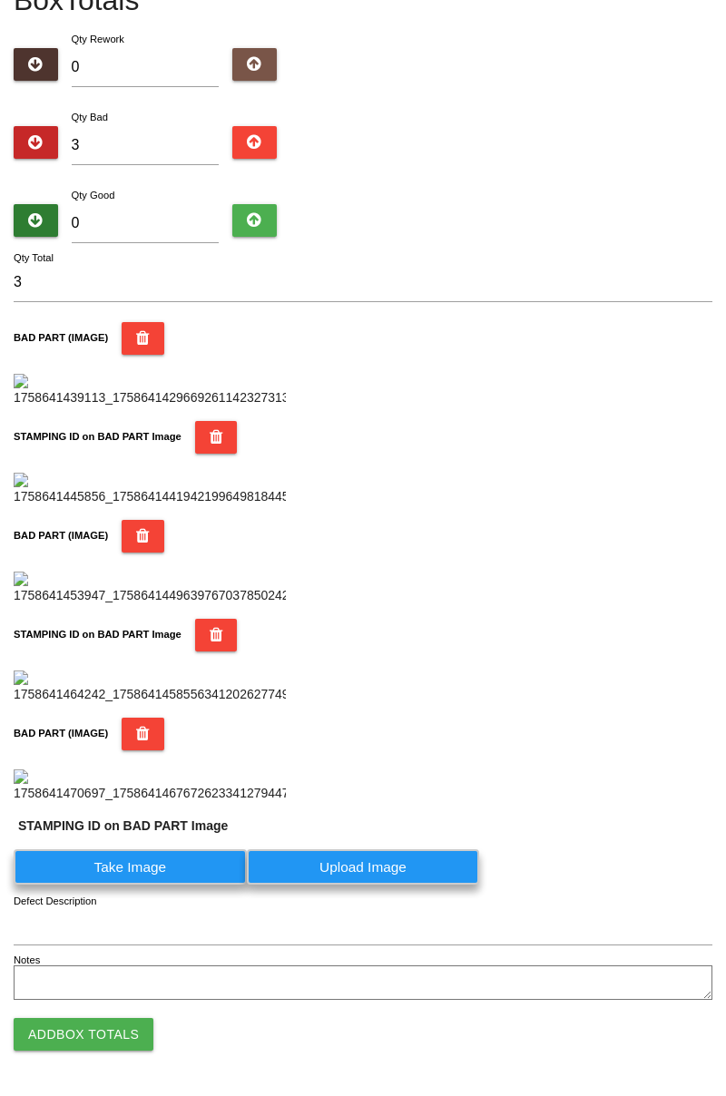
click at [161, 885] on label "Take Image" at bounding box center [130, 866] width 233 height 35
click at [0, 0] on PART "Take Image" at bounding box center [0, 0] width 0 height 0
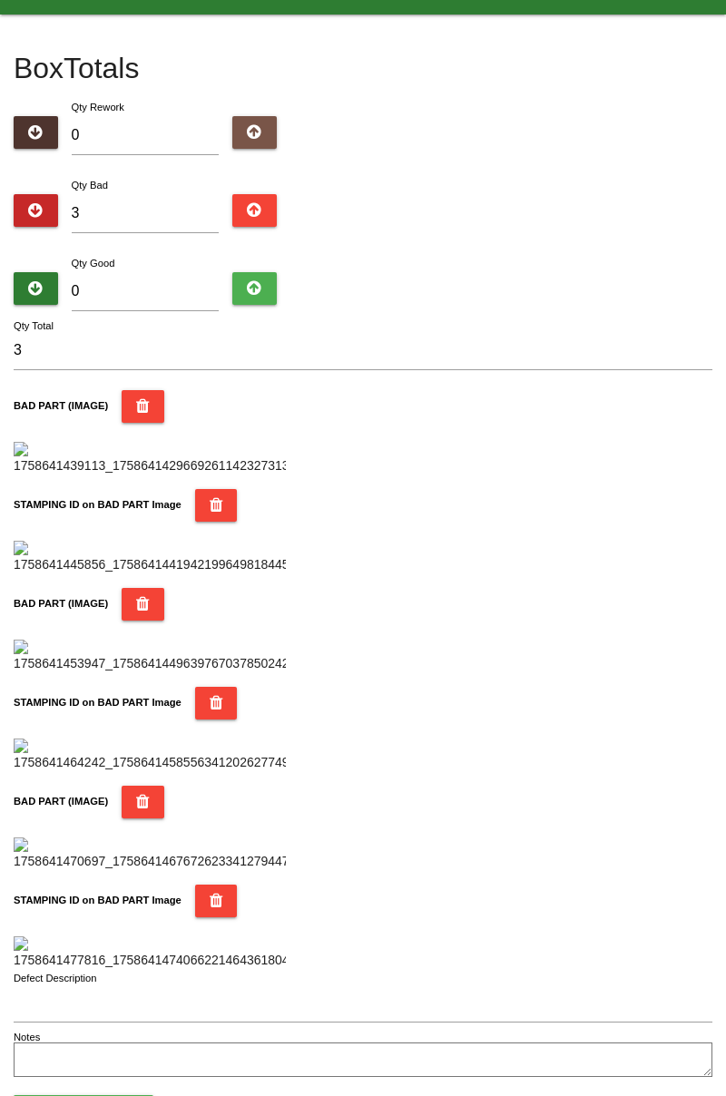
scroll to position [0, 0]
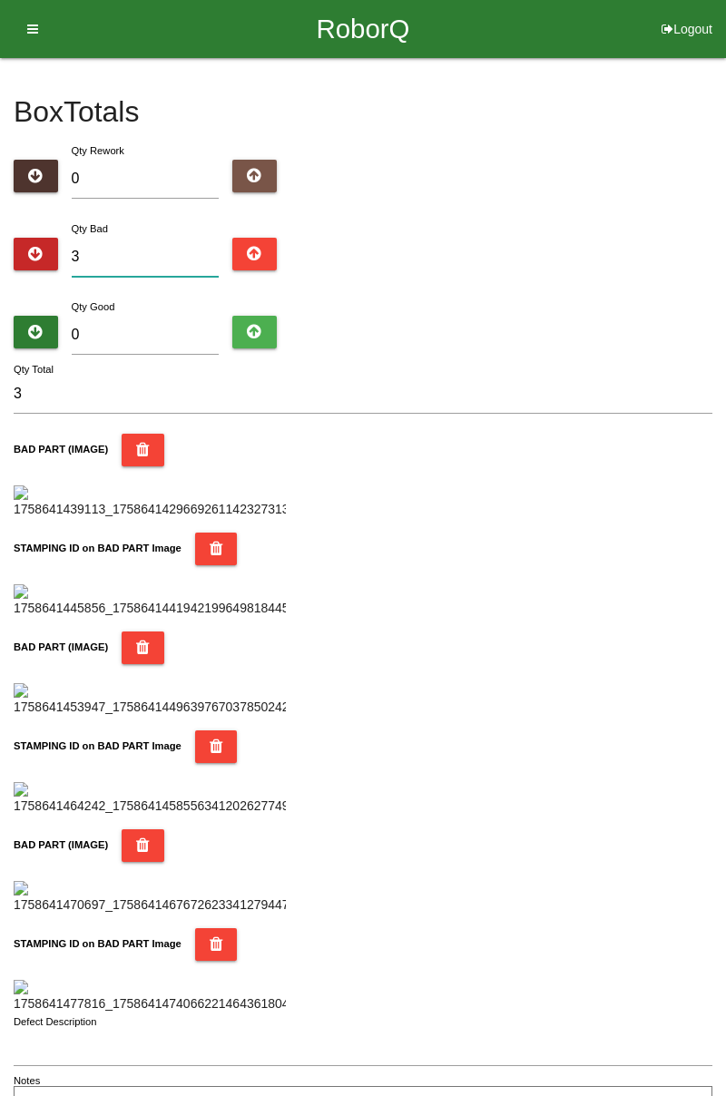
click at [152, 260] on input "3" at bounding box center [146, 257] width 148 height 39
type input "0"
type input "7"
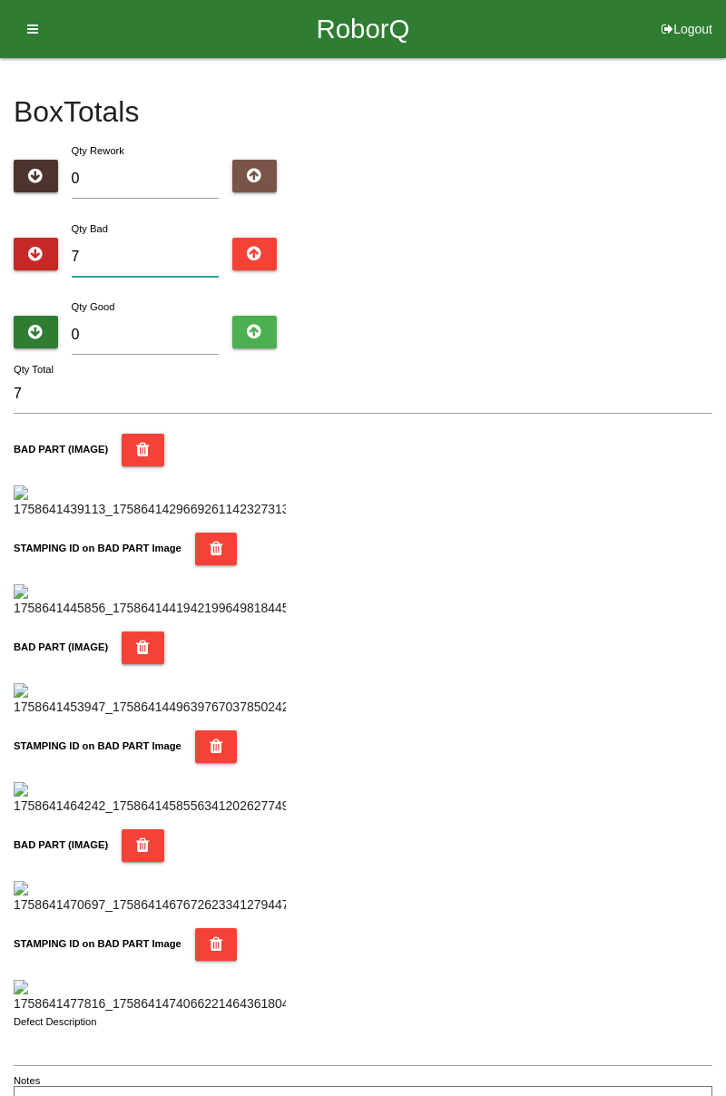
type input "0"
type input "1"
type input "10"
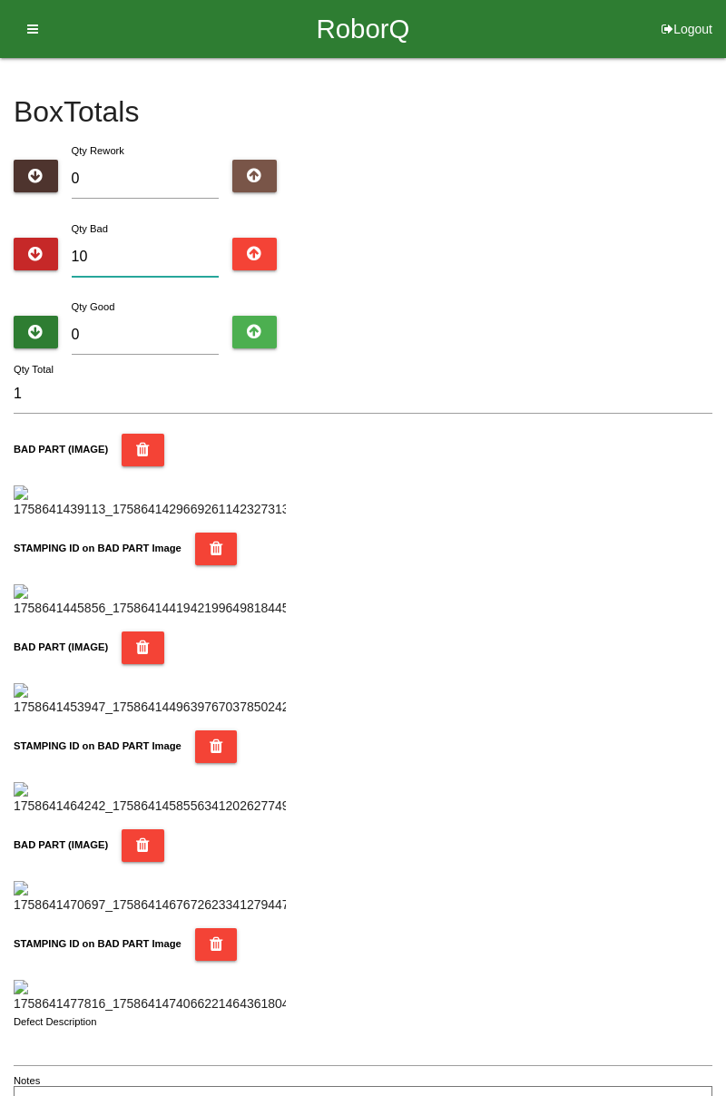
type input "10"
click at [171, 330] on input "0" at bounding box center [146, 335] width 148 height 39
type input "7"
type input "17"
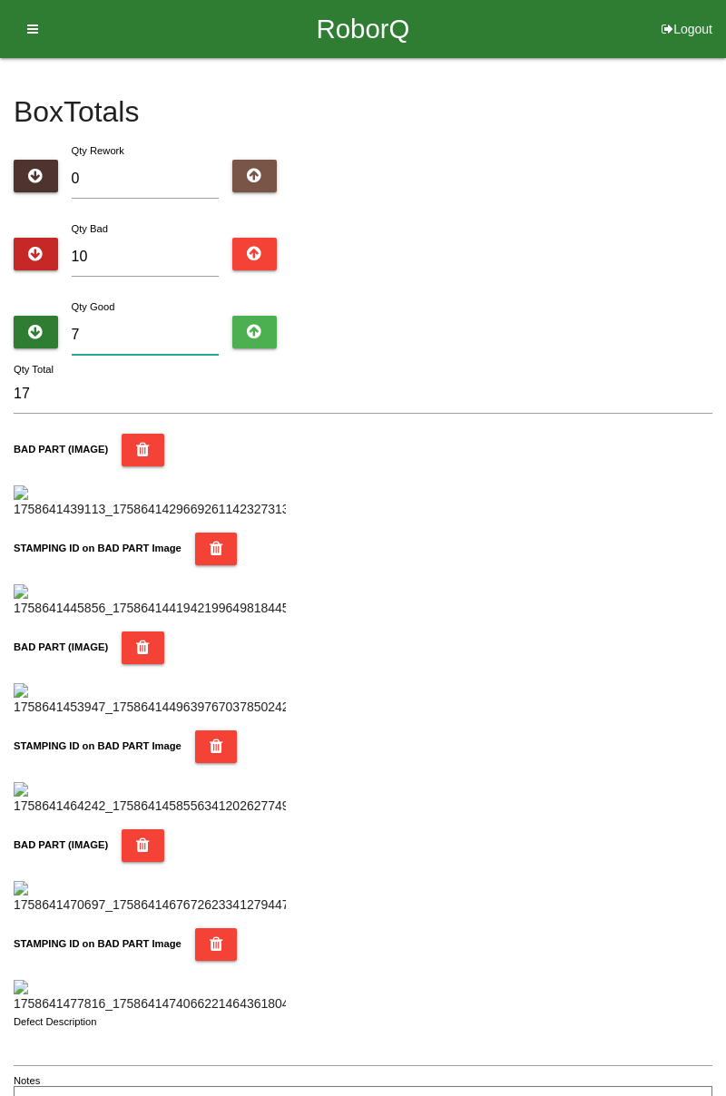
type input "74"
type input "84"
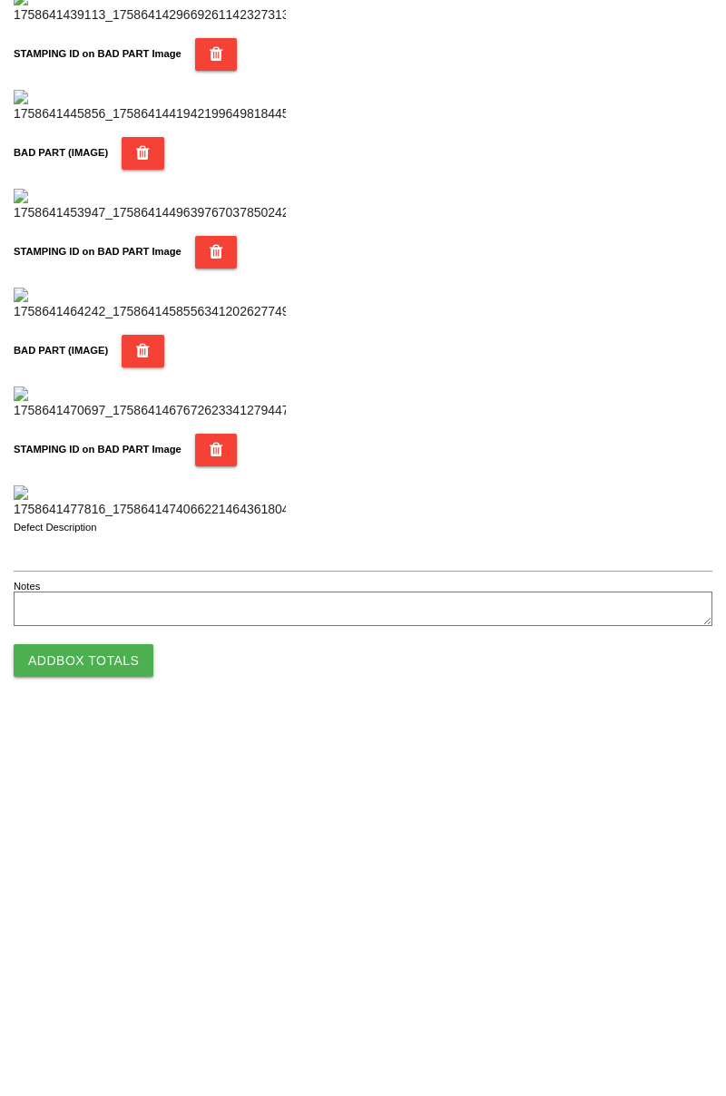
type input "74"
click at [113, 1028] on button "Add Box Totals" at bounding box center [84, 1034] width 140 height 33
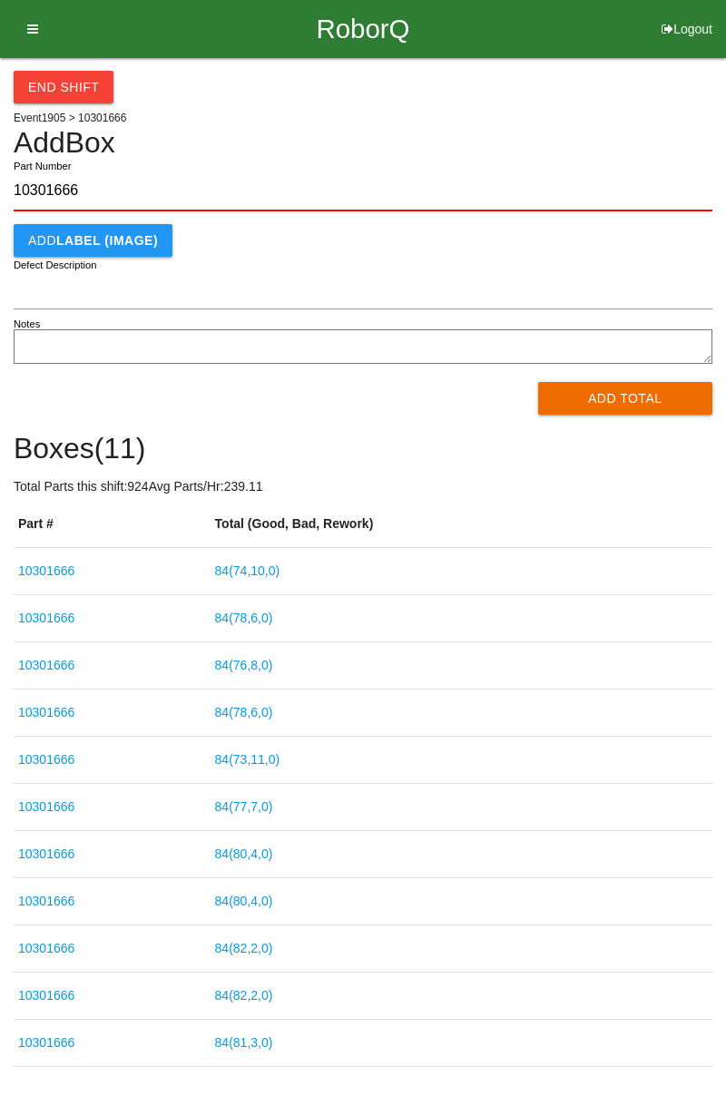
type input "10301666"
click at [642, 399] on button "Add Total" at bounding box center [625, 398] width 175 height 33
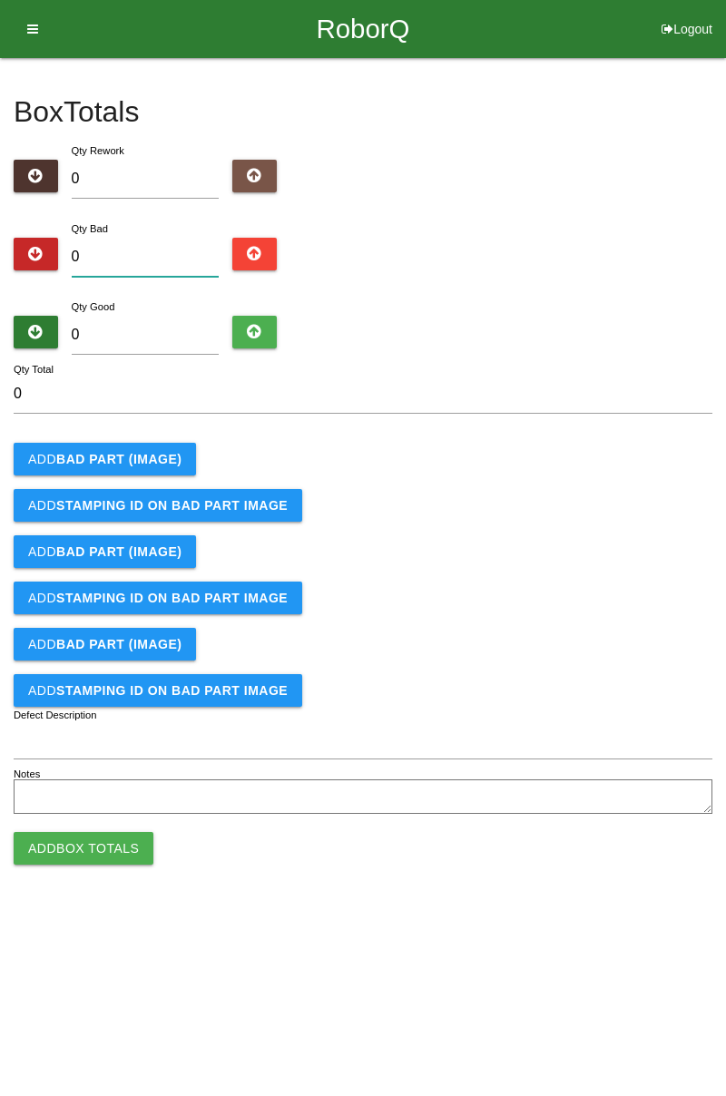
click at [167, 256] on input "0" at bounding box center [146, 257] width 148 height 39
type input "3"
click at [157, 445] on button "Add BAD PART (IMAGE)" at bounding box center [105, 459] width 182 height 33
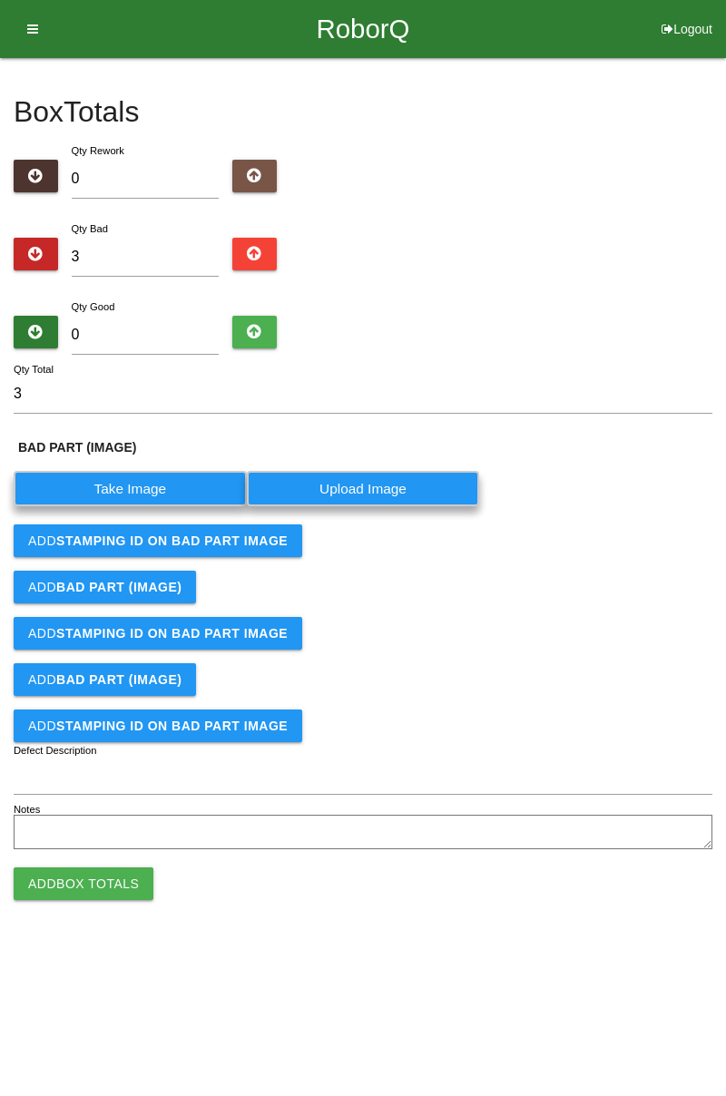
click at [162, 487] on label "Take Image" at bounding box center [130, 488] width 233 height 35
click at [0, 0] on \(IMAGE\) "Take Image" at bounding box center [0, 0] width 0 height 0
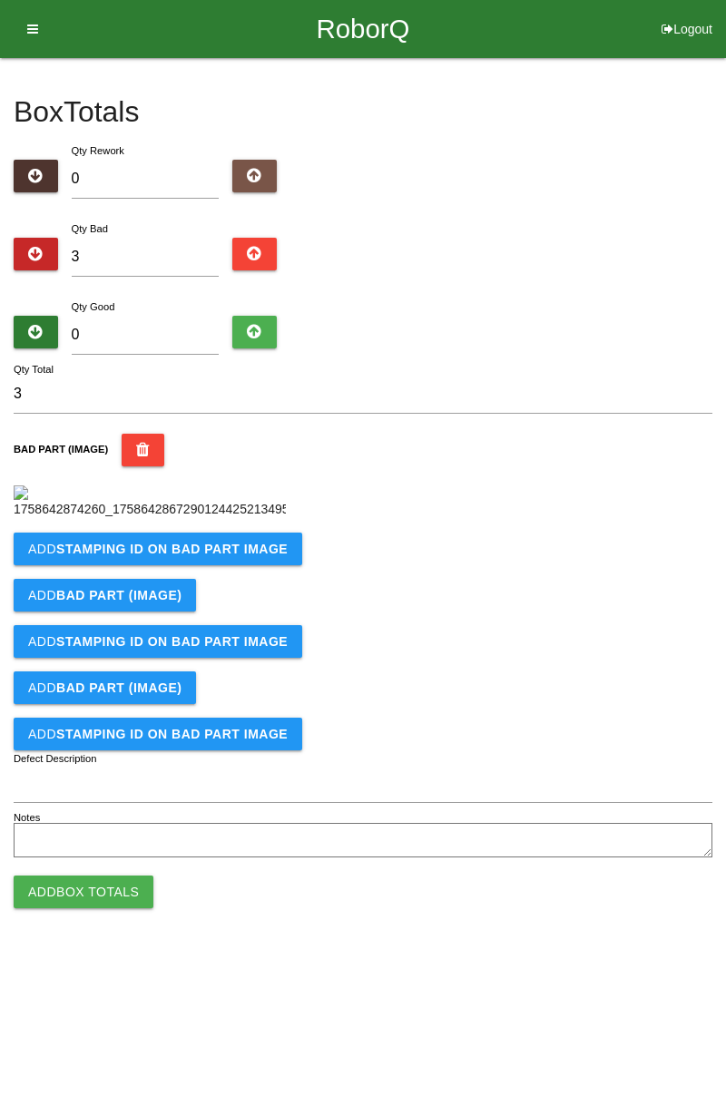
scroll to position [102, 0]
click at [195, 556] on b "STAMPING ID on BAD PART Image" at bounding box center [171, 549] width 231 height 15
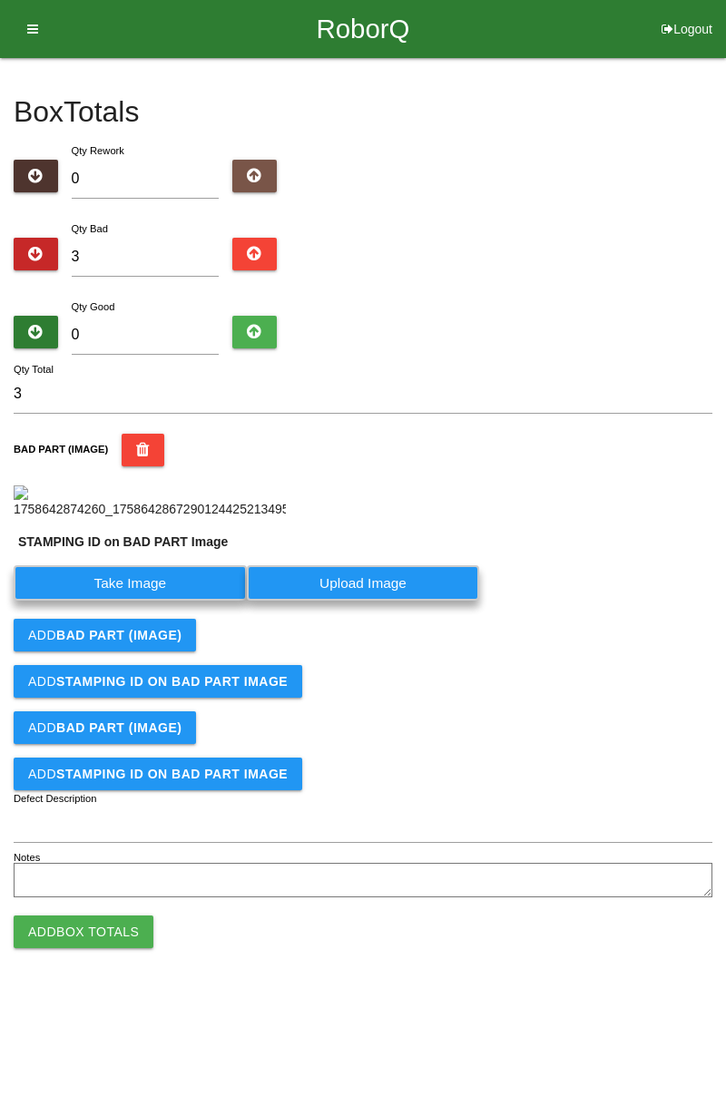
click at [126, 601] on label "Take Image" at bounding box center [130, 582] width 233 height 35
click at [0, 0] on PART "Take Image" at bounding box center [0, 0] width 0 height 0
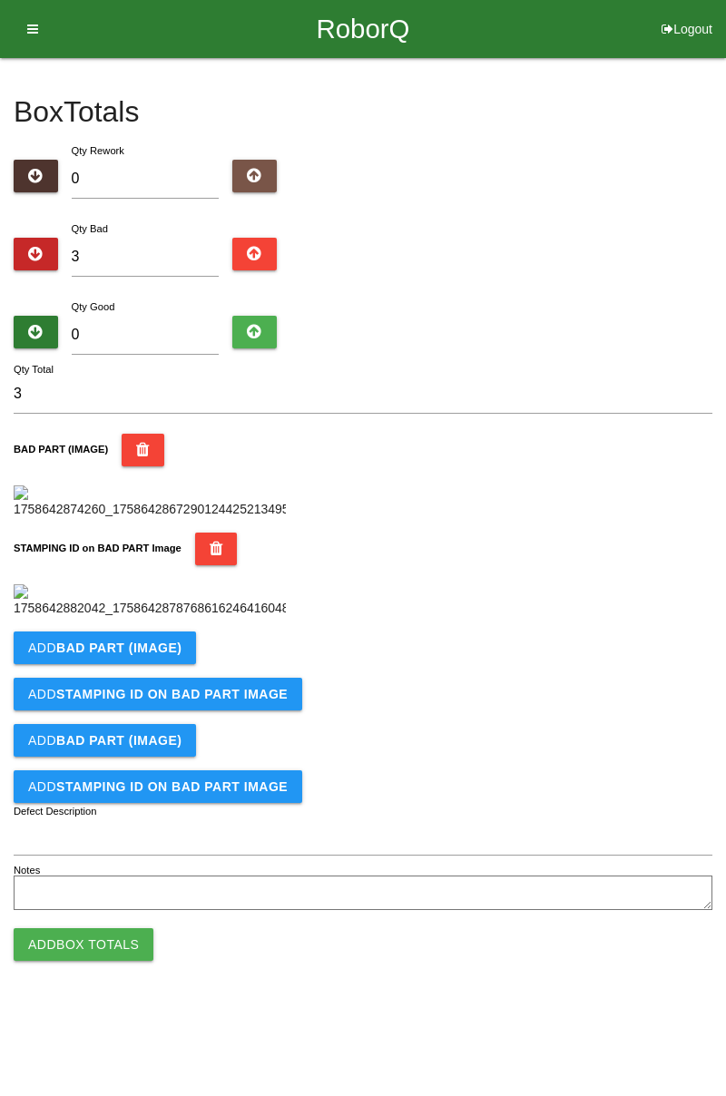
scroll to position [399, 0]
click at [166, 655] on b "BAD PART (IMAGE)" at bounding box center [118, 648] width 125 height 15
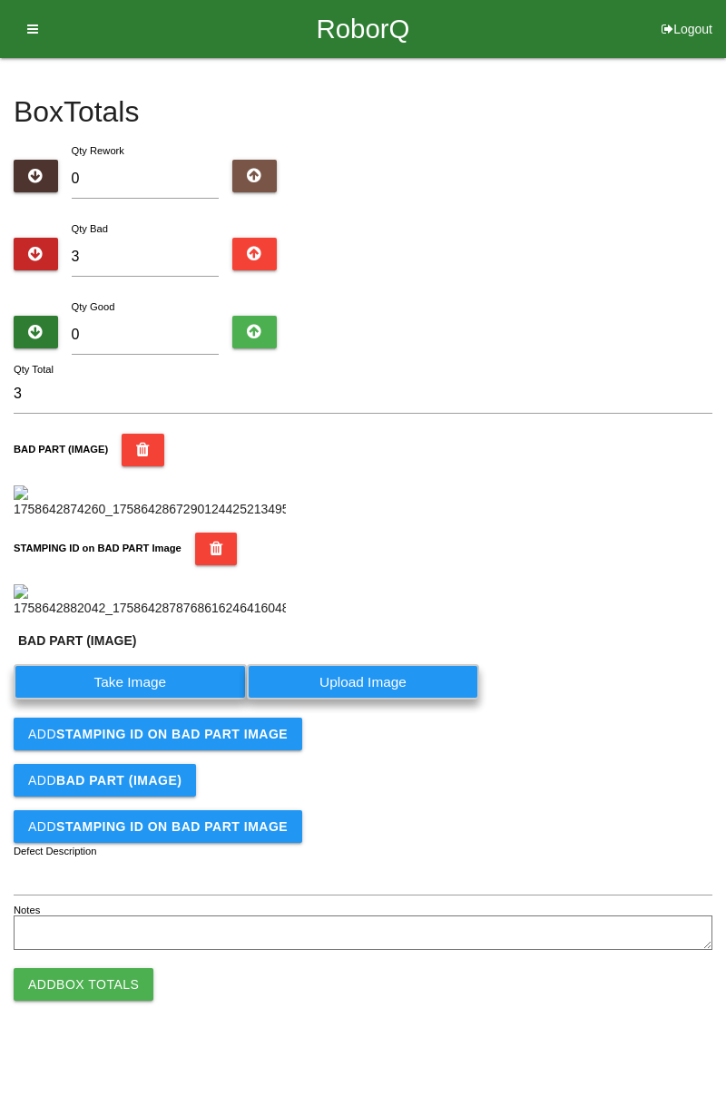
click at [190, 700] on label "Take Image" at bounding box center [130, 681] width 233 height 35
click at [0, 0] on \(IMAGE\) "Take Image" at bounding box center [0, 0] width 0 height 0
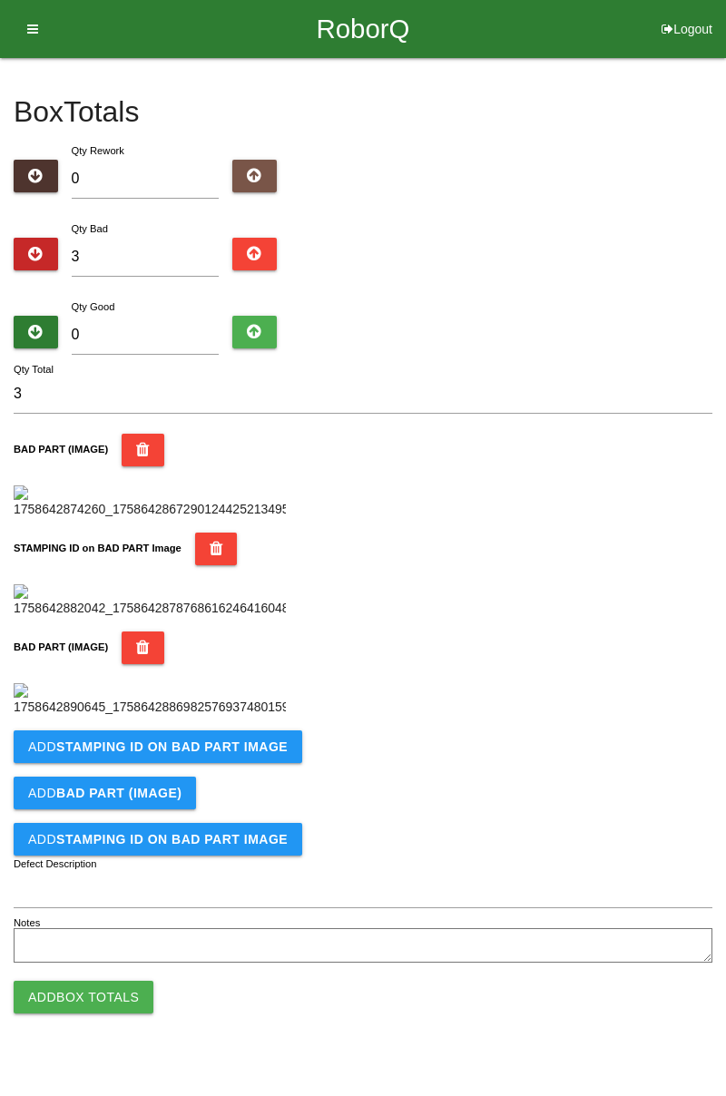
scroll to position [697, 0]
click at [223, 754] on b "STAMPING ID on BAD PART Image" at bounding box center [171, 747] width 231 height 15
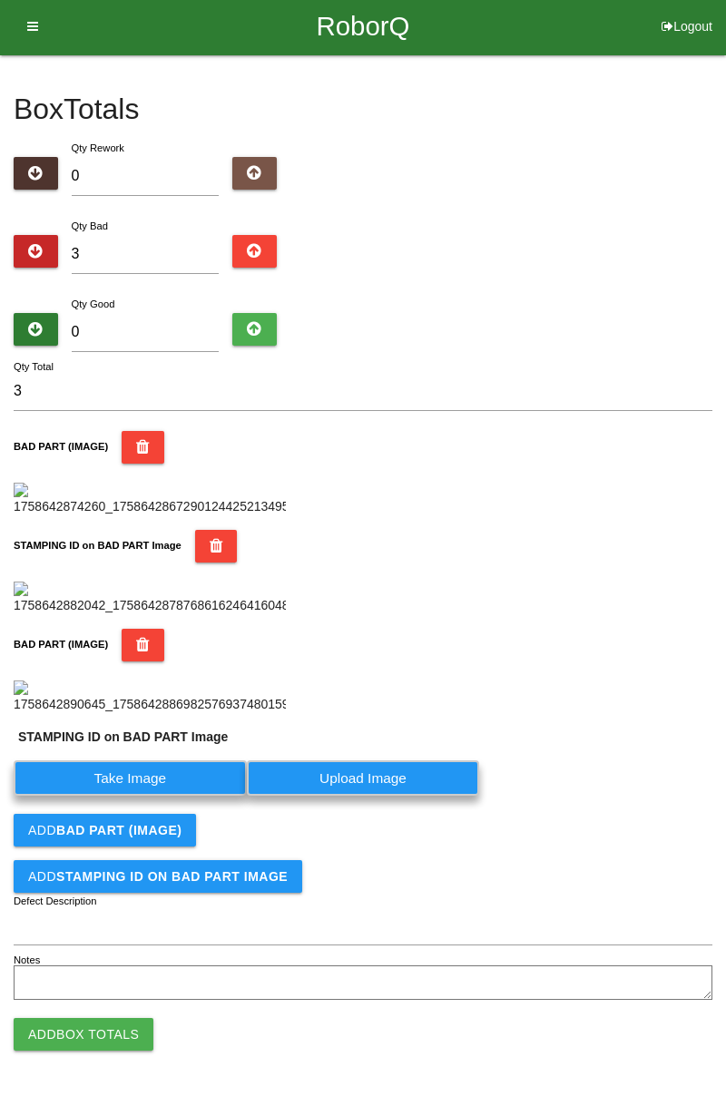
click at [146, 796] on label "Take Image" at bounding box center [130, 777] width 233 height 35
click at [0, 0] on PART "Take Image" at bounding box center [0, 0] width 0 height 0
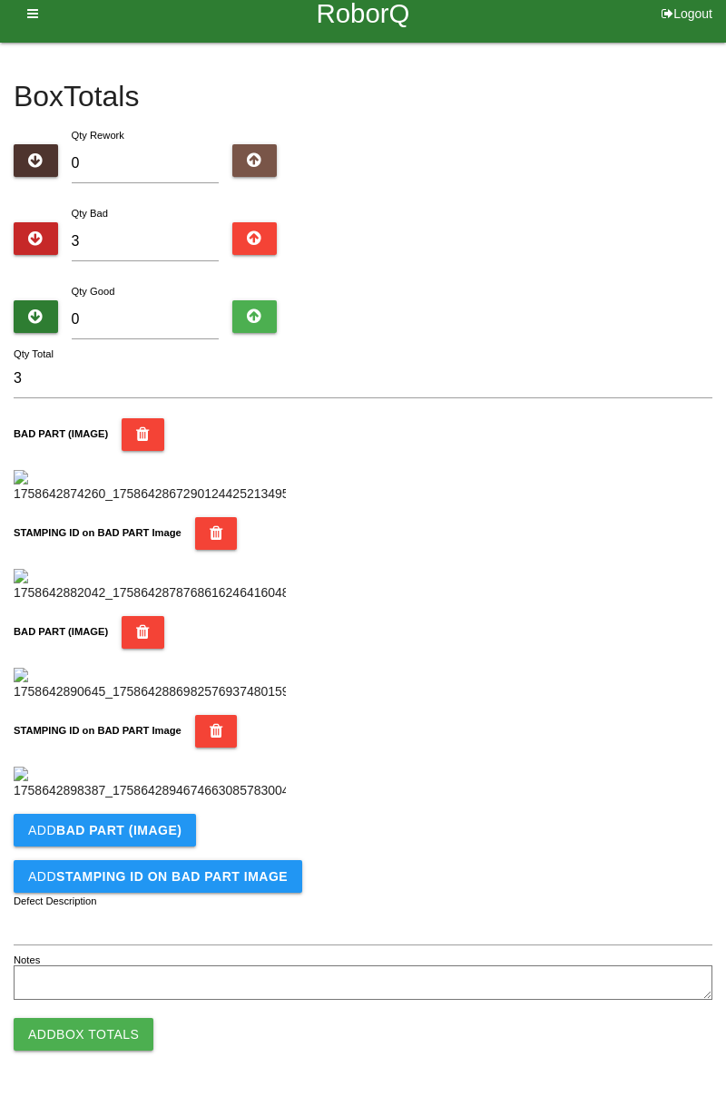
scroll to position [995, 0]
click at [176, 820] on button "Add BAD PART (IMAGE)" at bounding box center [105, 830] width 182 height 33
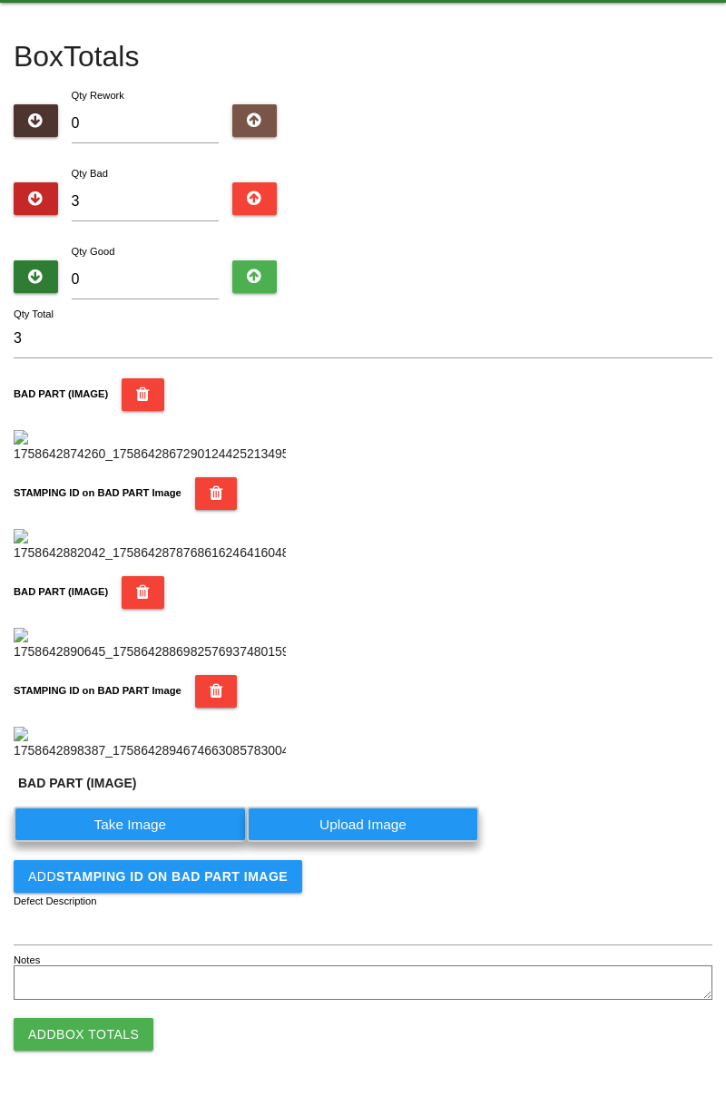
click at [134, 842] on label "Take Image" at bounding box center [130, 824] width 233 height 35
click at [0, 0] on \(IMAGE\) "Take Image" at bounding box center [0, 0] width 0 height 0
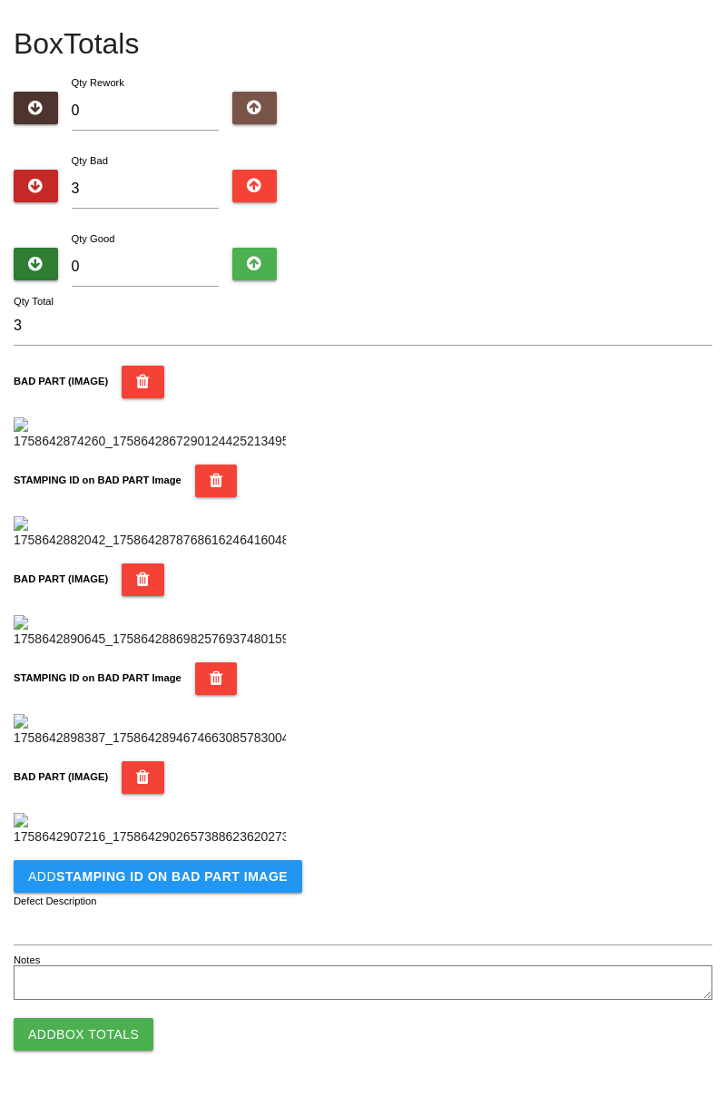
scroll to position [1292, 0]
click at [212, 885] on button "Add STAMPING ID on BAD PART Image" at bounding box center [158, 876] width 289 height 33
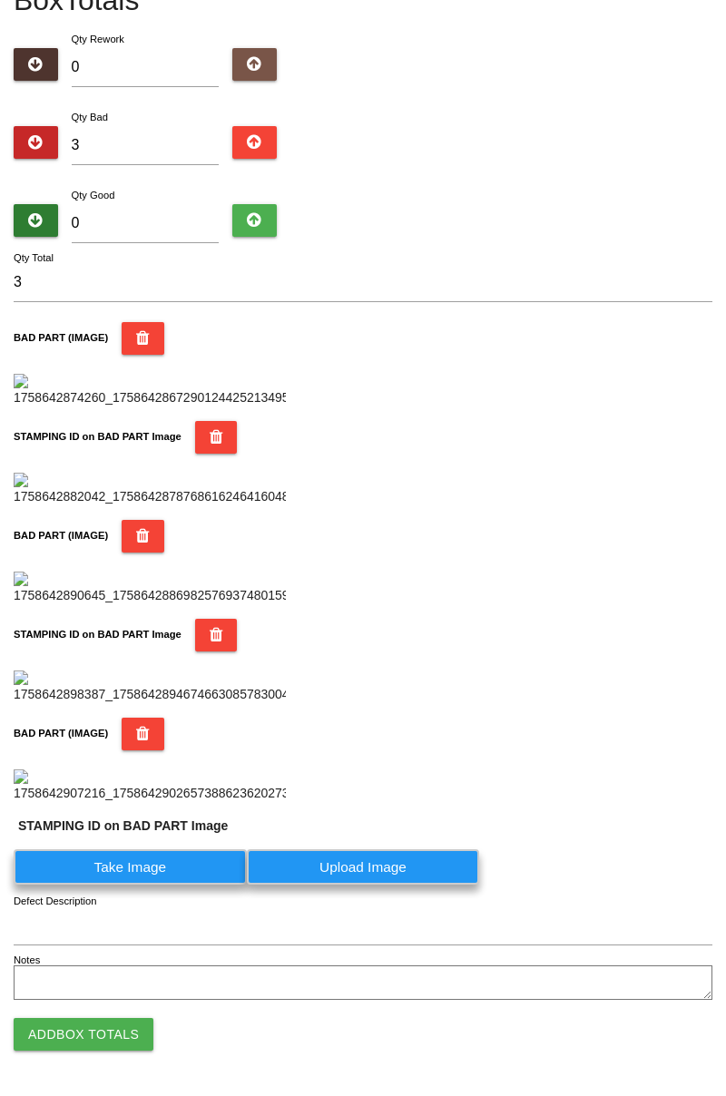
click at [154, 885] on label "Take Image" at bounding box center [130, 866] width 233 height 35
click at [0, 0] on PART "Take Image" at bounding box center [0, 0] width 0 height 0
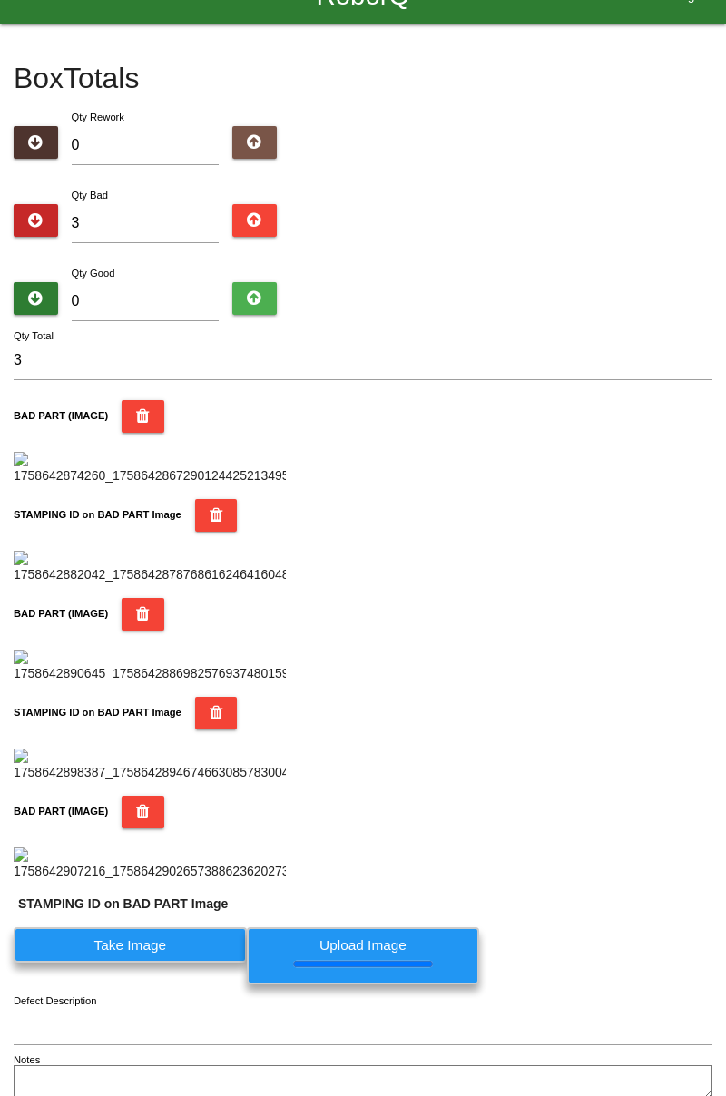
scroll to position [0, 0]
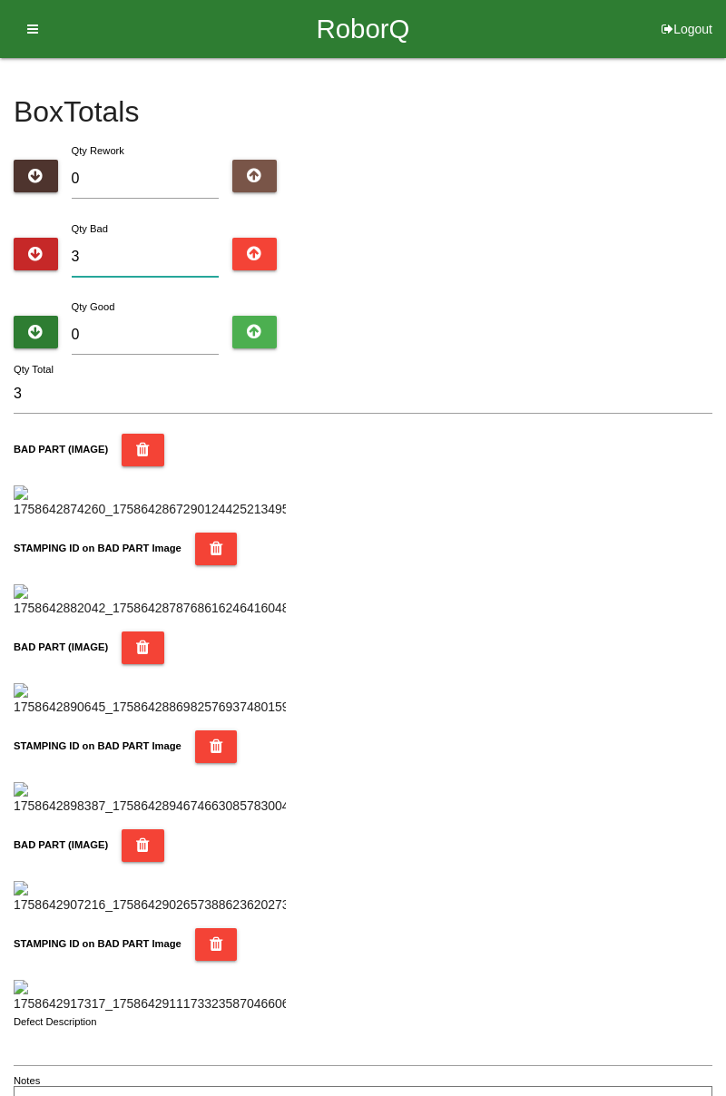
click at [154, 248] on input "3" at bounding box center [146, 257] width 148 height 39
